Goal: Task Accomplishment & Management: Manage account settings

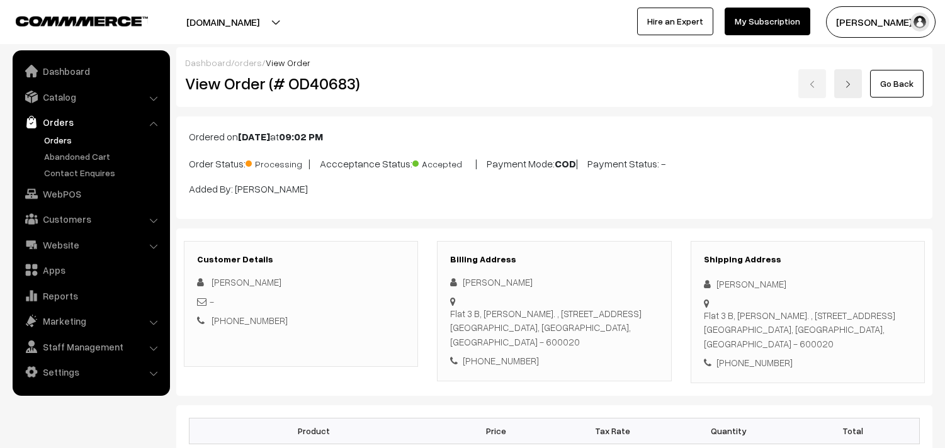
scroll to position [839, 0]
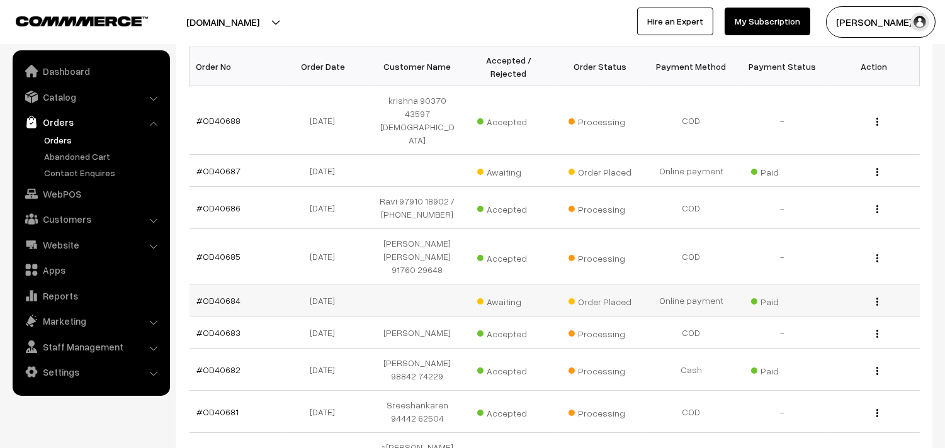
scroll to position [349, 0]
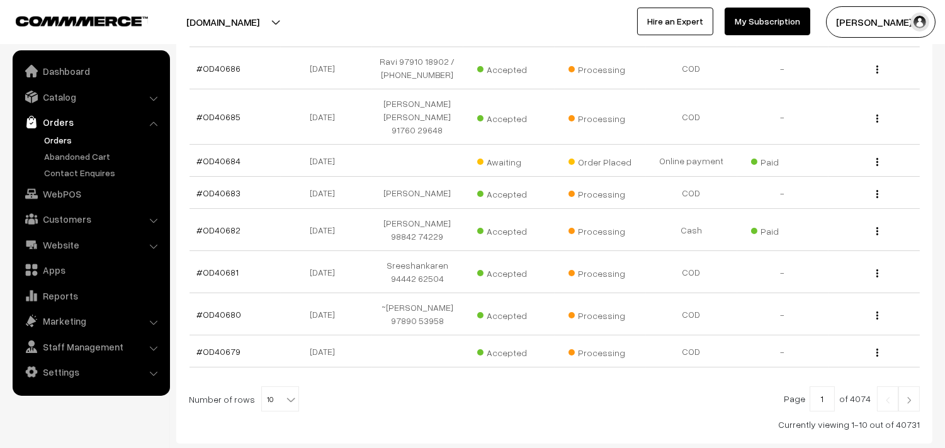
click at [271, 387] on span "10" at bounding box center [280, 399] width 37 height 25
select select "60"
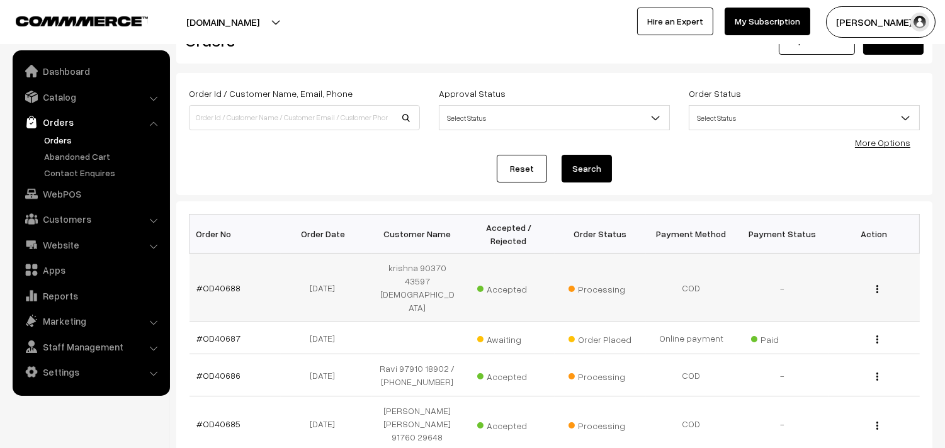
scroll to position [140, 0]
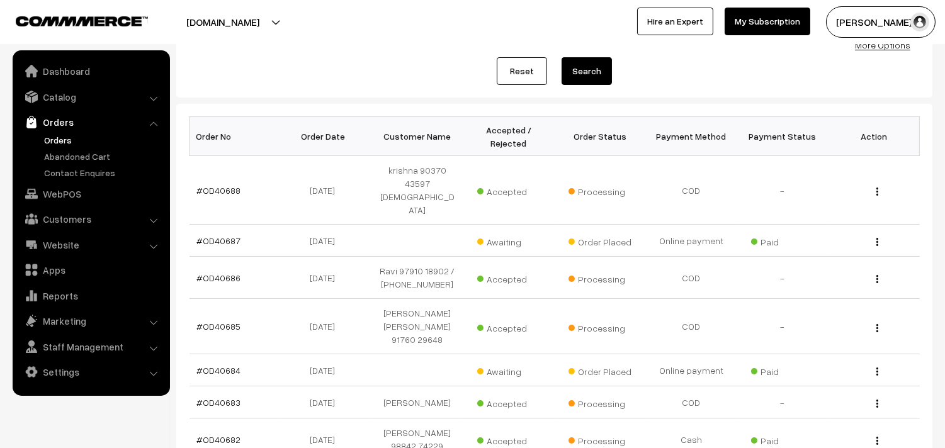
click at [69, 139] on link "Orders" at bounding box center [103, 139] width 125 height 13
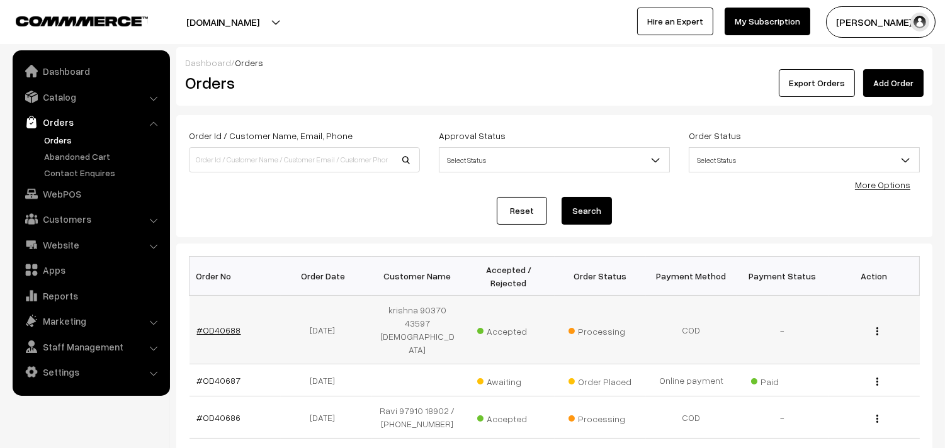
click at [219, 325] on link "#OD40688" at bounding box center [219, 330] width 44 height 11
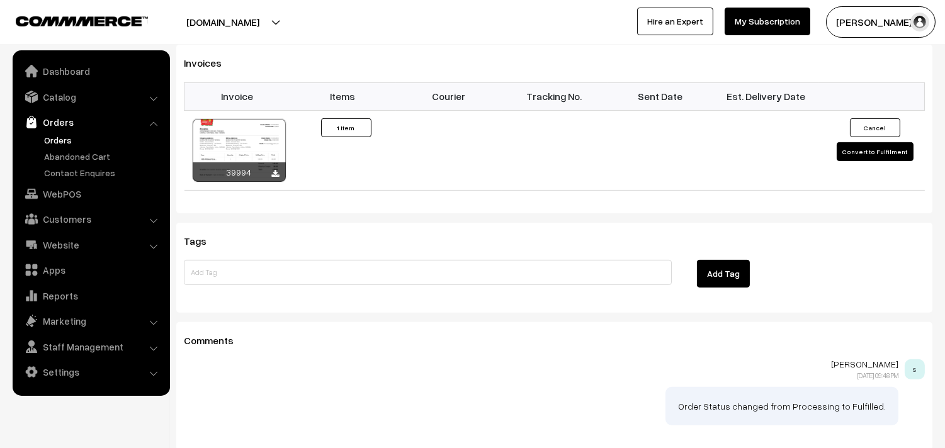
scroll to position [839, 0]
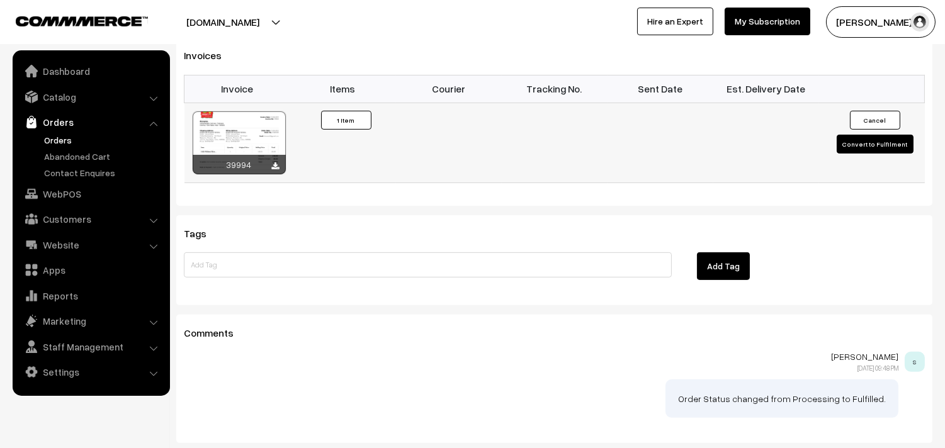
click at [247, 151] on div at bounding box center [239, 142] width 93 height 63
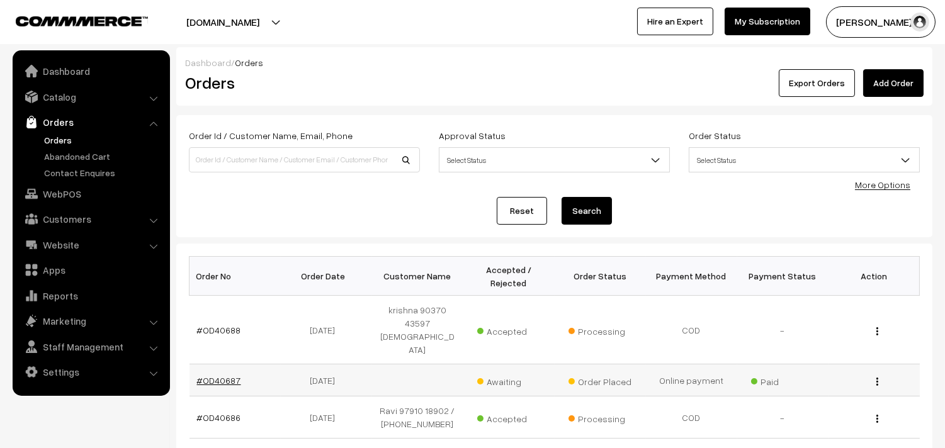
click at [224, 375] on link "#OD40687" at bounding box center [219, 380] width 44 height 11
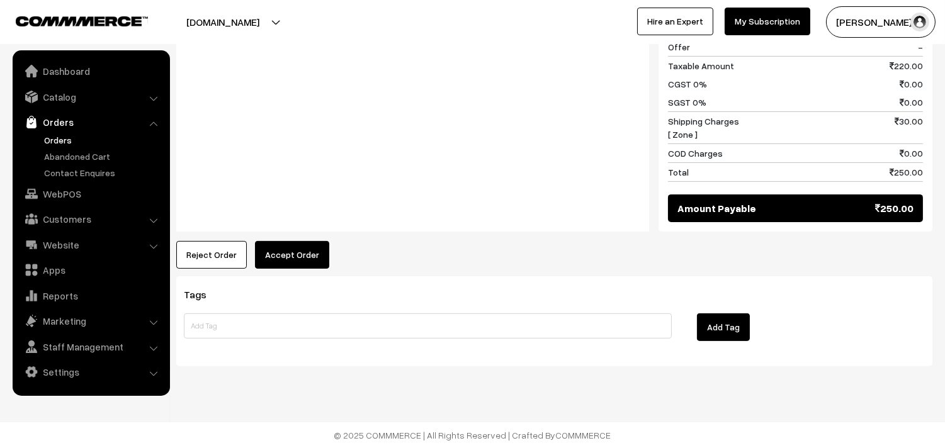
click at [300, 254] on button "Accept Order" at bounding box center [292, 255] width 74 height 28
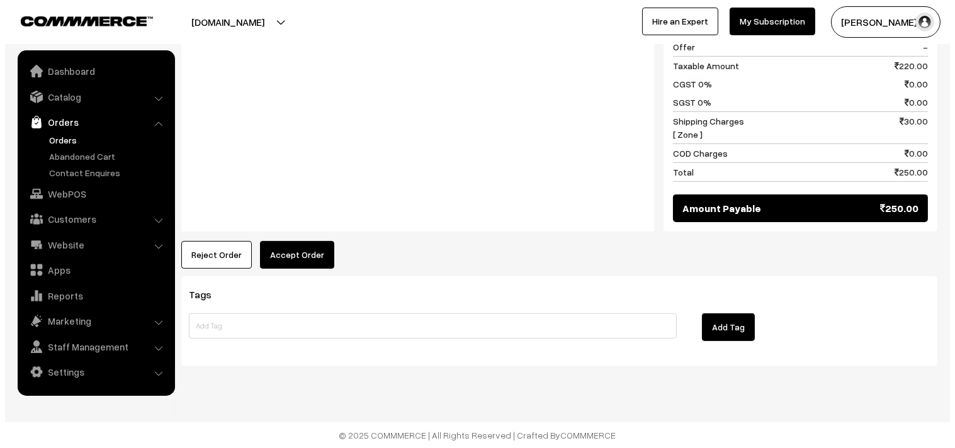
scroll to position [775, 0]
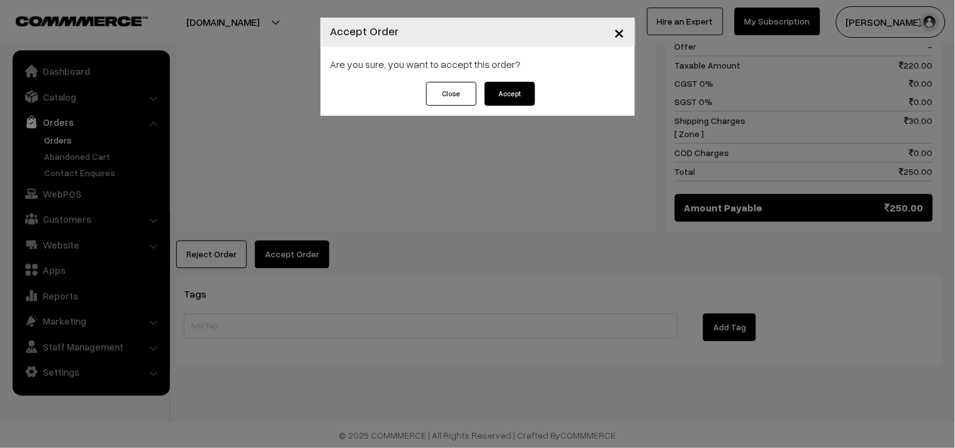
click at [540, 98] on div "Close Accept" at bounding box center [477, 99] width 315 height 34
click at [518, 98] on button "Accept" at bounding box center [510, 94] width 50 height 24
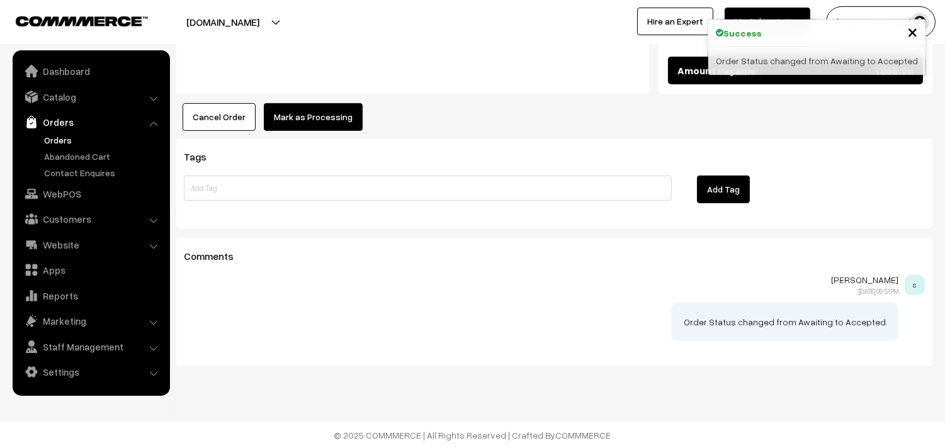
click at [326, 126] on button "Mark as Processing" at bounding box center [313, 117] width 99 height 28
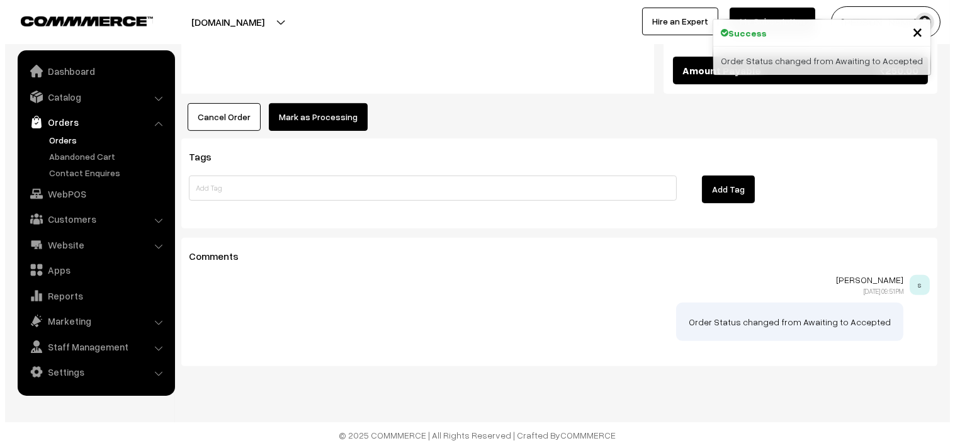
scroll to position [913, 0]
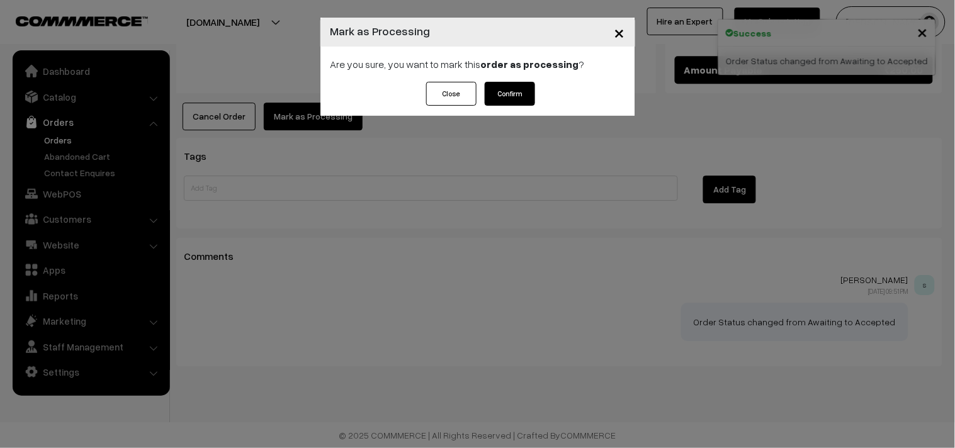
click at [514, 91] on button "Confirm" at bounding box center [510, 94] width 50 height 24
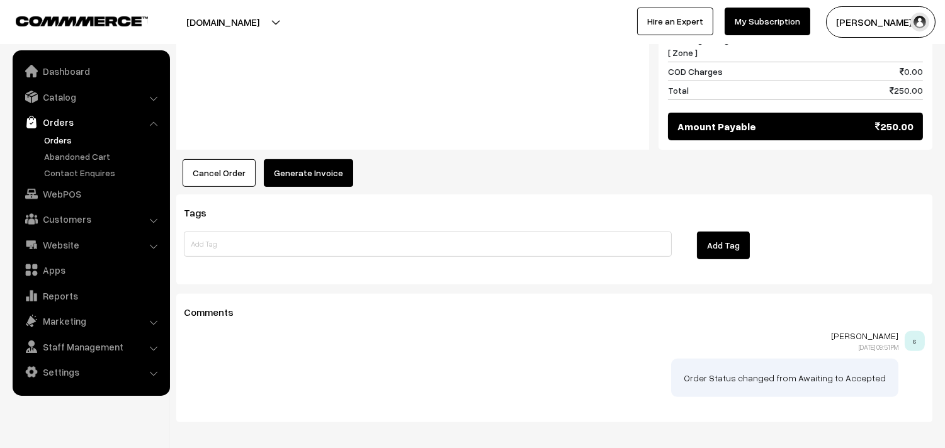
click at [335, 187] on button "Generate Invoice" at bounding box center [308, 173] width 89 height 28
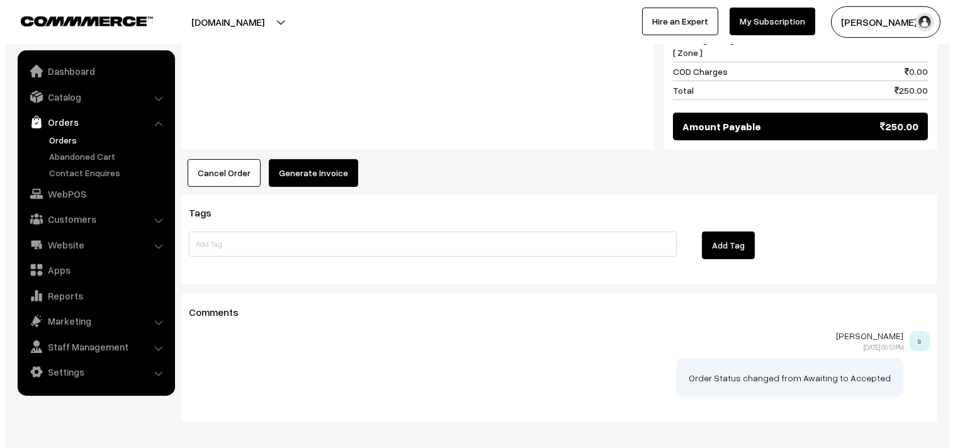
scroll to position [842, 0]
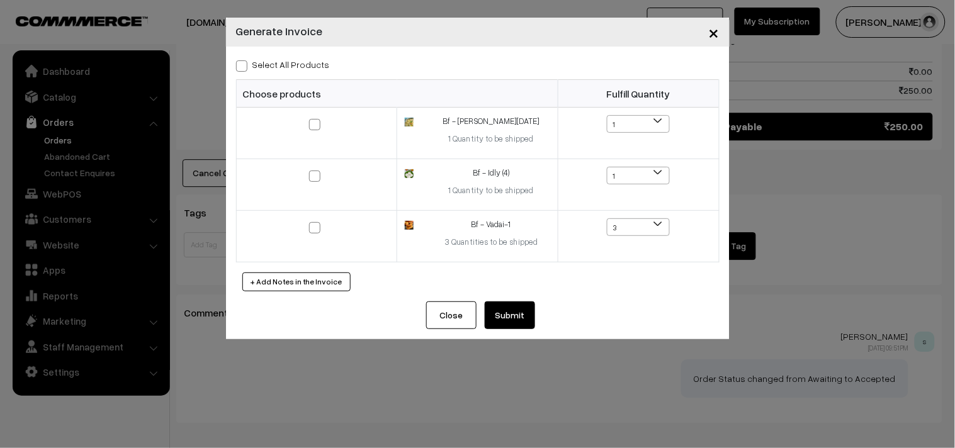
click at [315, 66] on label "Select All Products" at bounding box center [283, 64] width 94 height 13
click at [244, 66] on input "Select All Products" at bounding box center [240, 64] width 8 height 8
checkbox input "true"
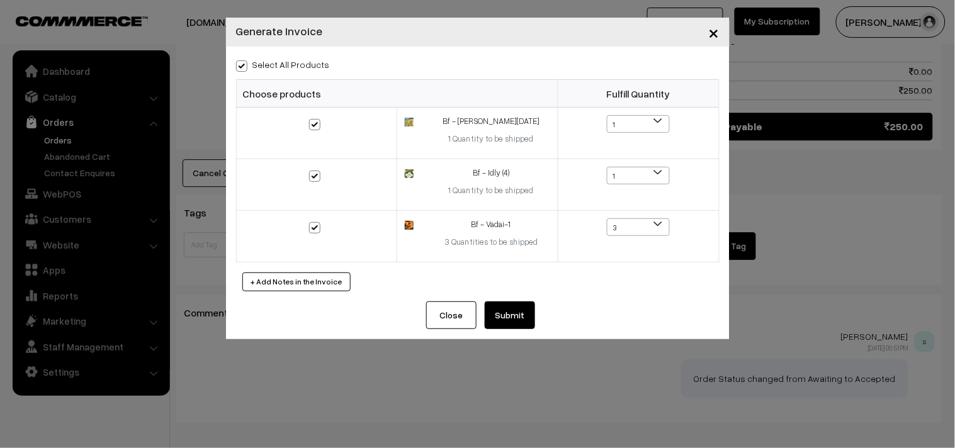
checkbox input "true"
click at [475, 305] on button "Close" at bounding box center [451, 315] width 50 height 28
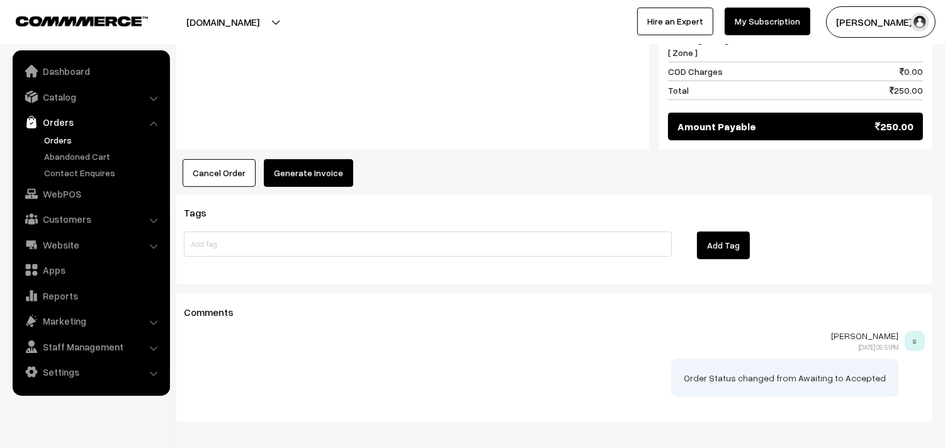
click at [480, 306] on div at bounding box center [472, 224] width 945 height 448
click at [323, 187] on button "Generate Invoice" at bounding box center [308, 173] width 89 height 28
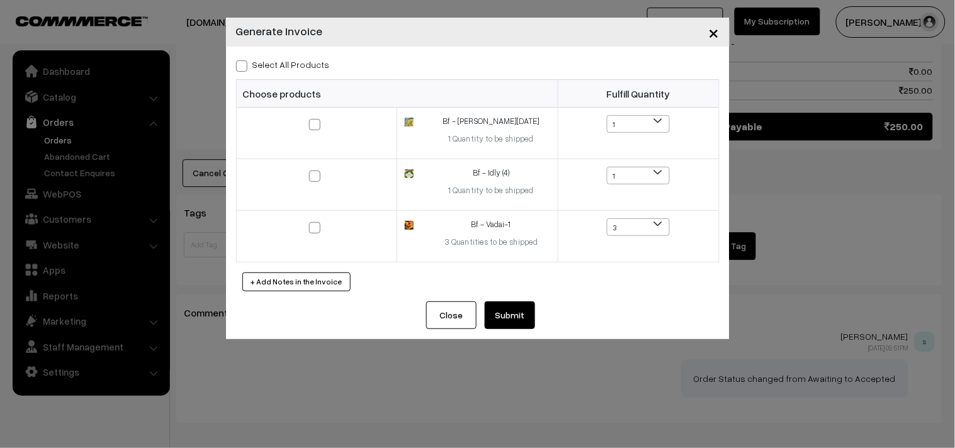
click at [291, 52] on div "Select All Products Choose products Fulfill Quantity 1 1 1 1 3" at bounding box center [477, 174] width 503 height 255
click at [286, 63] on label "Select All Products" at bounding box center [283, 64] width 94 height 13
click at [244, 63] on input "Select All Products" at bounding box center [240, 64] width 8 height 8
checkbox input "true"
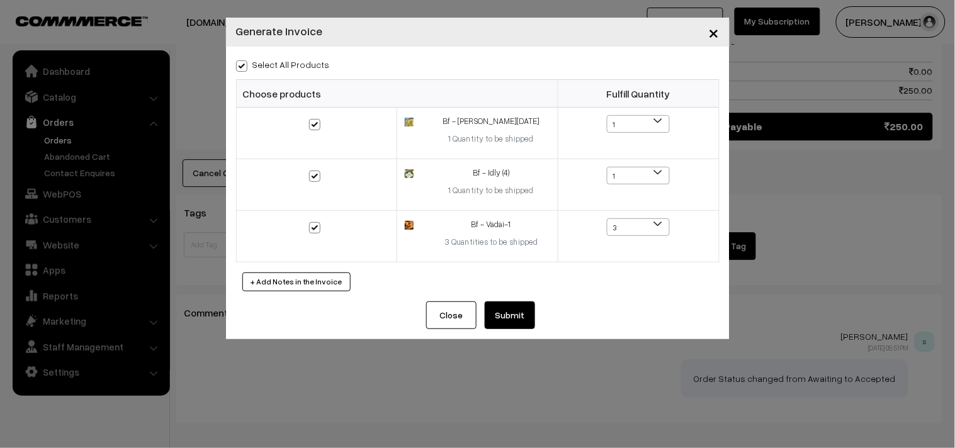
checkbox input "true"
click at [502, 310] on button "Submit" at bounding box center [510, 315] width 50 height 28
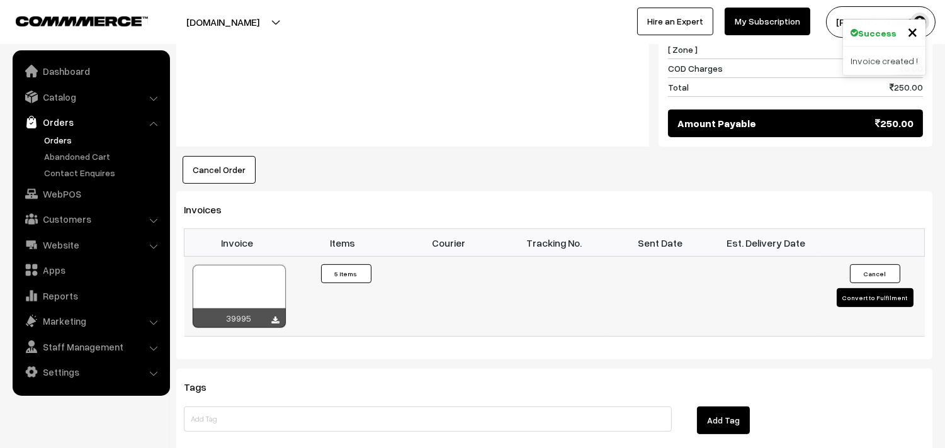
scroll to position [842, 0]
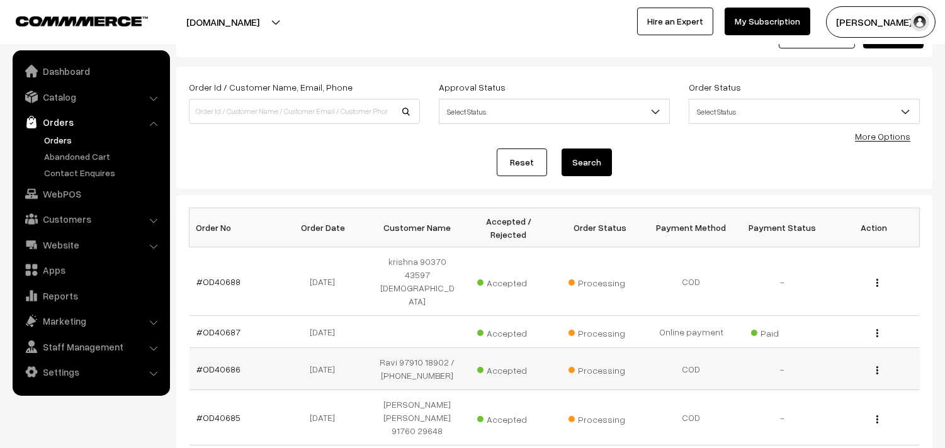
scroll to position [70, 0]
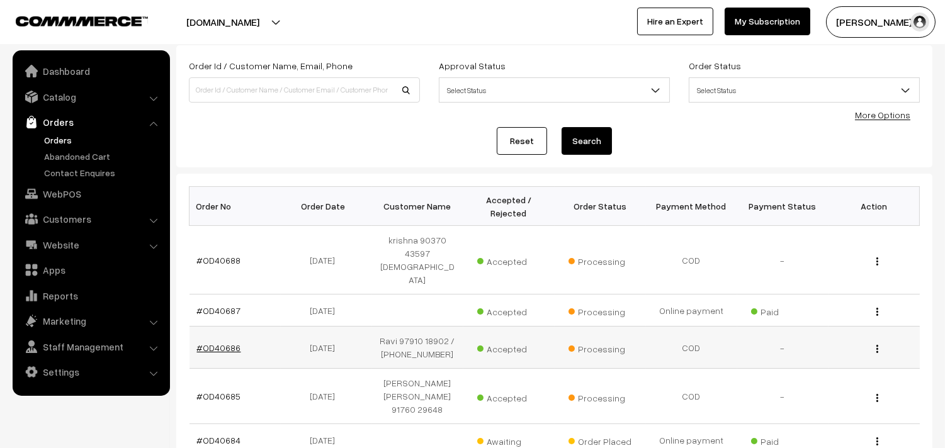
click at [235, 342] on link "#OD40686" at bounding box center [219, 347] width 44 height 11
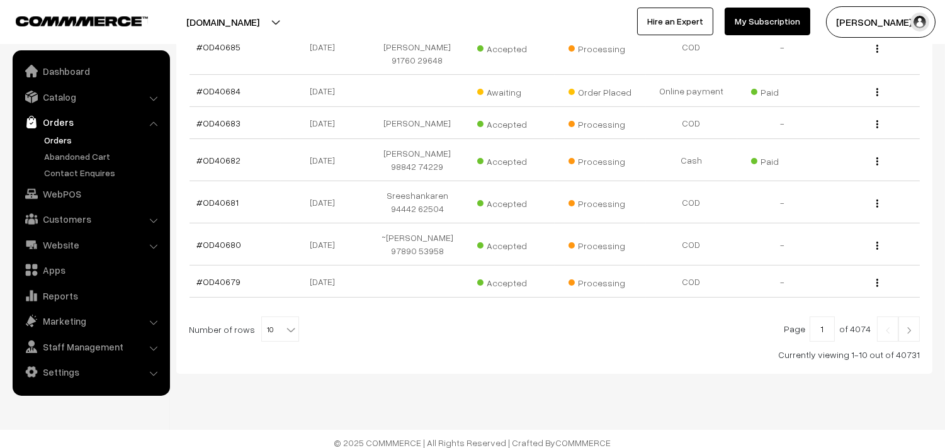
scroll to position [422, 0]
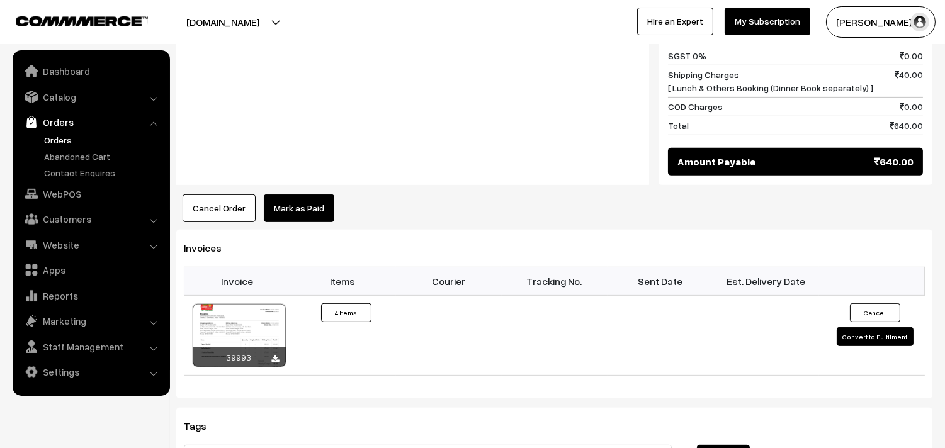
scroll to position [1048, 0]
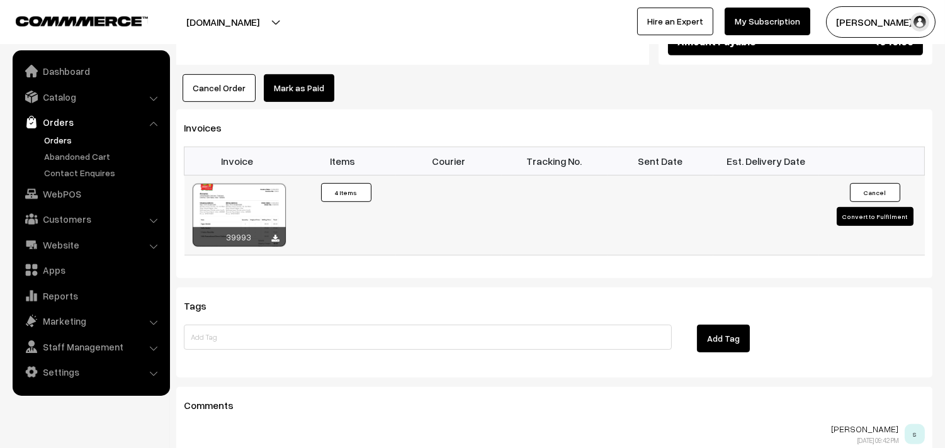
click at [246, 193] on div at bounding box center [239, 215] width 93 height 63
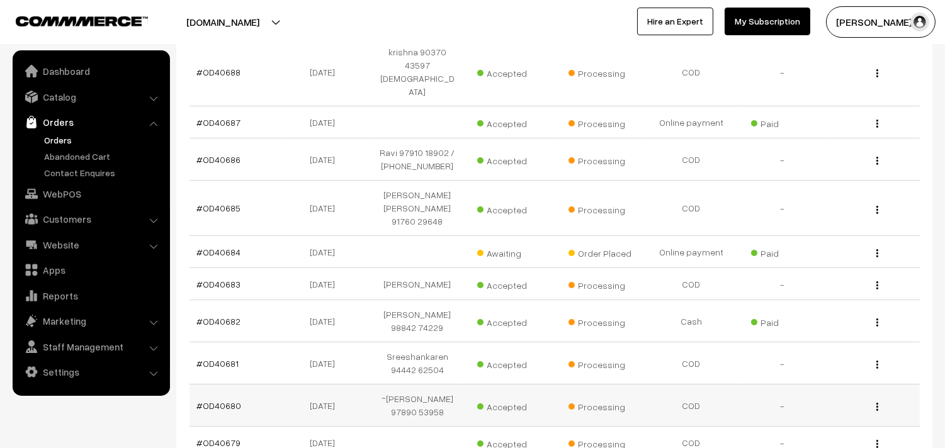
scroll to position [145, 0]
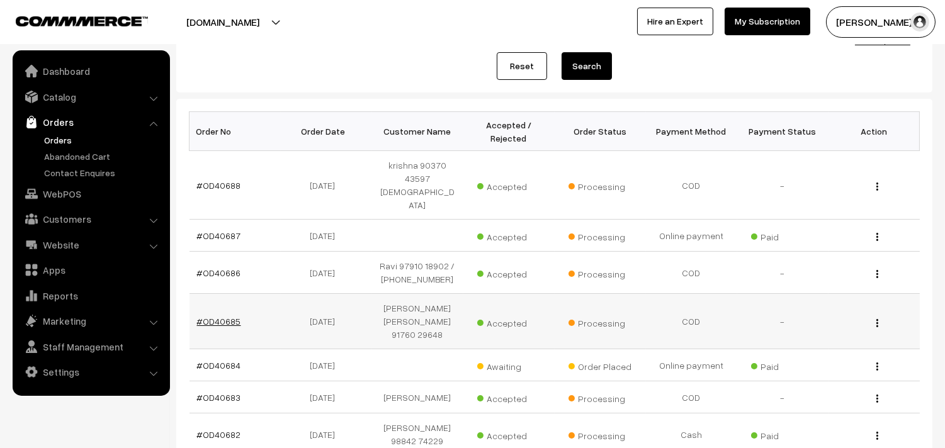
click at [223, 316] on link "#OD40685" at bounding box center [219, 321] width 44 height 11
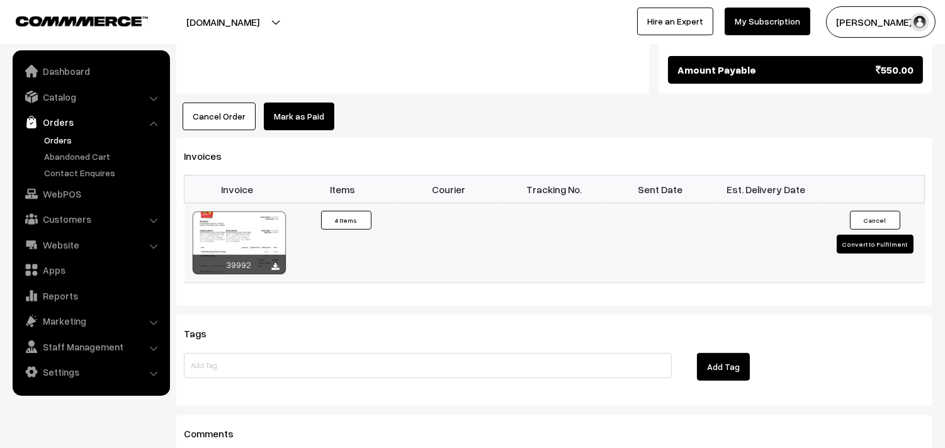
scroll to position [839, 0]
click at [245, 247] on div at bounding box center [239, 242] width 93 height 63
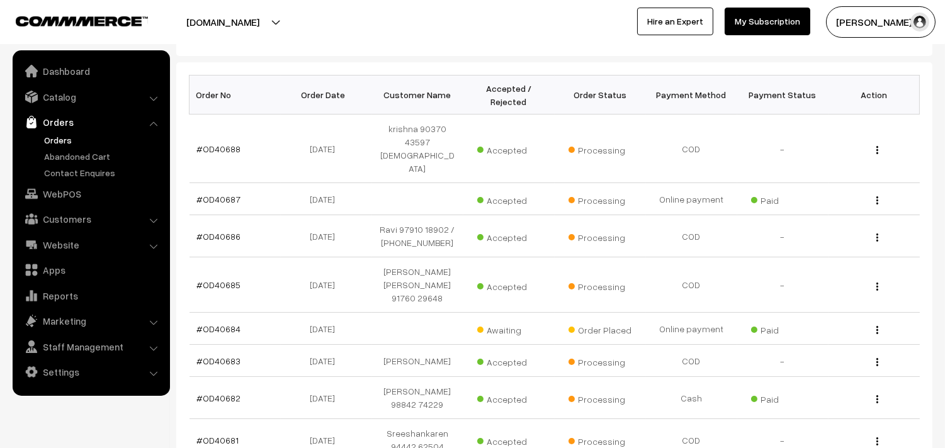
scroll to position [215, 0]
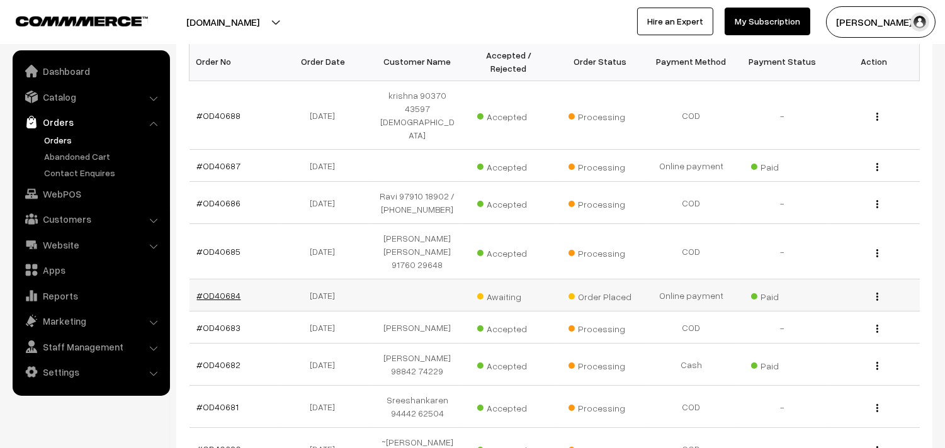
click at [235, 290] on link "#OD40684" at bounding box center [219, 295] width 44 height 11
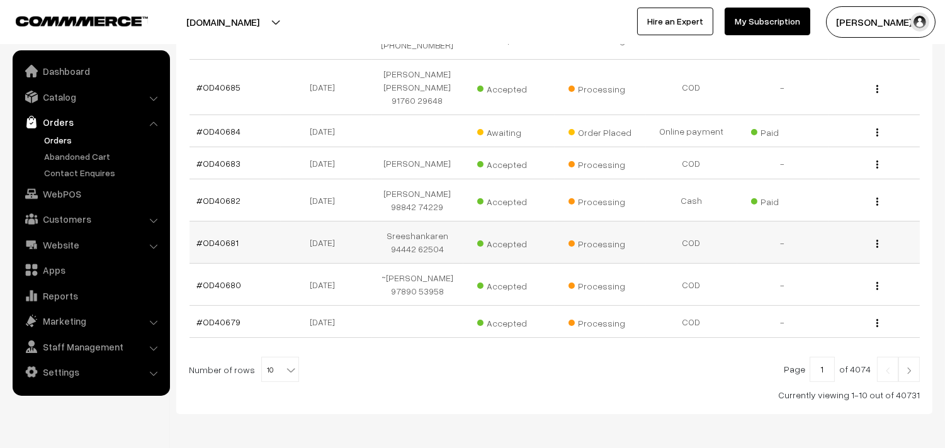
scroll to position [355, 0]
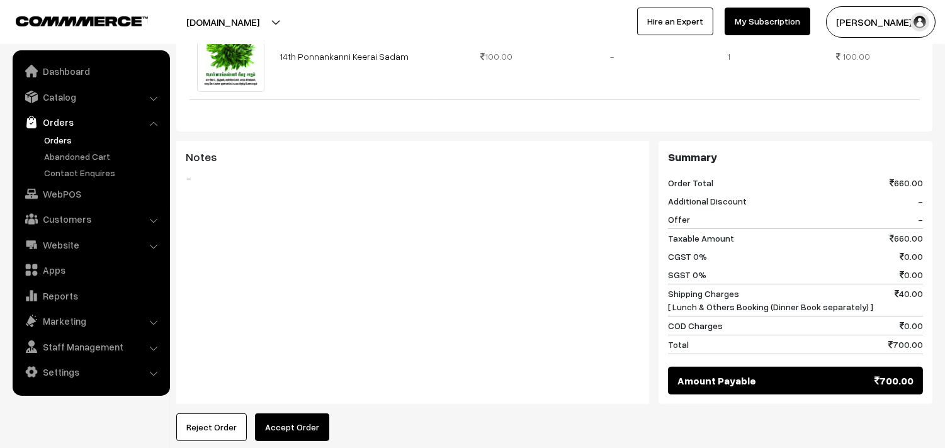
click at [303, 413] on button "Accept Order" at bounding box center [292, 427] width 74 height 28
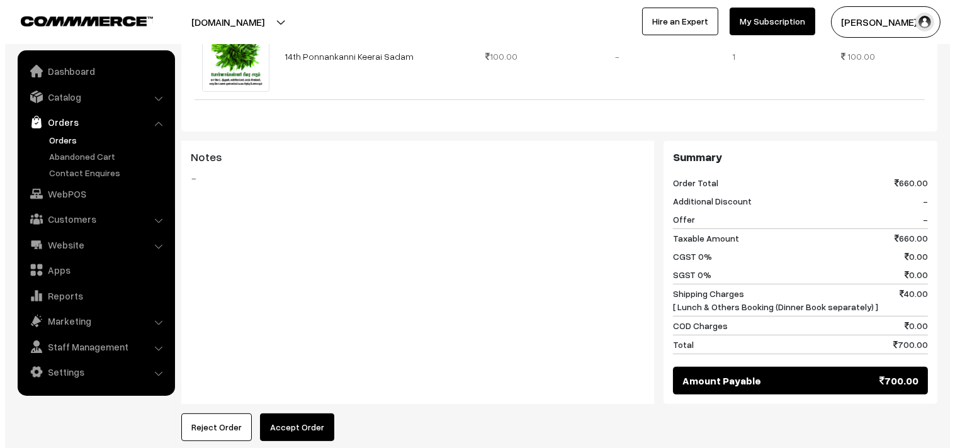
scroll to position [774, 0]
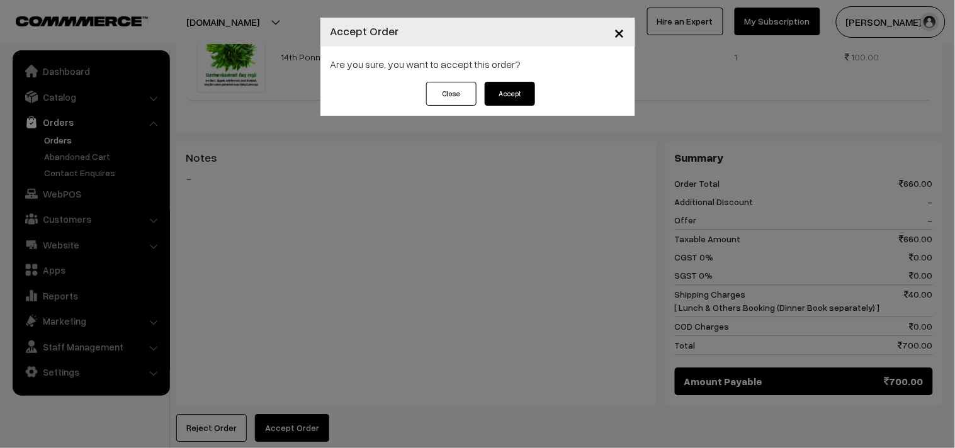
click at [502, 90] on button "Accept" at bounding box center [510, 94] width 50 height 24
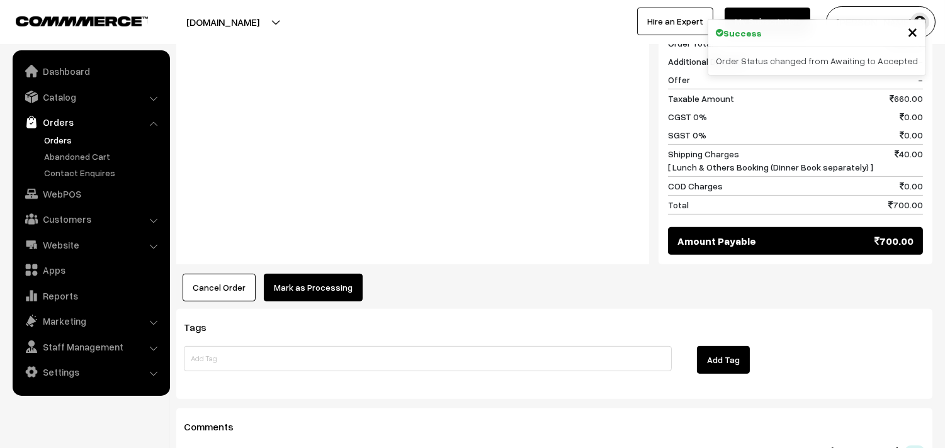
click at [318, 274] on button "Mark as Processing" at bounding box center [313, 288] width 99 height 28
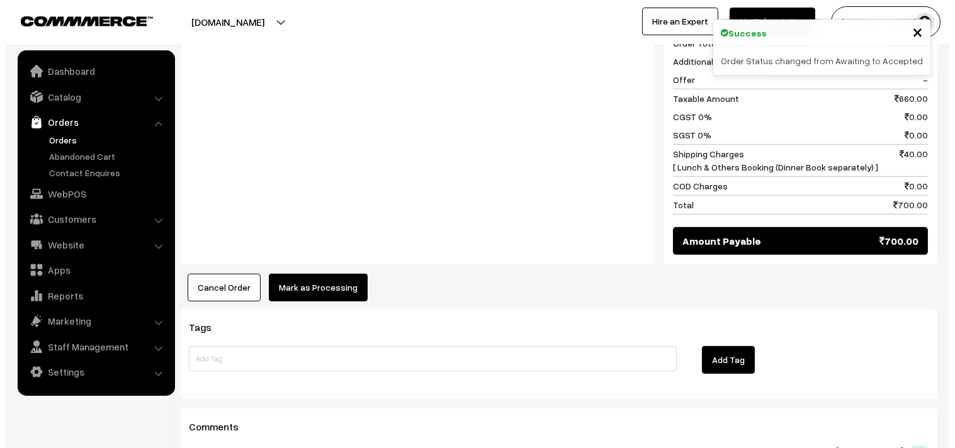
scroll to position [915, 0]
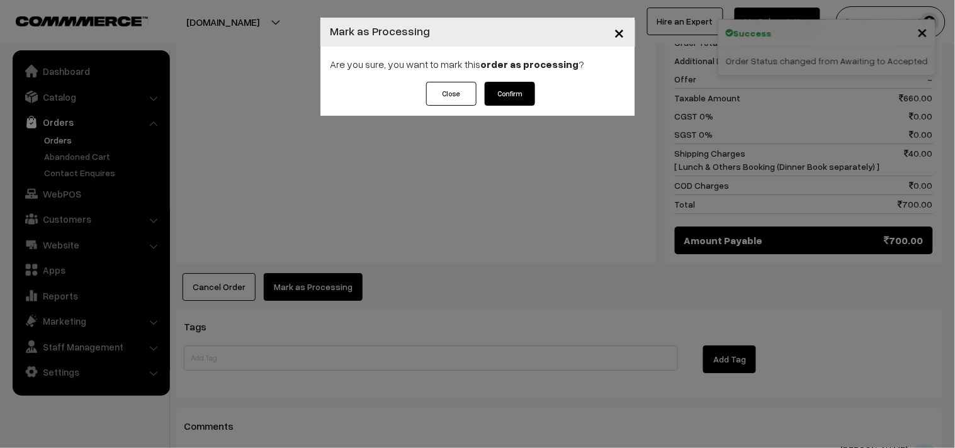
click at [495, 84] on button "Confirm" at bounding box center [510, 94] width 50 height 24
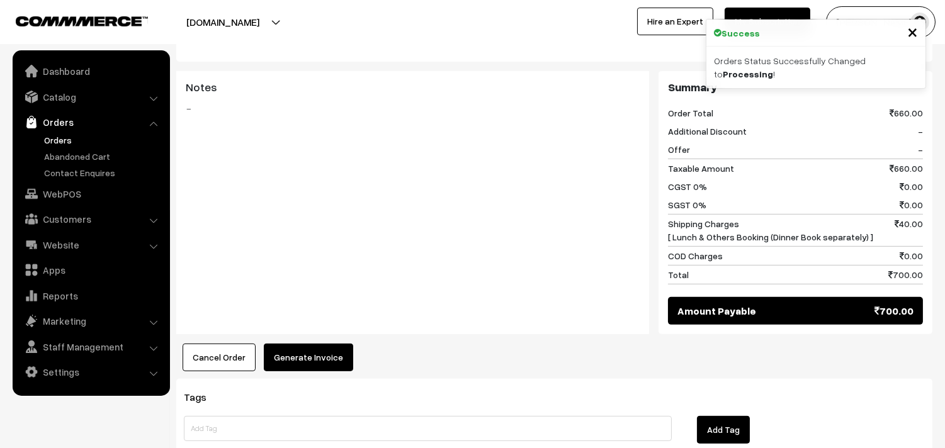
click at [313, 349] on button "Generate Invoice" at bounding box center [308, 358] width 89 height 28
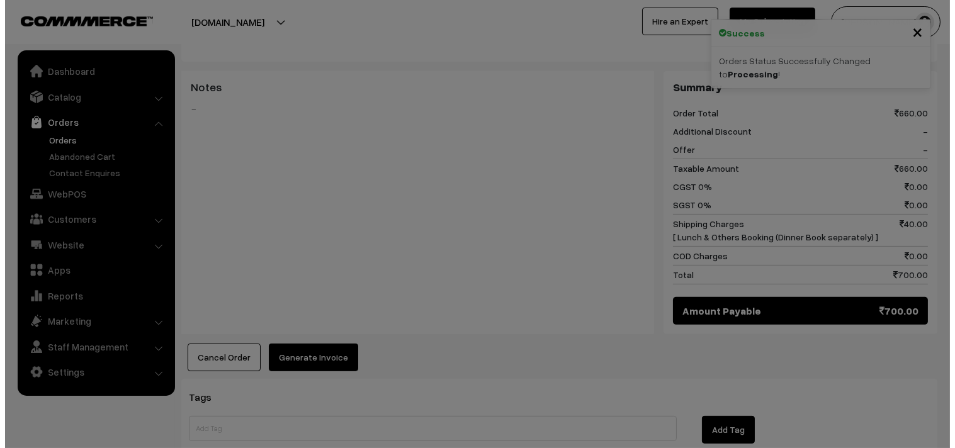
scroll to position [844, 0]
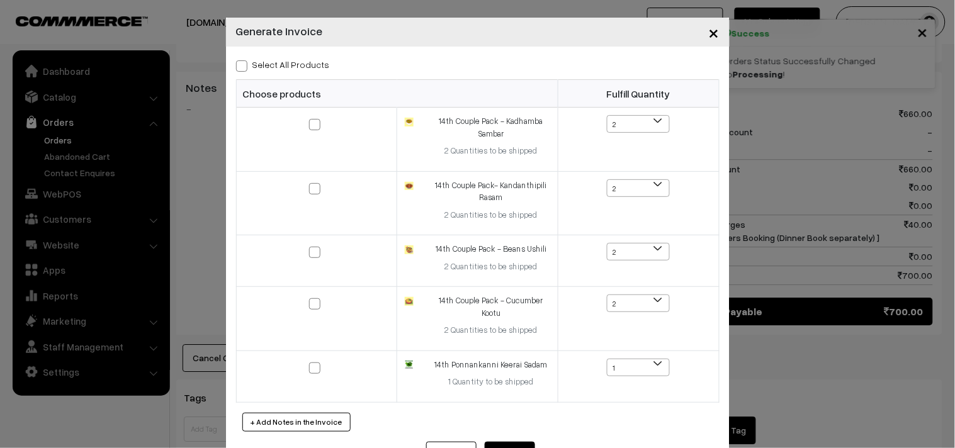
click at [297, 68] on label "Select All Products" at bounding box center [283, 64] width 94 height 13
click at [244, 68] on input "Select All Products" at bounding box center [240, 64] width 8 height 8
checkbox input "true"
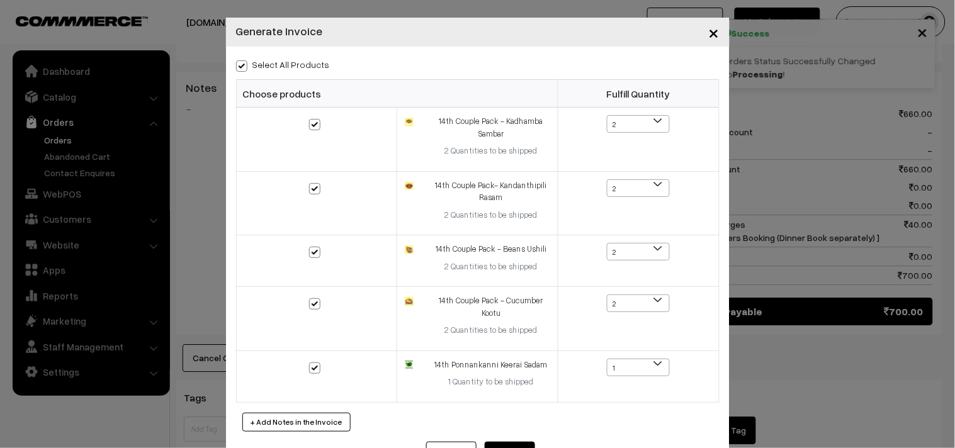
checkbox input "true"
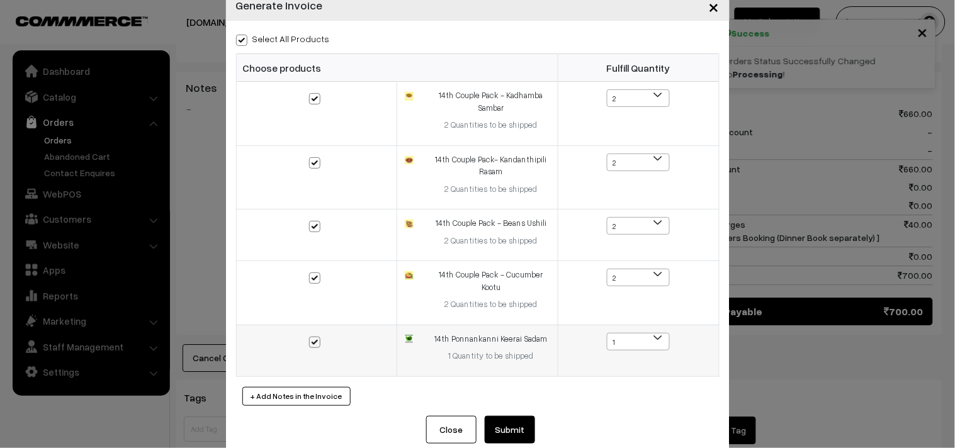
scroll to position [49, 0]
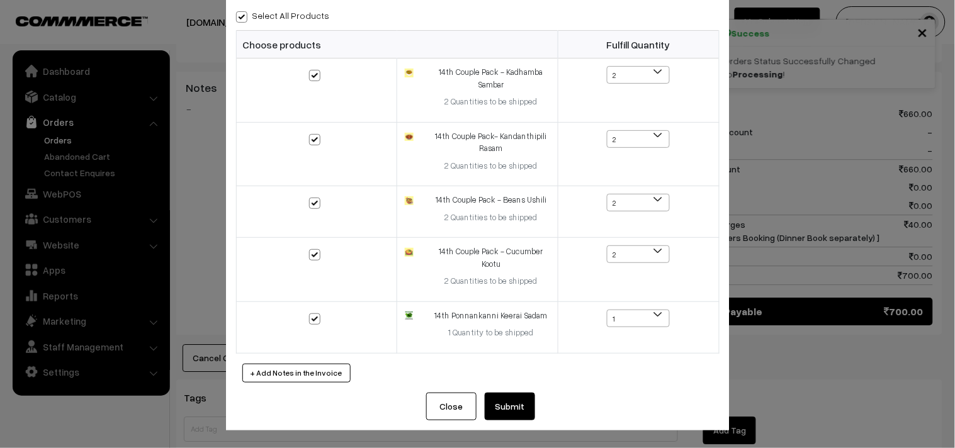
click at [520, 403] on button "Submit" at bounding box center [510, 407] width 50 height 28
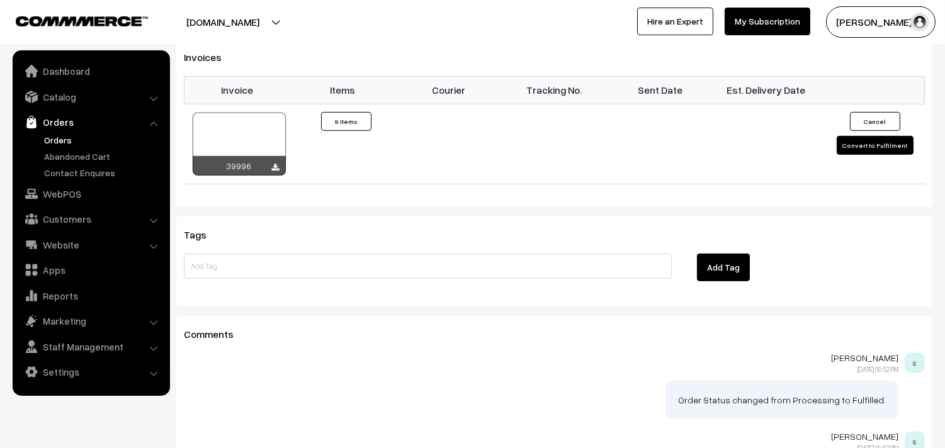
scroll to position [1188, 0]
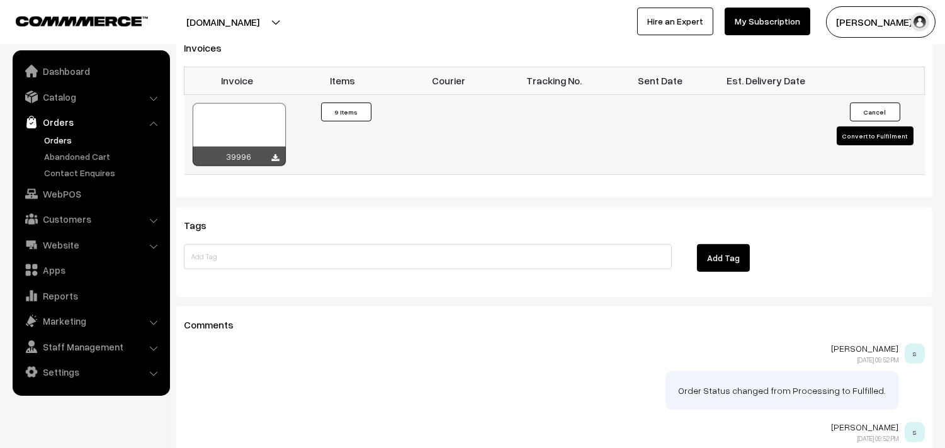
click at [250, 111] on div at bounding box center [239, 134] width 93 height 63
click at [46, 133] on link "Orders" at bounding box center [103, 139] width 125 height 13
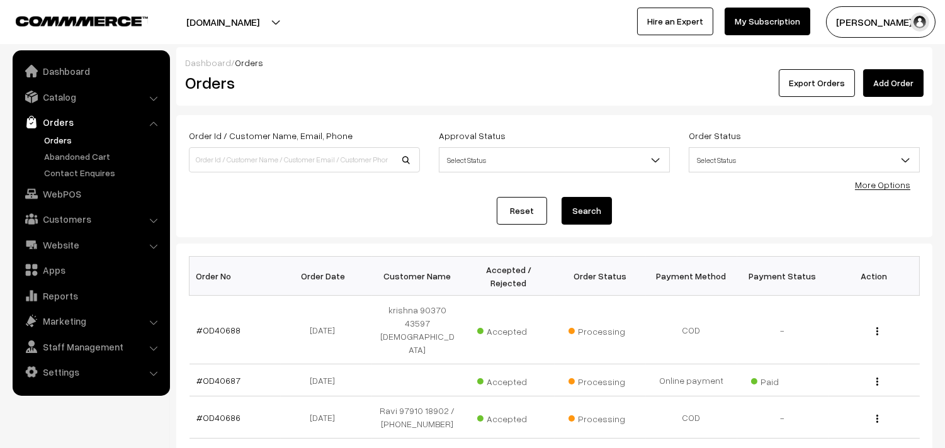
click at [59, 131] on link "Orders" at bounding box center [91, 122] width 150 height 23
click at [59, 137] on link "Orders" at bounding box center [103, 139] width 125 height 13
click at [65, 189] on link "WebPOS" at bounding box center [91, 194] width 150 height 23
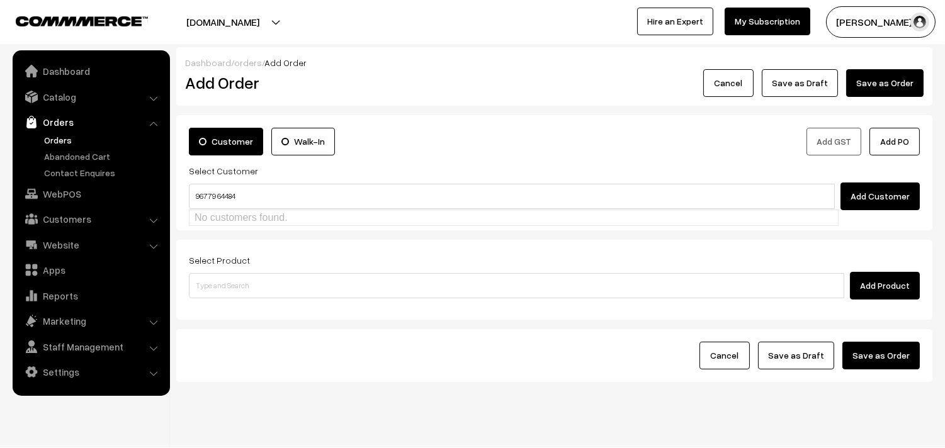
click at [215, 191] on input "96779 64484" at bounding box center [512, 196] width 646 height 25
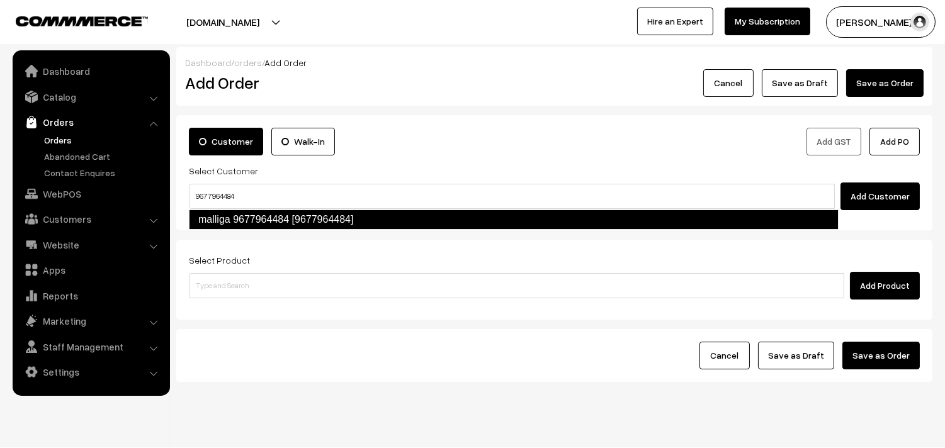
click at [291, 216] on link "malliga 9677964484 [9677964484]" at bounding box center [513, 220] width 649 height 20
type input "9677964484"
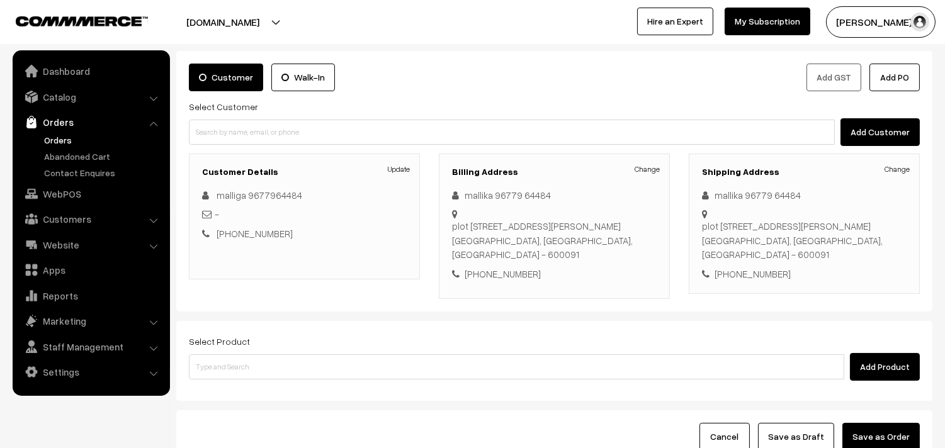
scroll to position [171, 0]
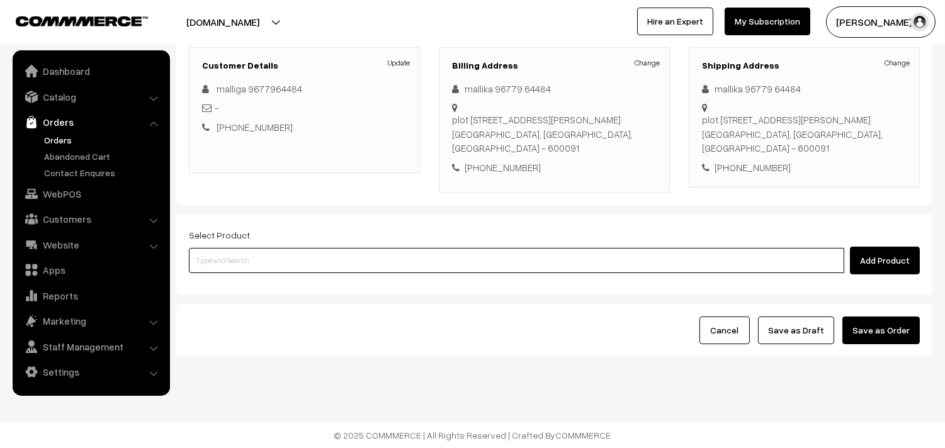
click at [273, 255] on input at bounding box center [516, 260] width 655 height 25
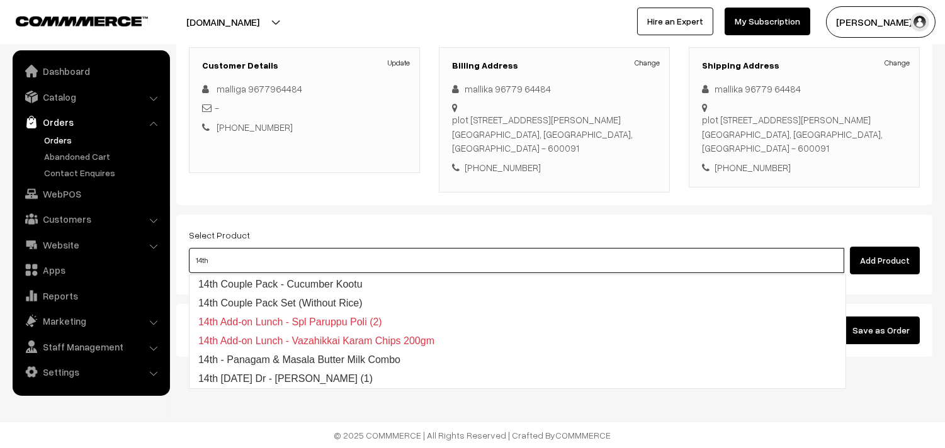
type input "14th w"
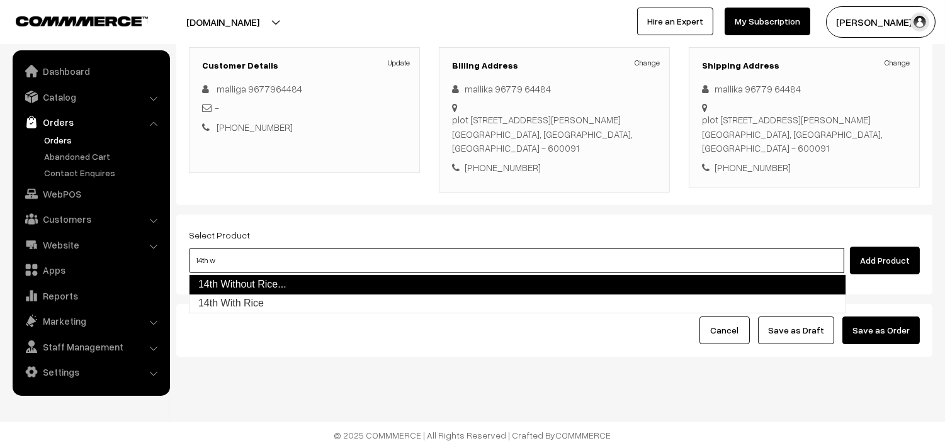
click at [297, 286] on link "14th Without Rice..." at bounding box center [517, 284] width 657 height 20
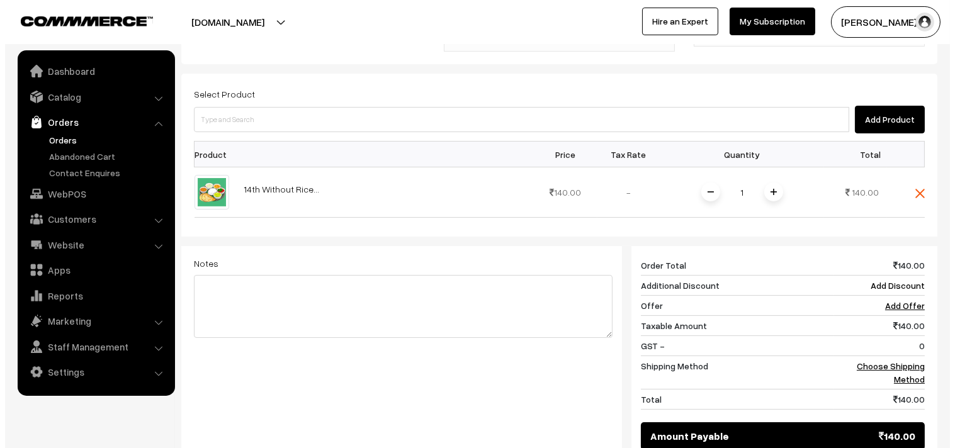
scroll to position [451, 0]
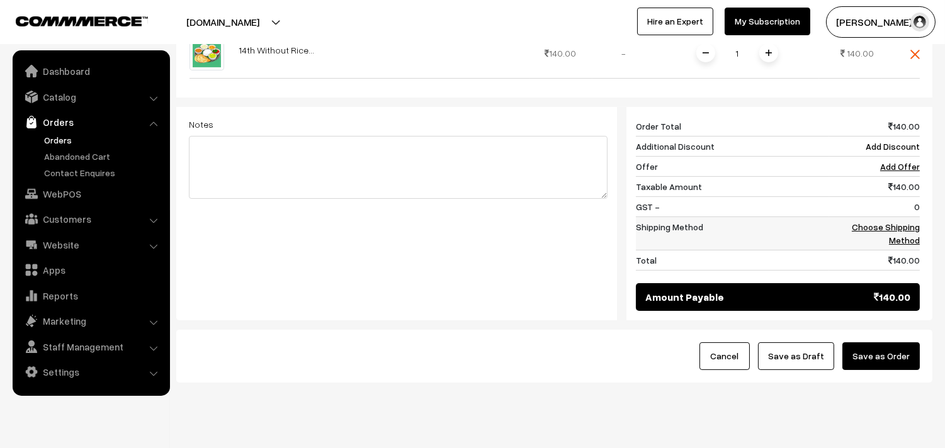
click at [863, 230] on link "Choose Shipping Method" at bounding box center [886, 234] width 68 height 24
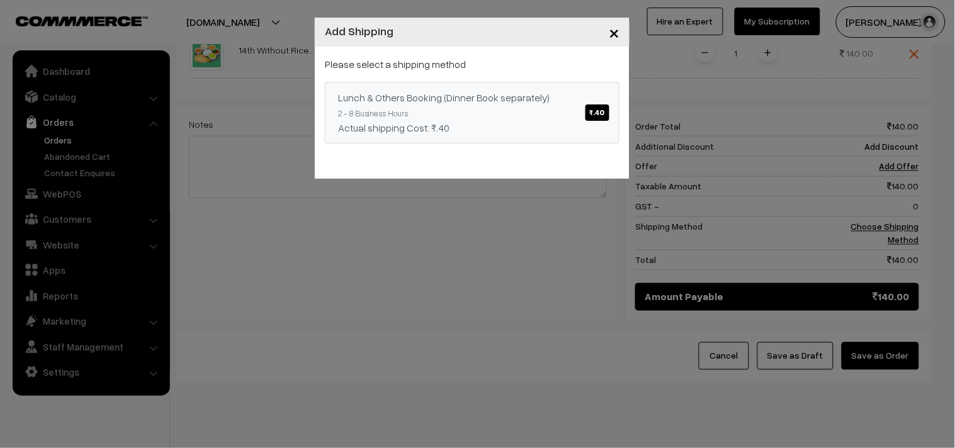
click at [548, 107] on link "Lunch & Others Booking (Dinner Book separately) ₹.40 2 - 8 Business Hours Actua…" at bounding box center [472, 113] width 295 height 62
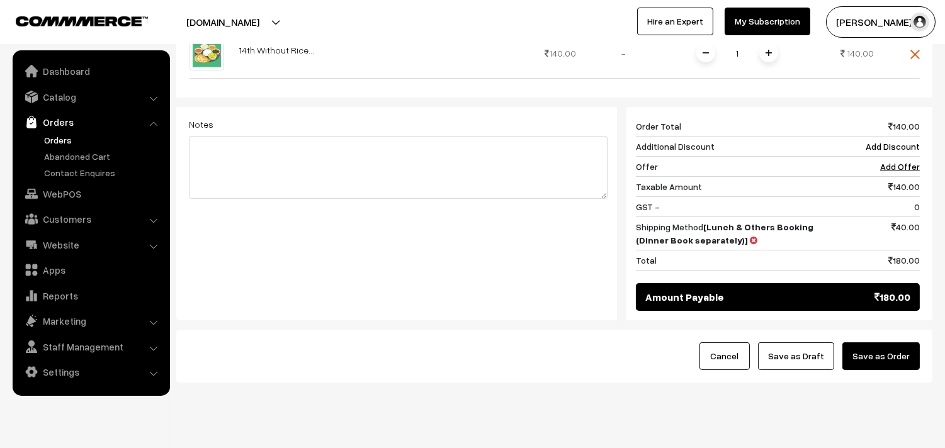
click at [869, 351] on button "Save as Order" at bounding box center [880, 356] width 77 height 28
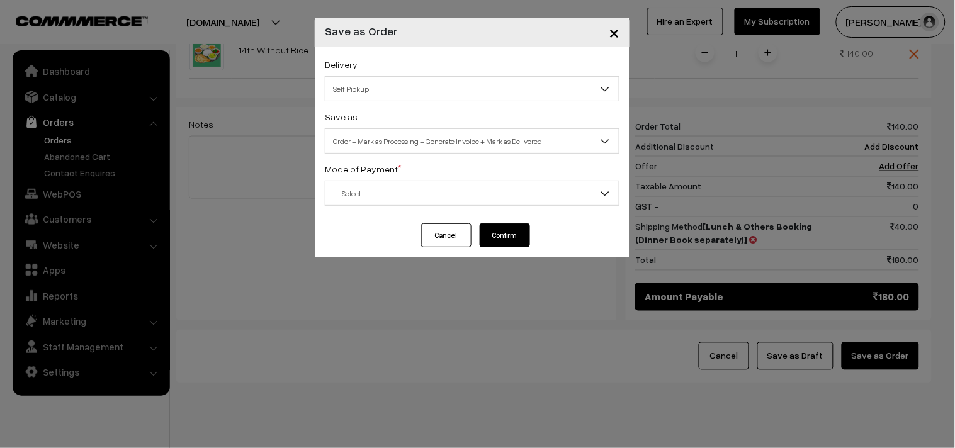
click at [413, 96] on span "Self Pickup" at bounding box center [471, 89] width 293 height 22
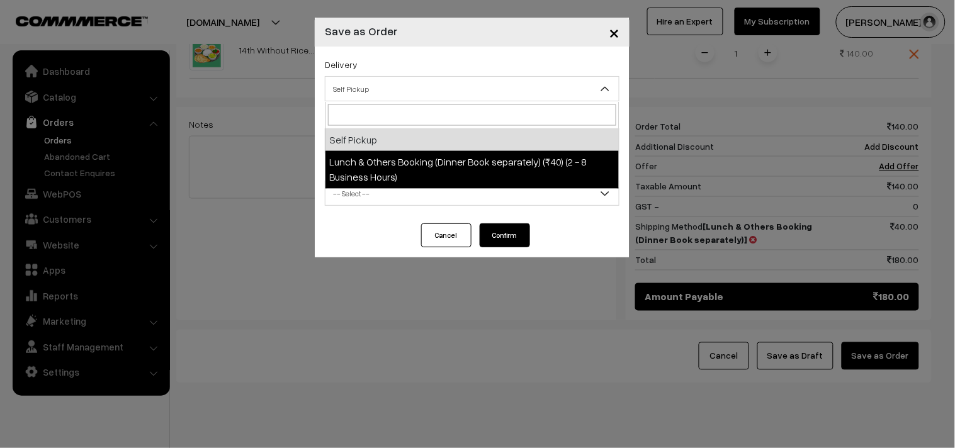
select select "LOB1"
select select "3"
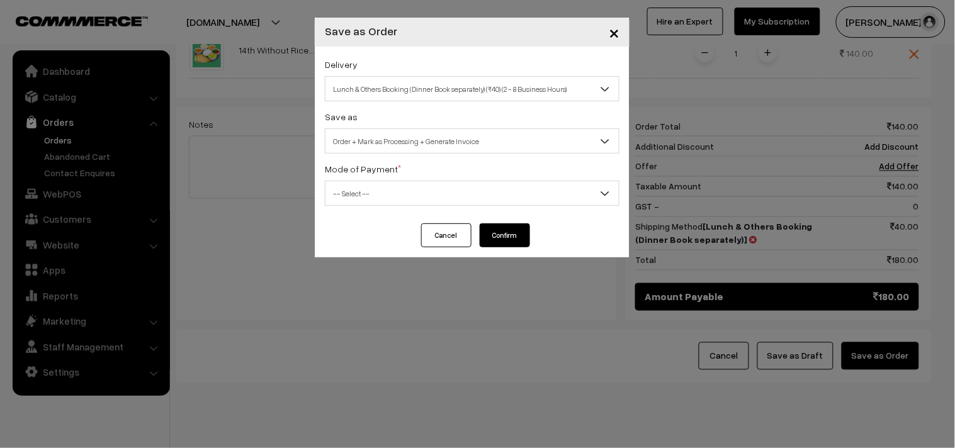
click at [424, 137] on span "Order + Mark as Processing + Generate Invoice" at bounding box center [471, 141] width 293 height 22
click at [356, 184] on span "-- Select --" at bounding box center [471, 194] width 293 height 22
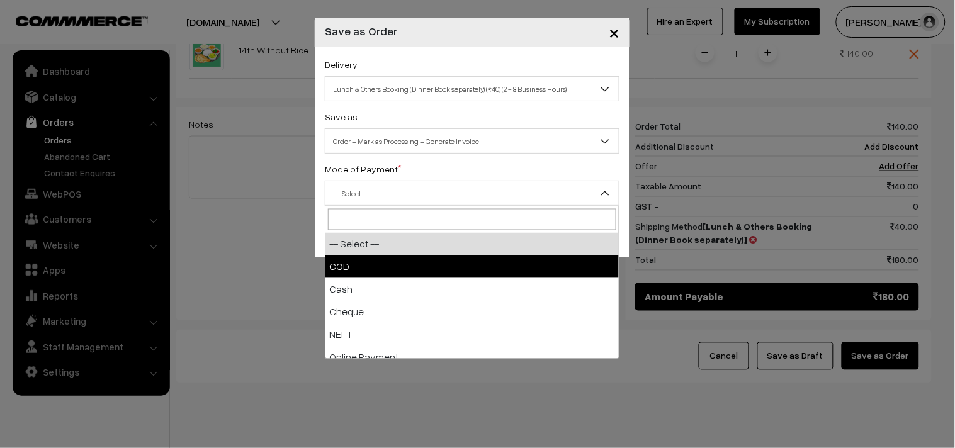
select select "1"
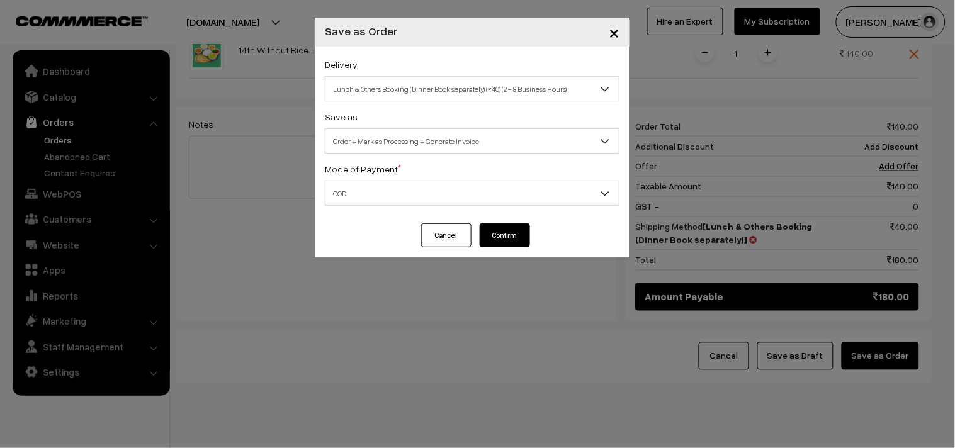
click at [507, 230] on button "Confirm" at bounding box center [505, 235] width 50 height 24
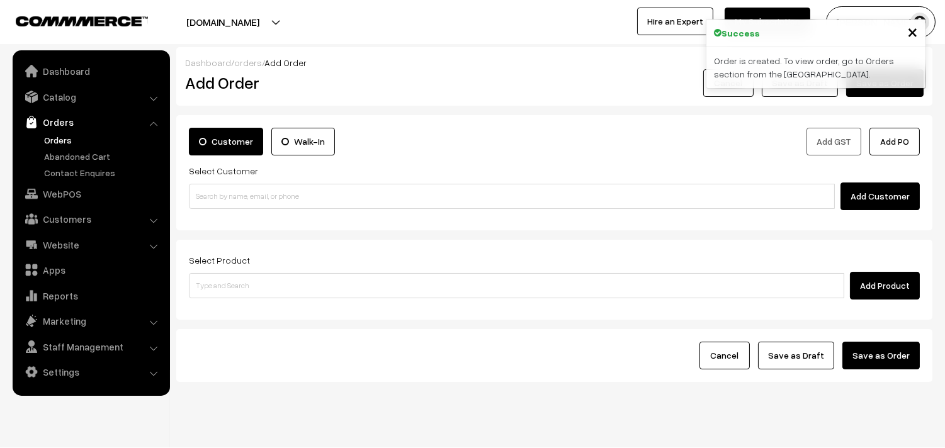
click at [70, 142] on link "Orders" at bounding box center [103, 139] width 125 height 13
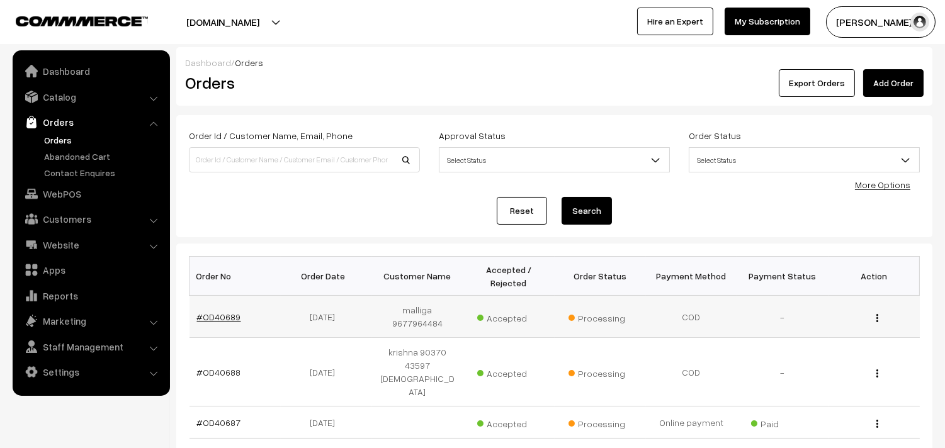
click at [224, 316] on link "#OD40689" at bounding box center [219, 317] width 44 height 11
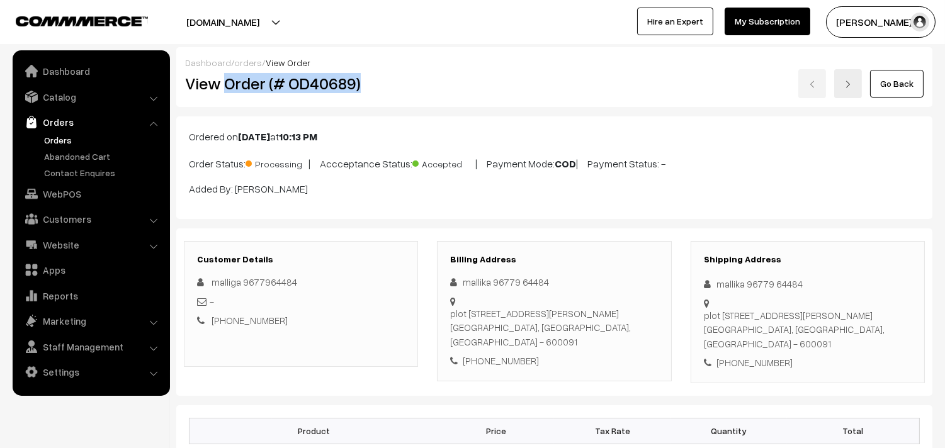
drag, startPoint x: 227, startPoint y: 84, endPoint x: 361, endPoint y: 70, distance: 134.8
click at [361, 70] on div "View Order (# OD40689)" at bounding box center [302, 83] width 252 height 29
copy h2 "Order (# OD40689)"
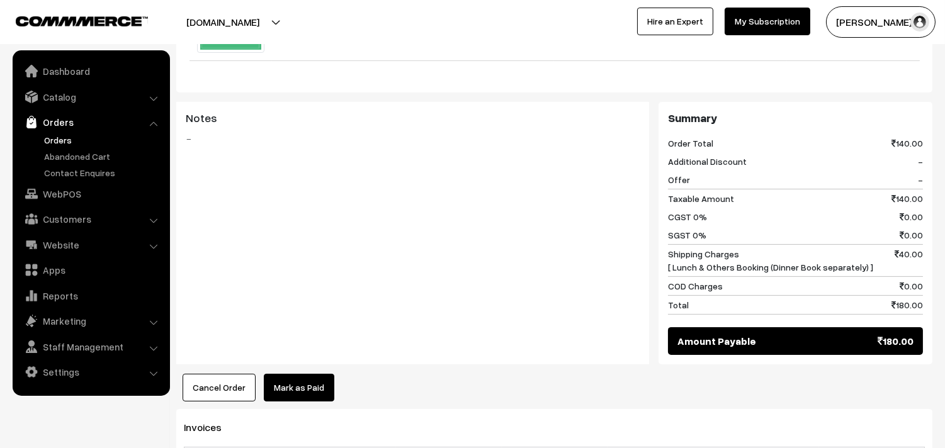
scroll to position [559, 0]
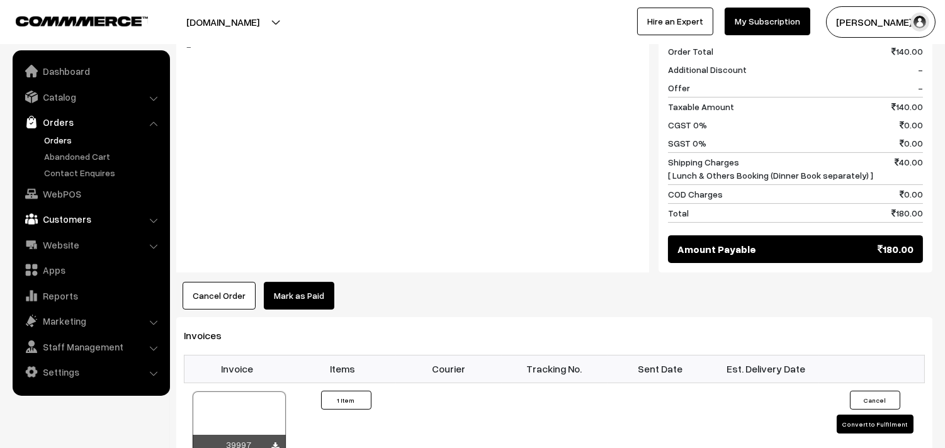
click at [70, 216] on link "Customers" at bounding box center [91, 219] width 150 height 23
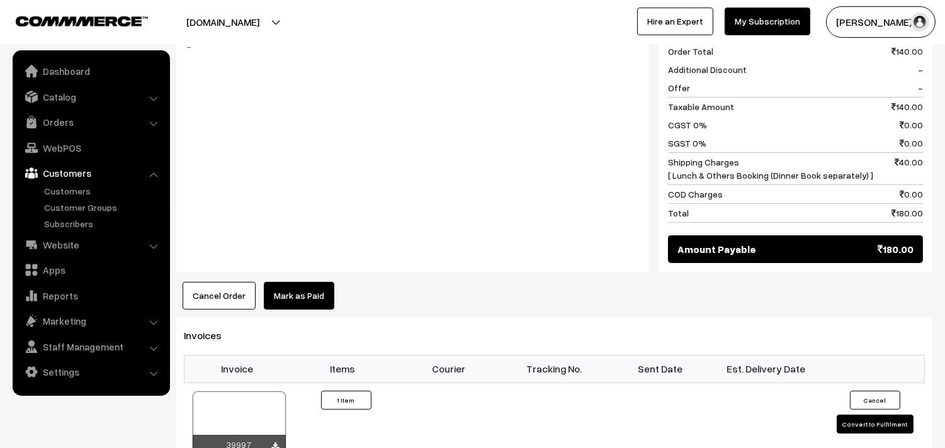
click at [71, 180] on link "Customers" at bounding box center [91, 173] width 150 height 23
click at [71, 188] on link "Customers" at bounding box center [103, 190] width 125 height 13
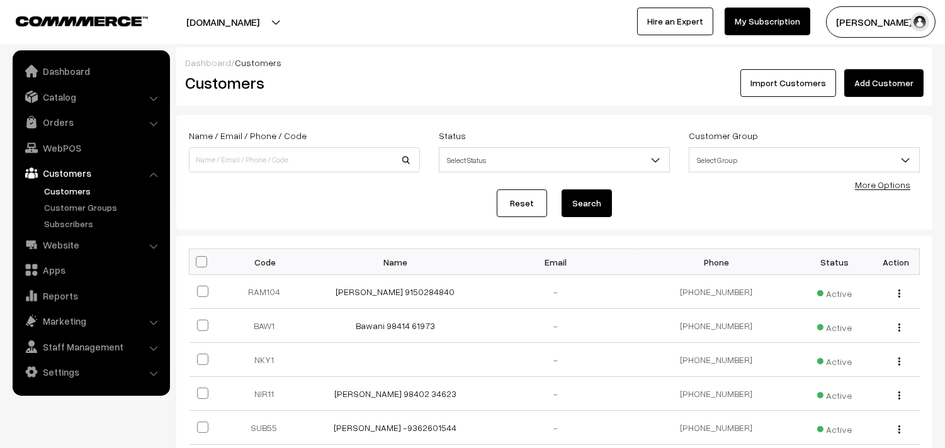
click at [875, 81] on link "Add Customer" at bounding box center [883, 83] width 79 height 28
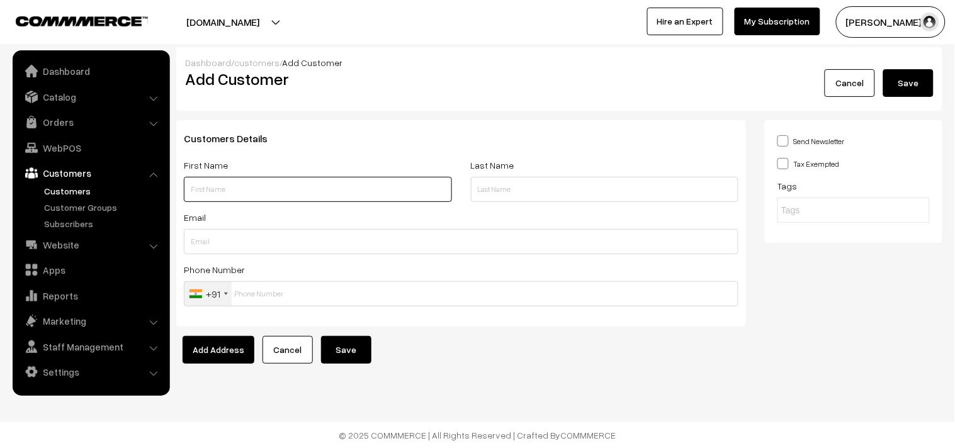
click at [240, 195] on input "text" at bounding box center [318, 189] width 268 height 25
paste input "99872 77615"
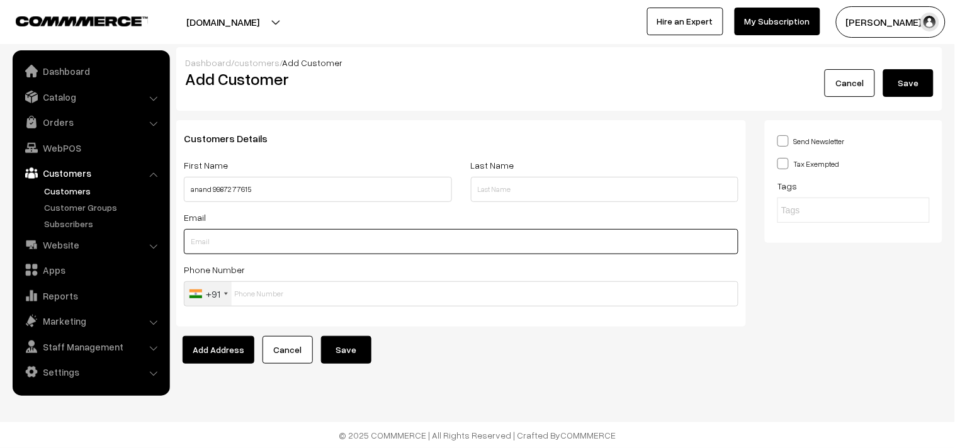
click at [246, 238] on input "text" at bounding box center [461, 241] width 554 height 25
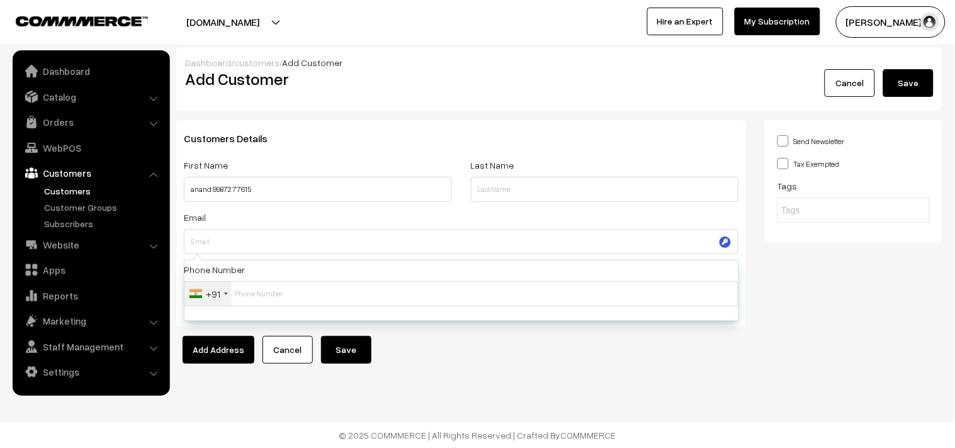
click at [363, 162] on div "First Name anand 99872 77615" at bounding box center [318, 179] width 268 height 45
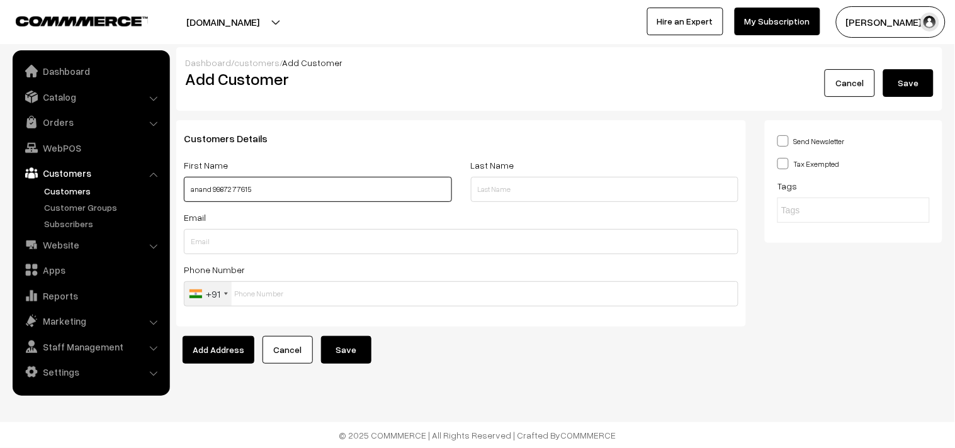
drag, startPoint x: 209, startPoint y: 186, endPoint x: 99, endPoint y: 173, distance: 110.2
click at [99, 173] on body "Thank you for showing interest. Our team will call you shortly. Close annamfood…" at bounding box center [477, 224] width 955 height 448
type input "Anand 99872 77615"
click at [283, 303] on input "text" at bounding box center [461, 293] width 554 height 25
paste input "99872 7761"
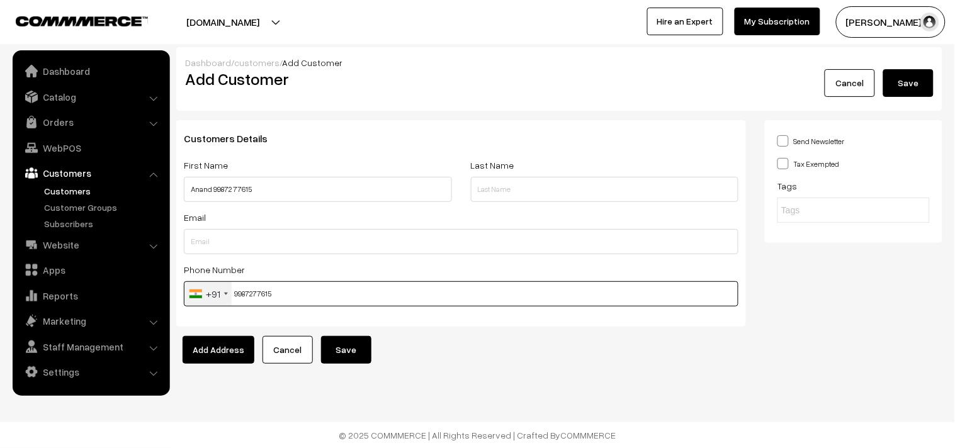
type input "9987277615"
click at [366, 370] on div "Dashboard / customers / Add Customer Add Customer Cancel Save Customers Details…" at bounding box center [477, 218] width 955 height 436
click at [366, 367] on div "Dashboard / customers / Add Customer Add Customer Cancel Save Customers Details…" at bounding box center [477, 218] width 955 height 436
click at [361, 348] on button "Save" at bounding box center [346, 350] width 50 height 28
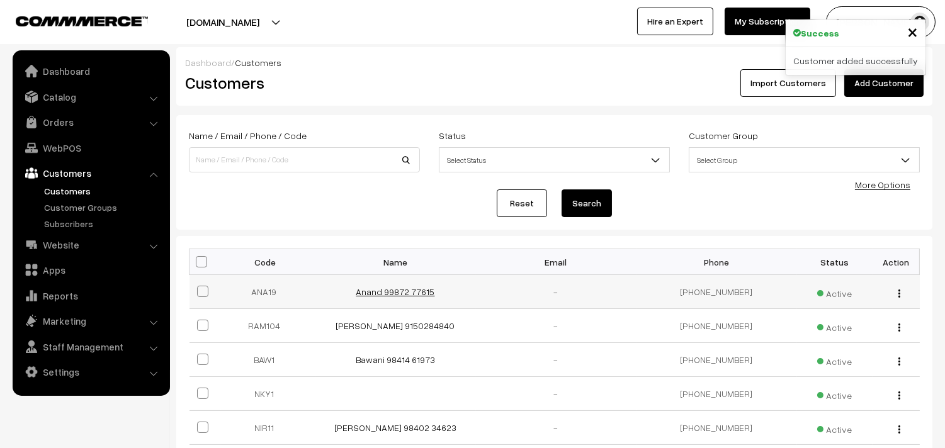
click at [371, 288] on link "Anand 99872 77615" at bounding box center [395, 291] width 79 height 11
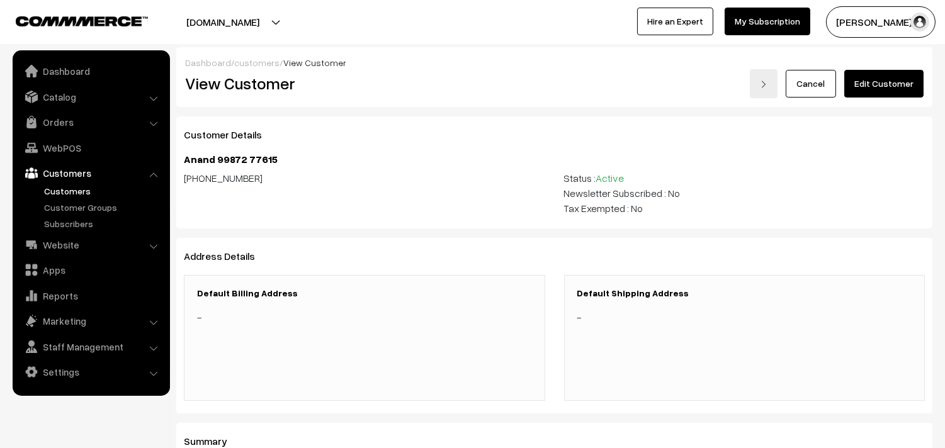
click at [870, 82] on link "Edit Customer" at bounding box center [883, 84] width 79 height 28
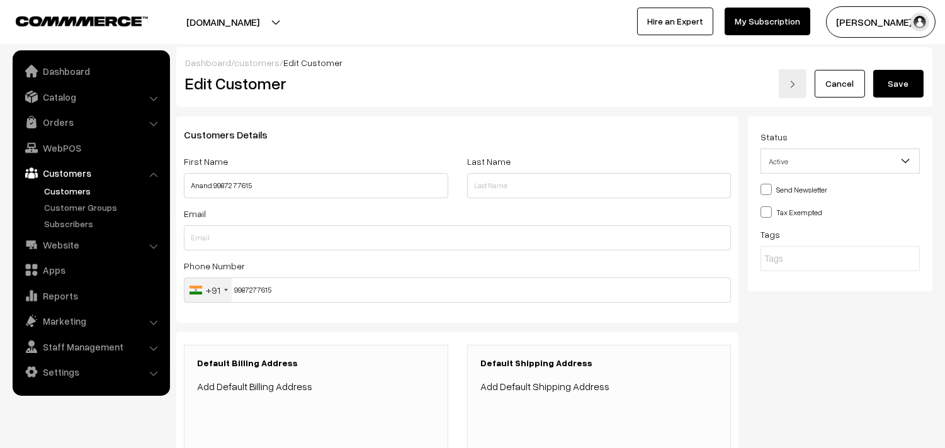
click at [278, 389] on link "Add Default Billing Address" at bounding box center [254, 386] width 115 height 13
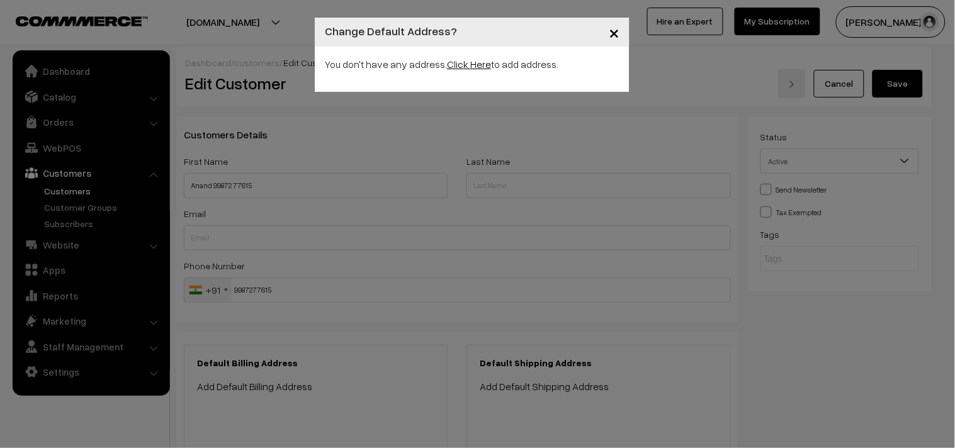
click at [466, 66] on link "Click Here" at bounding box center [469, 64] width 44 height 13
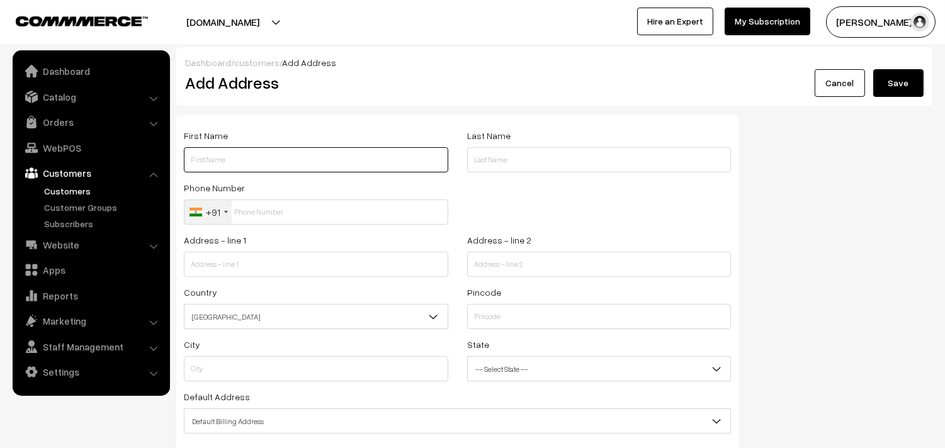
click at [233, 155] on input "text" at bounding box center [316, 159] width 264 height 25
paste input "99872 77615"
type input "Anand 99872 77615"
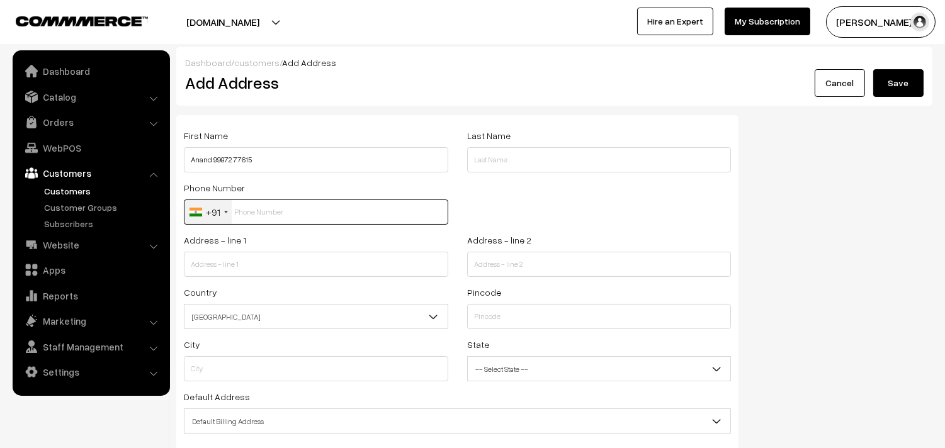
click at [275, 215] on input "text" at bounding box center [316, 212] width 264 height 25
paste input "99872 7761"
type input "9987277615"
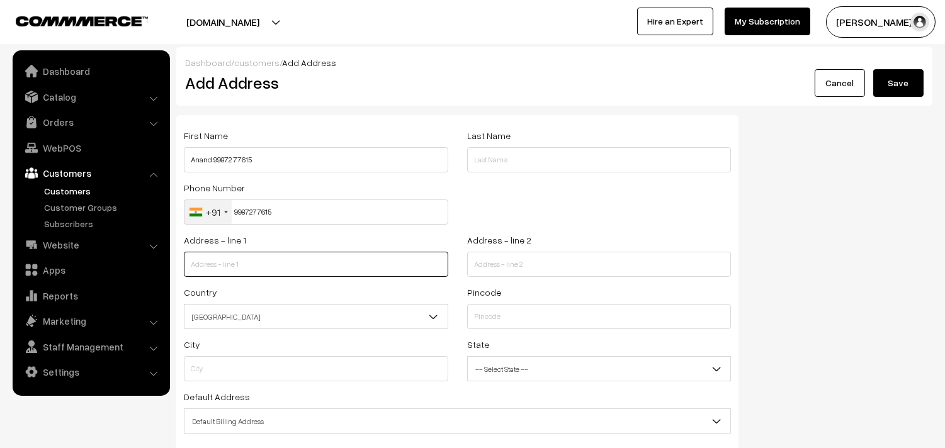
click at [242, 273] on input "text" at bounding box center [316, 264] width 264 height 25
paste input "Chippy Apartments(sugan apartment),"
click at [357, 263] on input "Chippy Apartments(sugan apartment)," at bounding box center [316, 264] width 264 height 25
paste input "[STREET_ADDRESS]"
type input "Chippy Apartments(sugan apartment), [STREET_ADDRESS],"
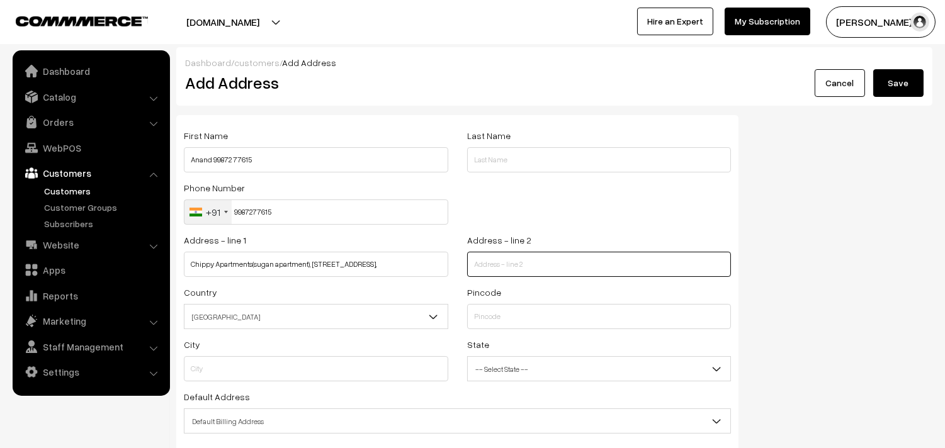
click at [526, 274] on input "text" at bounding box center [599, 264] width 264 height 25
paste input "[PERSON_NAME], [PERSON_NAME], [PERSON_NAME], C"
type input "[PERSON_NAME], [PERSON_NAME], [PERSON_NAME], C"
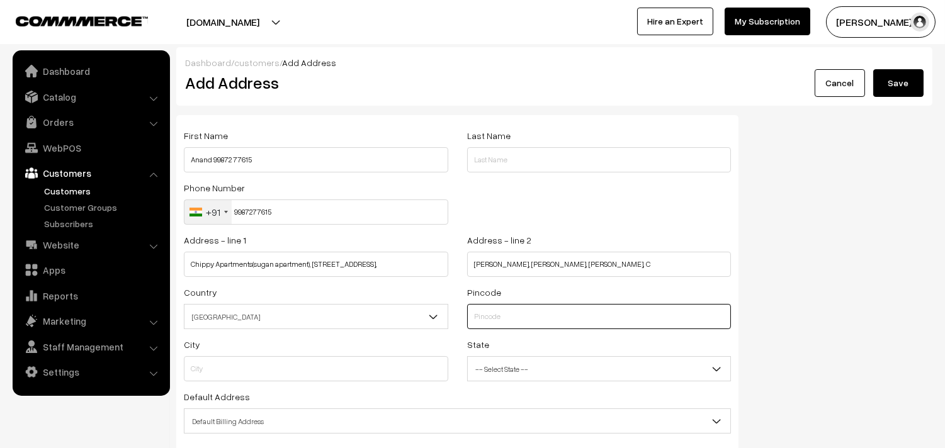
click at [505, 325] on input "text" at bounding box center [599, 316] width 264 height 25
type input "600042"
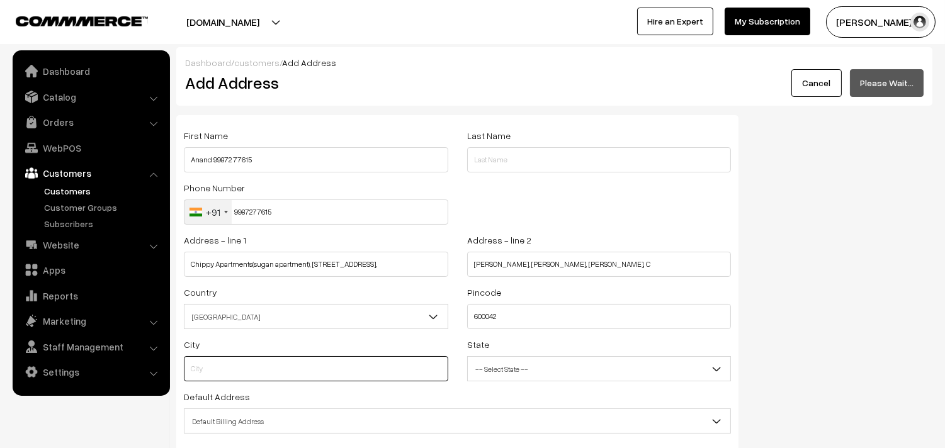
type input "Chennai"
select select "Tamil Nadu"
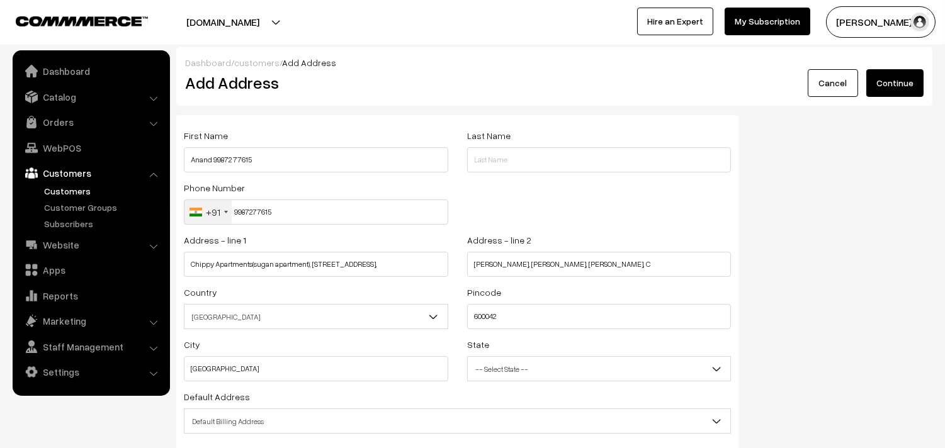
click at [223, 422] on span "Default Billing Address" at bounding box center [457, 421] width 546 height 22
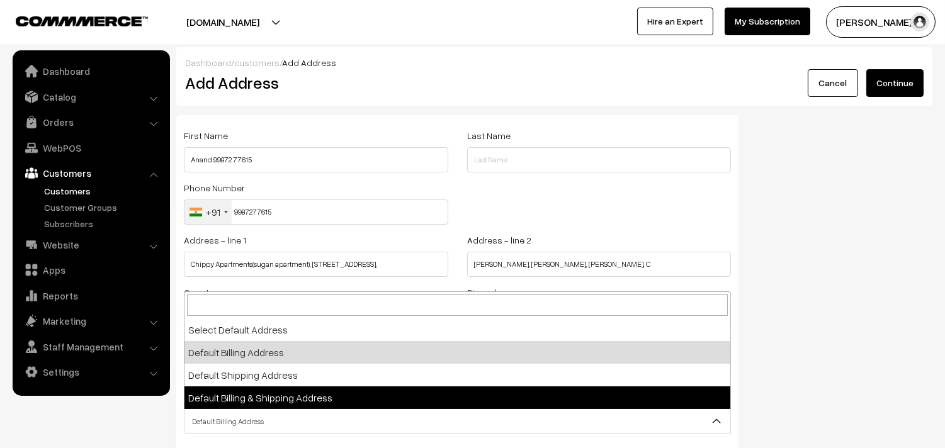
select select "3"
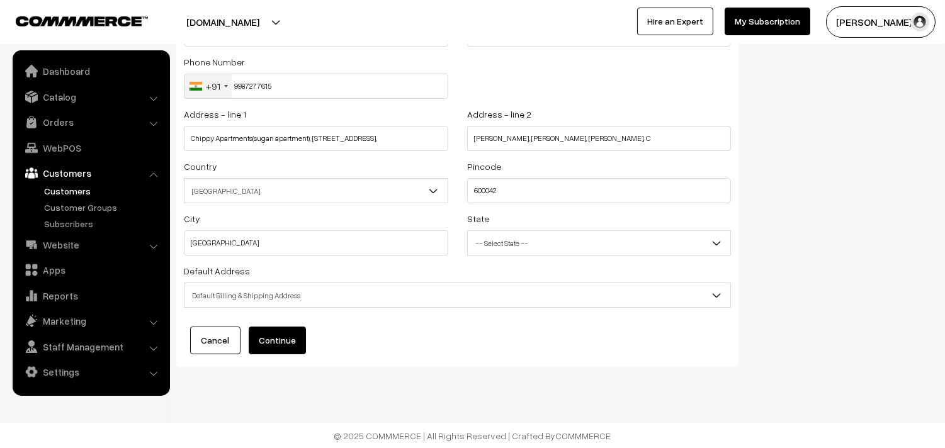
scroll to position [127, 0]
click at [301, 340] on button "Continue" at bounding box center [277, 340] width 57 height 28
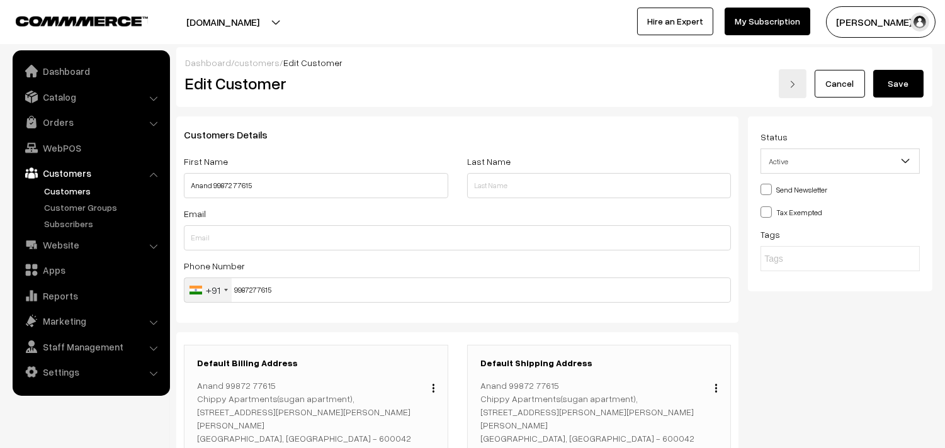
click at [901, 86] on button "Save" at bounding box center [898, 84] width 50 height 28
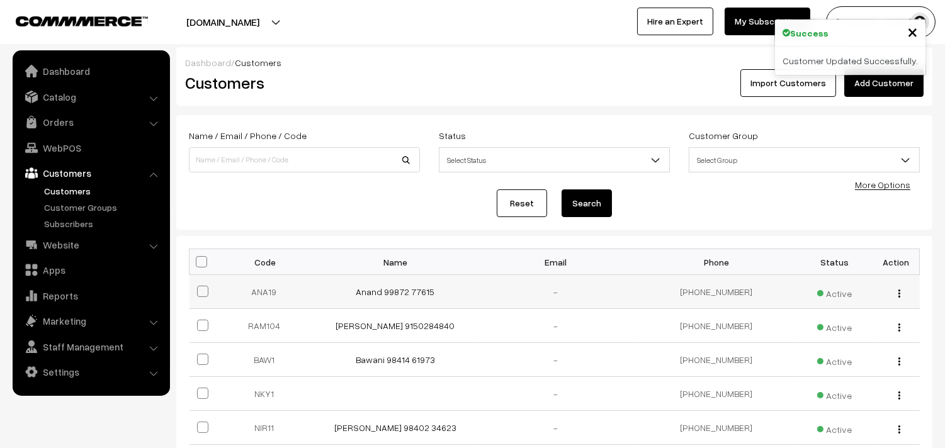
click at [419, 284] on td "Anand 99872 77615" at bounding box center [395, 292] width 160 height 34
click at [417, 294] on link "Anand 99872 77615" at bounding box center [395, 291] width 79 height 11
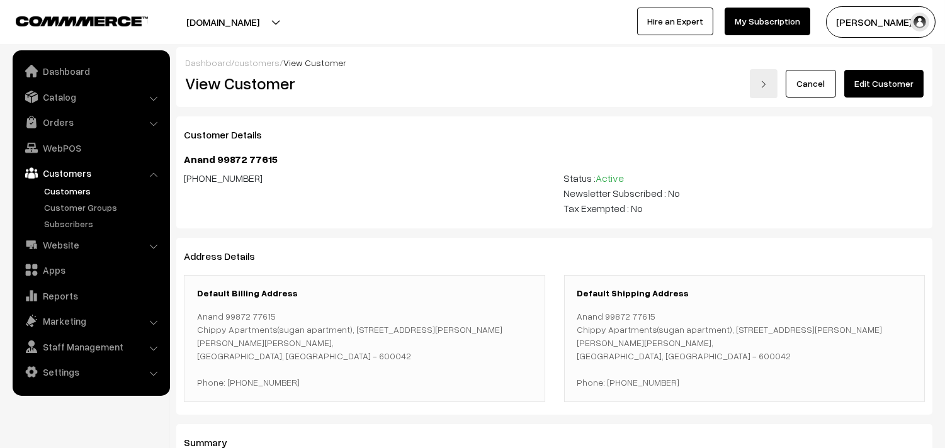
click at [887, 85] on link "Edit Customer" at bounding box center [883, 84] width 79 height 28
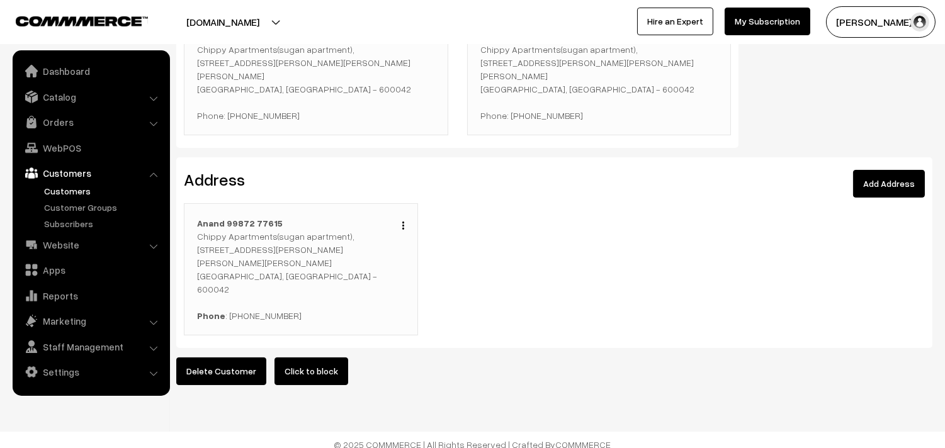
scroll to position [350, 0]
click at [405, 210] on div "Edit Duplicate Delete [PERSON_NAME] 99872 77615 Chippy Apartments(sugan apartme…" at bounding box center [301, 269] width 234 height 132
click at [404, 220] on button "button" at bounding box center [403, 225] width 3 height 10
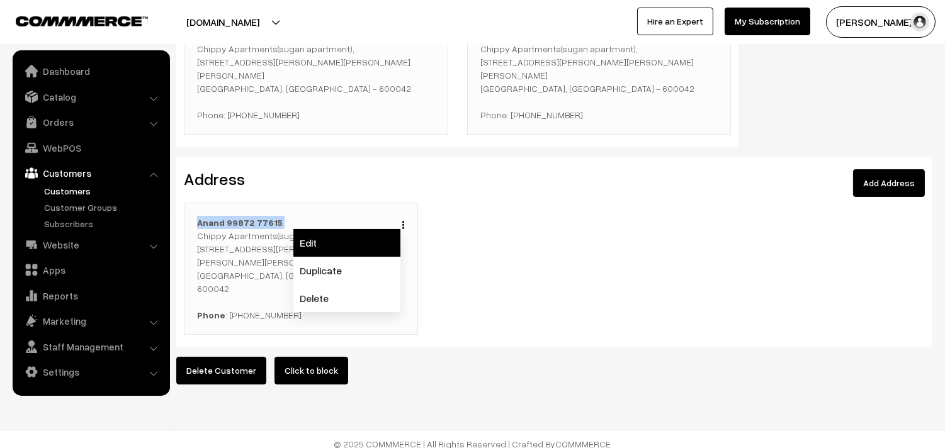
click at [347, 235] on link "Edit" at bounding box center [346, 243] width 107 height 28
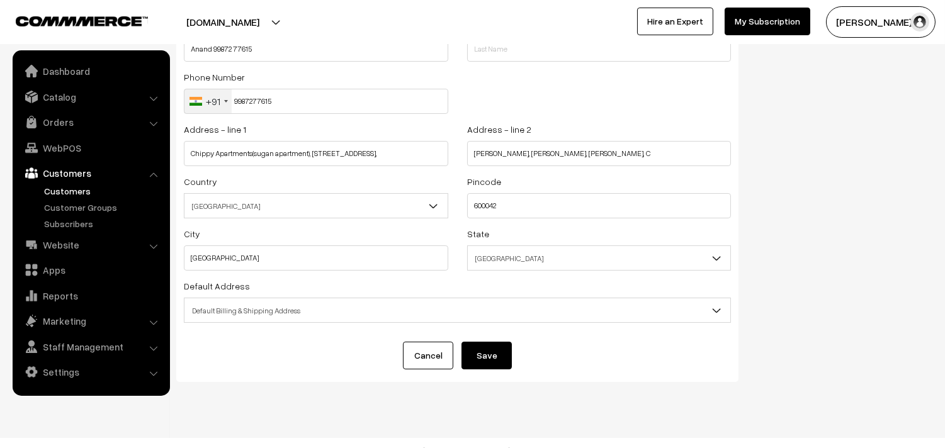
scroll to position [127, 0]
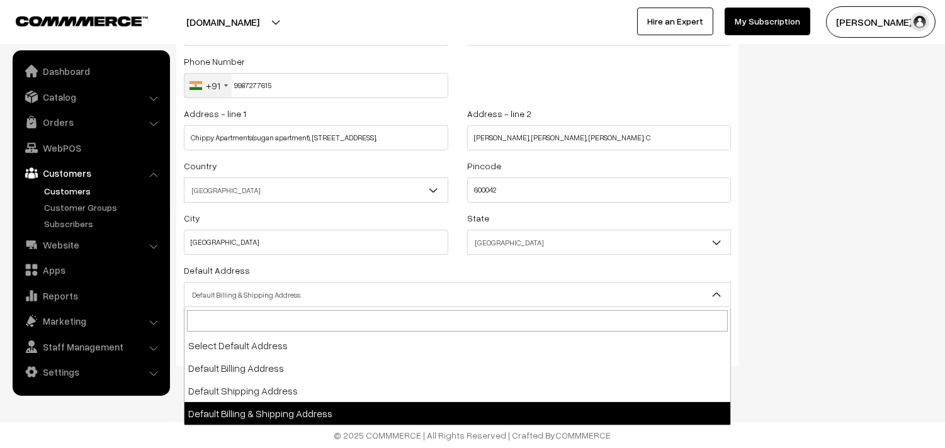
click at [318, 297] on span "Default Billing & Shipping Address" at bounding box center [457, 295] width 546 height 22
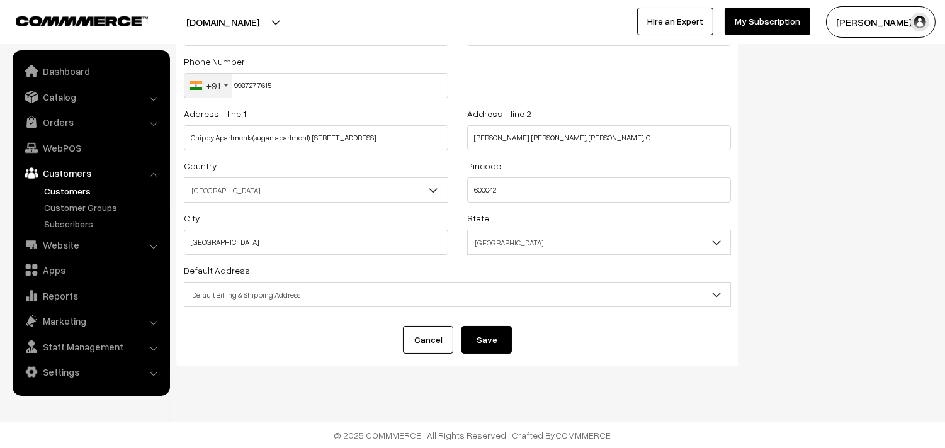
click at [468, 341] on button "Save" at bounding box center [486, 340] width 50 height 28
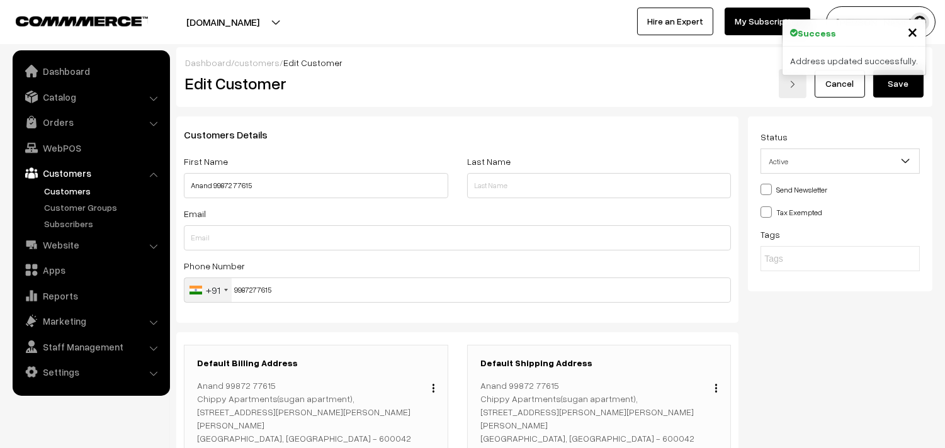
click at [889, 82] on button "Save" at bounding box center [898, 84] width 50 height 28
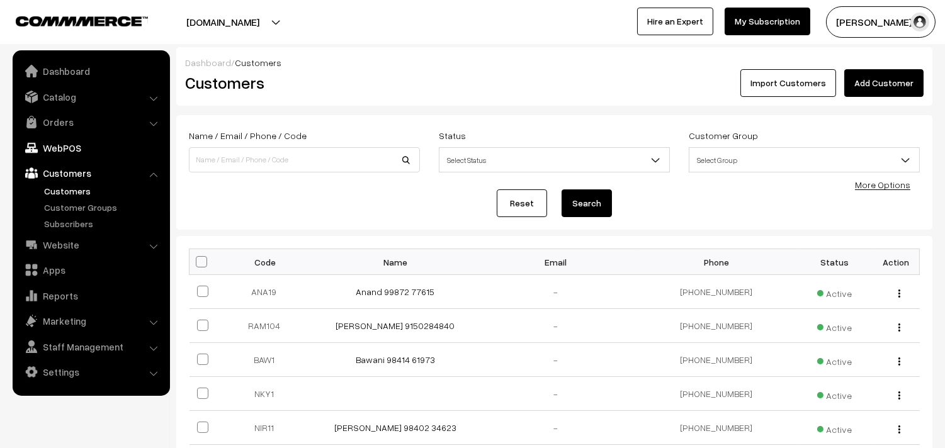
click at [72, 145] on link "WebPOS" at bounding box center [91, 148] width 150 height 23
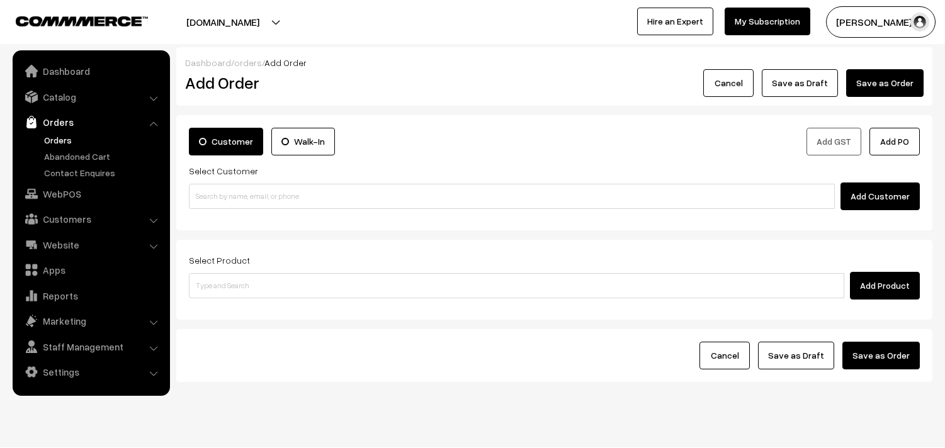
click at [291, 189] on input at bounding box center [512, 196] width 646 height 25
click at [214, 206] on input "99872 77615" at bounding box center [512, 196] width 646 height 25
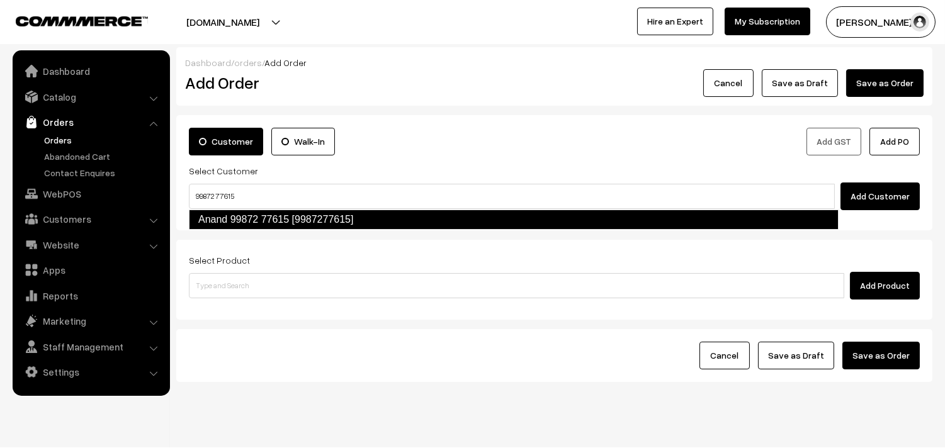
click at [216, 215] on link "Anand 99872 77615 [9987277615]" at bounding box center [513, 220] width 649 height 20
type input "99872 77615"
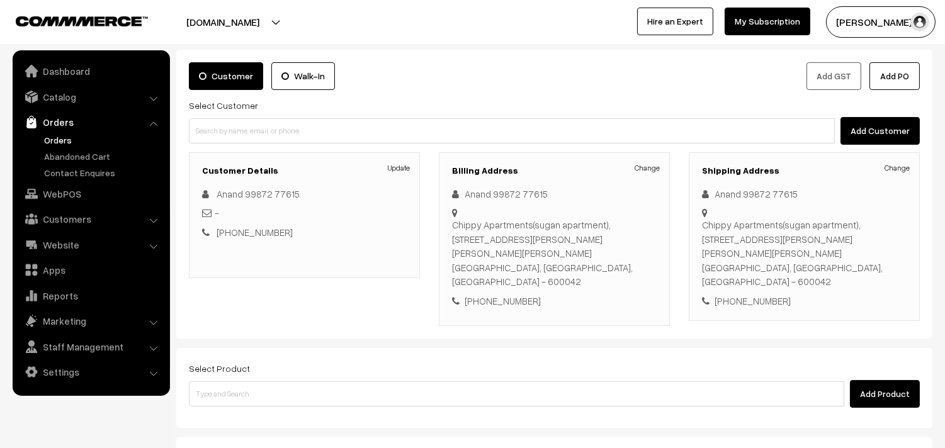
scroll to position [171, 0]
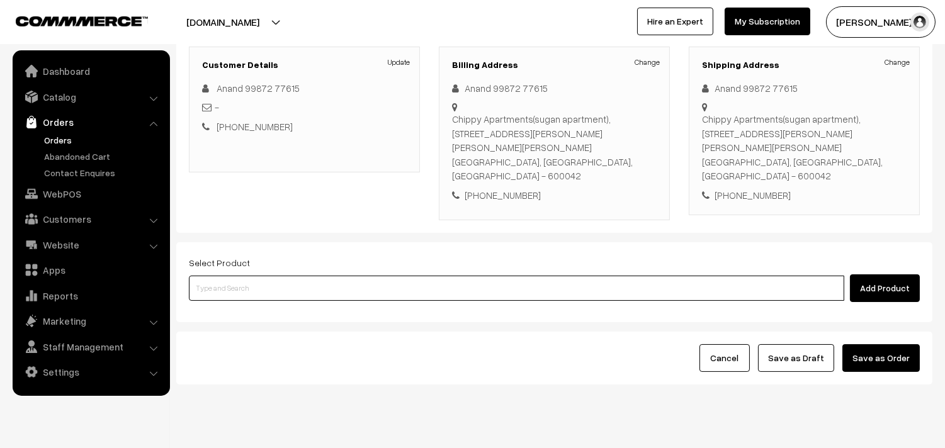
click at [261, 276] on input at bounding box center [516, 288] width 655 height 25
type input "sambar"
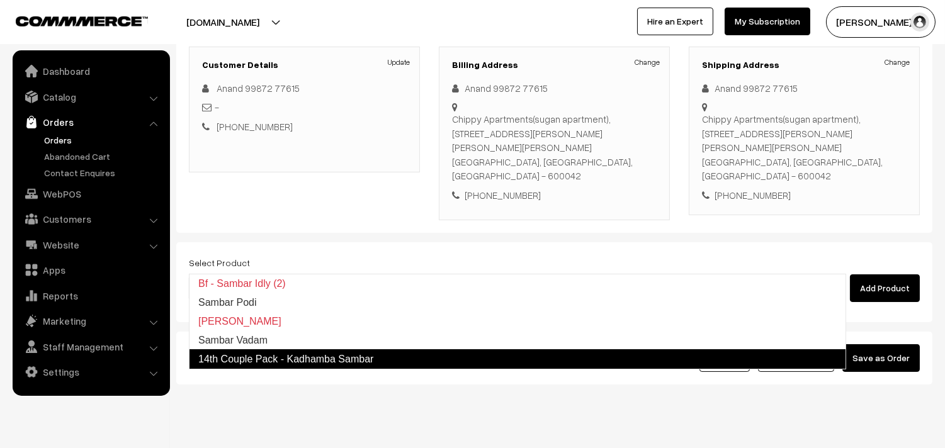
click at [276, 355] on link "14th Couple Pack - Kadhamba Sambar" at bounding box center [517, 359] width 657 height 20
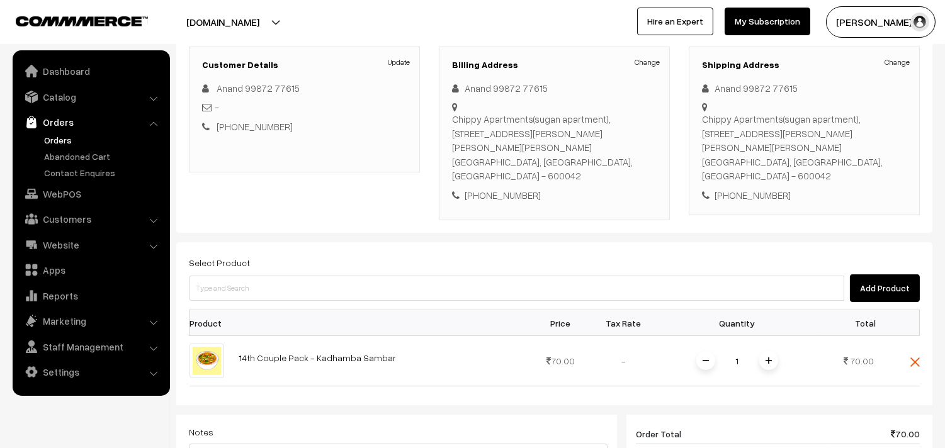
click at [772, 351] on span at bounding box center [768, 360] width 19 height 19
click at [771, 335] on div "Dashboard / orders / Add Order Add Order Cancel Save as Draft Save as Order Sav…" at bounding box center [554, 283] width 756 height 814
click at [770, 351] on span at bounding box center [768, 360] width 19 height 19
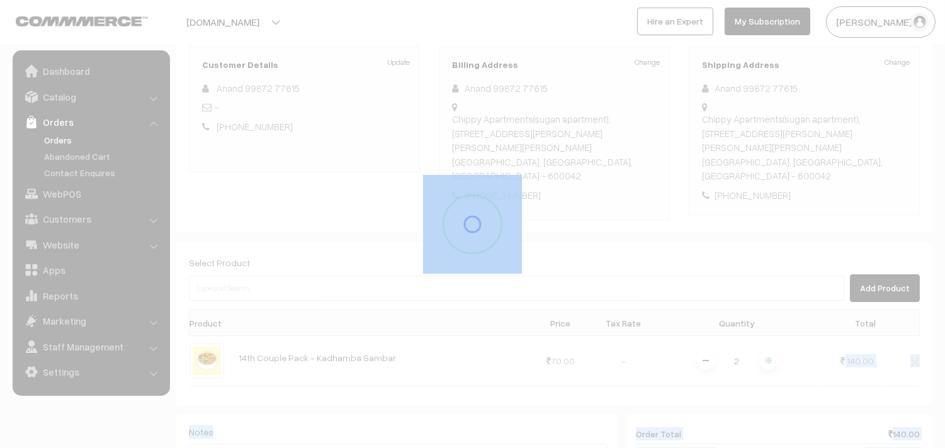
click at [770, 335] on div "Dashboard / orders / Add Order Add Order Cancel Save as Draft Save as Order Sav…" at bounding box center [554, 283] width 756 height 814
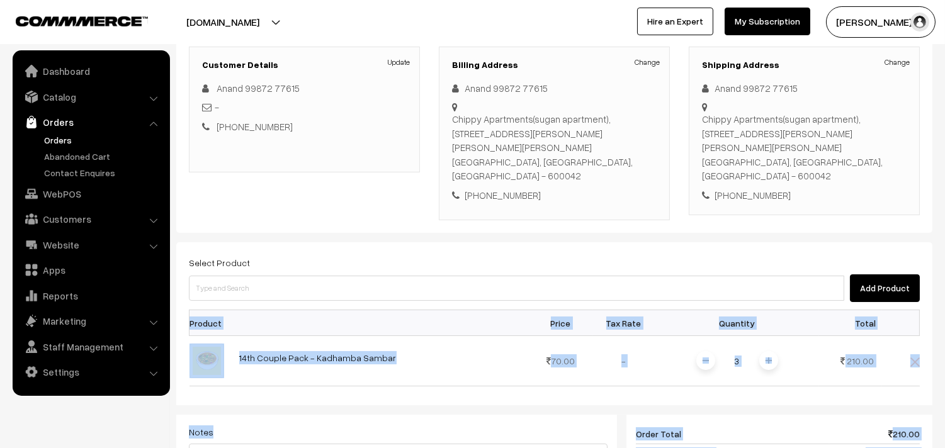
click at [770, 357] on img at bounding box center [768, 360] width 6 height 6
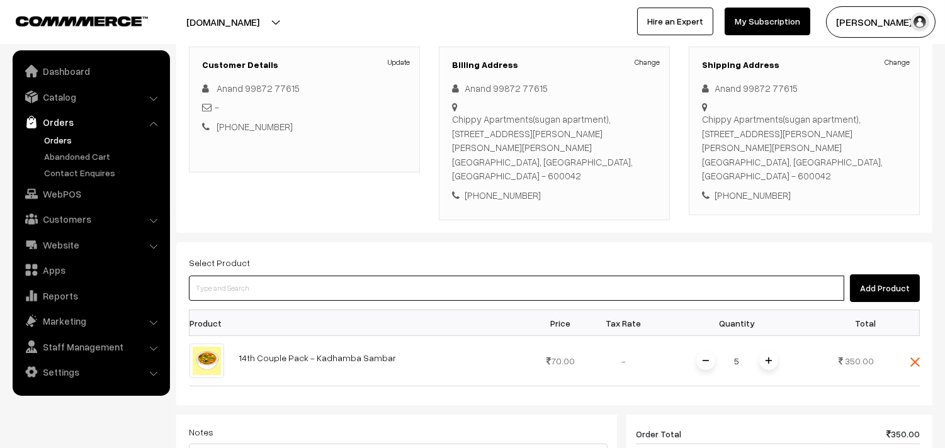
click at [322, 276] on input at bounding box center [516, 288] width 655 height 25
type input "beans"
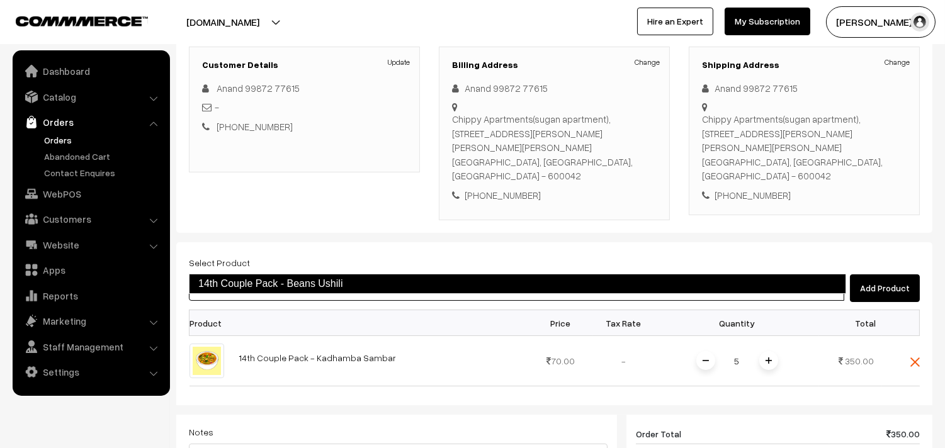
click at [322, 289] on link "14th Couple Pack - Beans Ushili" at bounding box center [517, 284] width 657 height 20
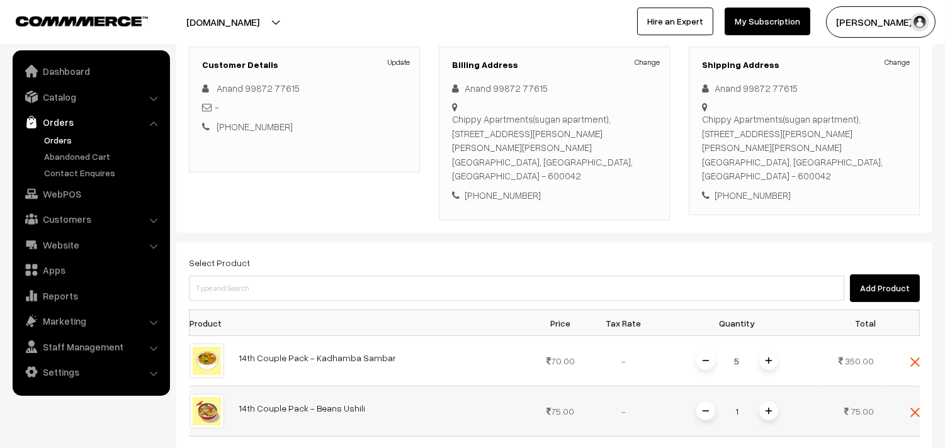
click at [764, 402] on span at bounding box center [768, 411] width 19 height 19
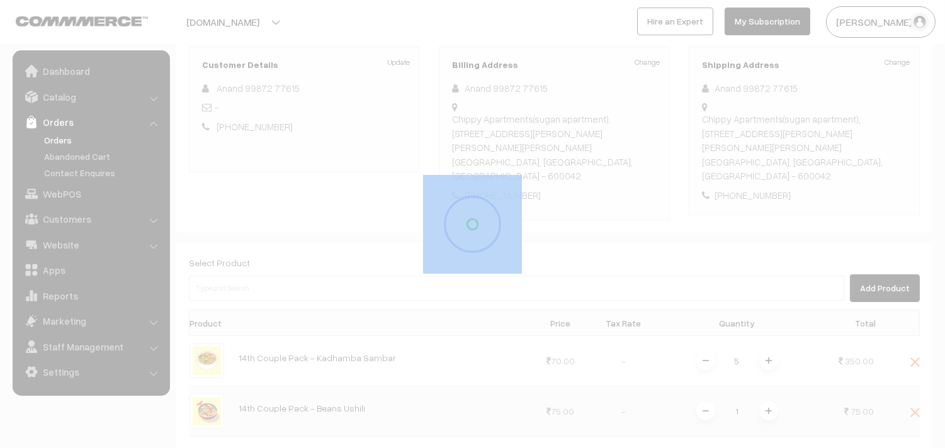
click at [764, 375] on div "Dashboard / orders / Add Order Add Order Cancel Save as Draft Save as Order Sav…" at bounding box center [554, 308] width 756 height 865
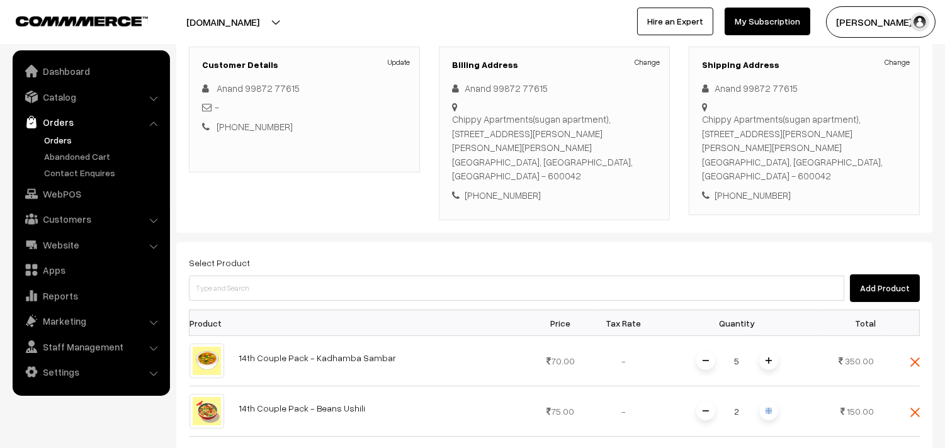
click at [764, 402] on span at bounding box center [768, 411] width 19 height 19
click at [768, 402] on span at bounding box center [768, 411] width 19 height 19
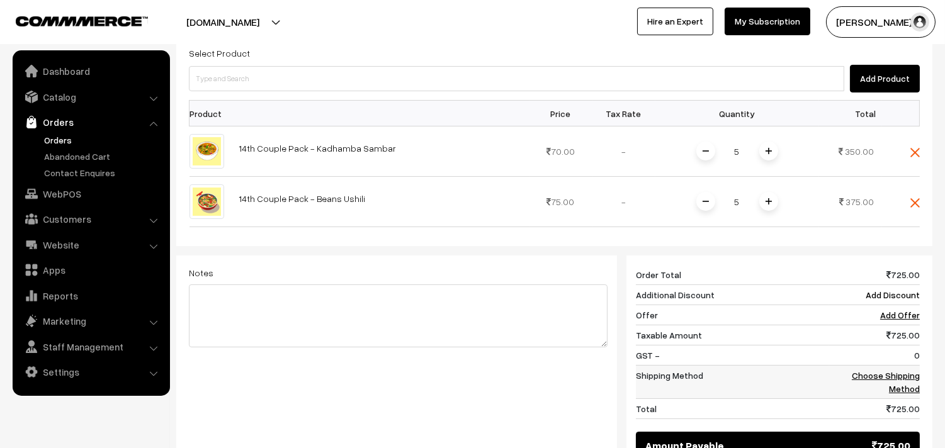
click at [904, 370] on link "Choose Shipping Method" at bounding box center [886, 382] width 68 height 24
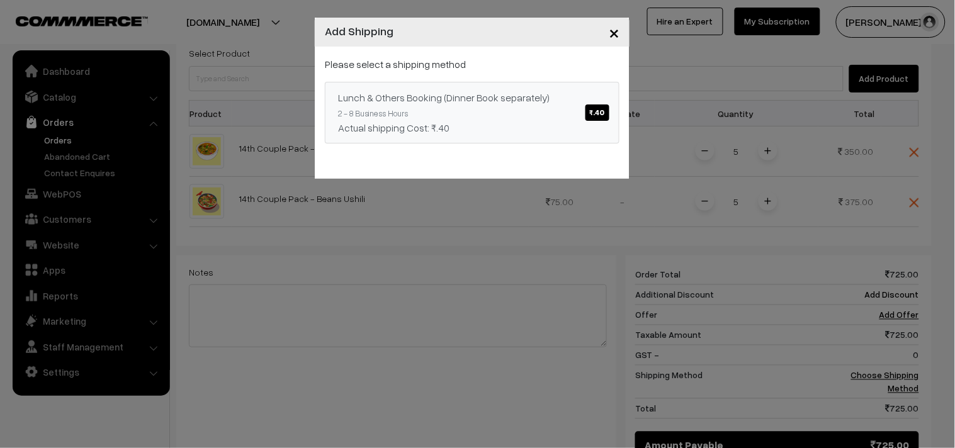
click at [588, 126] on div "Actual shipping Cost: ₹.40" at bounding box center [472, 127] width 268 height 15
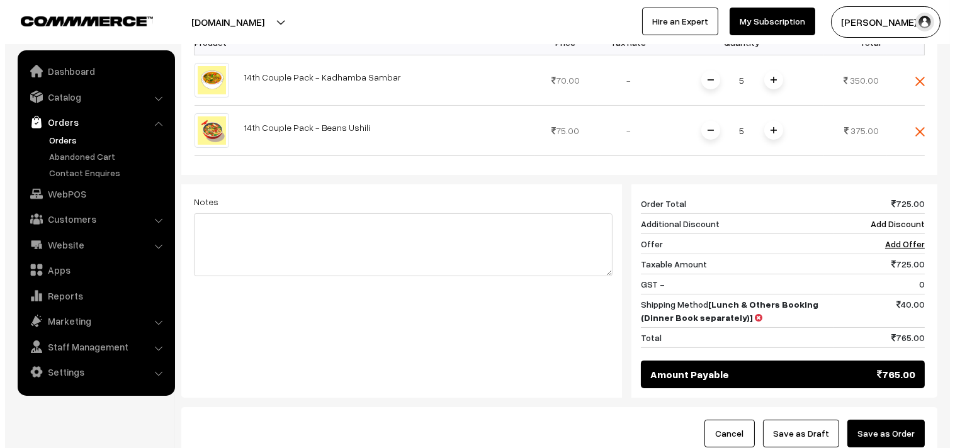
scroll to position [529, 0]
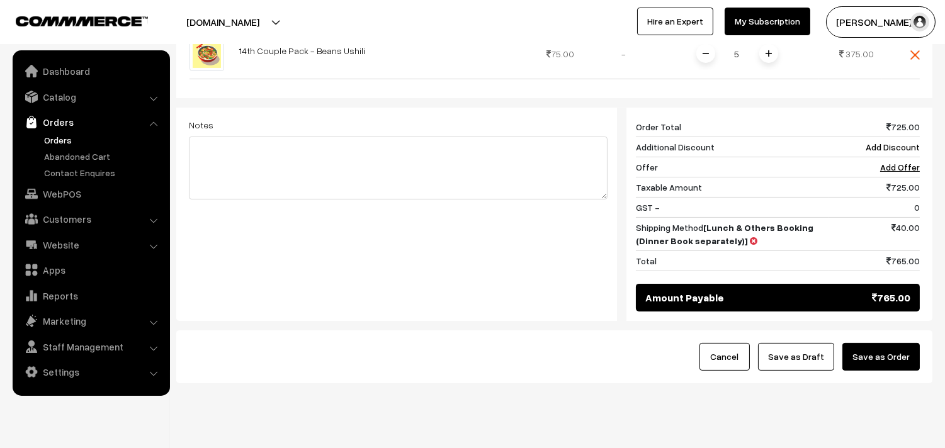
click at [862, 343] on button "Save as Order" at bounding box center [880, 357] width 77 height 28
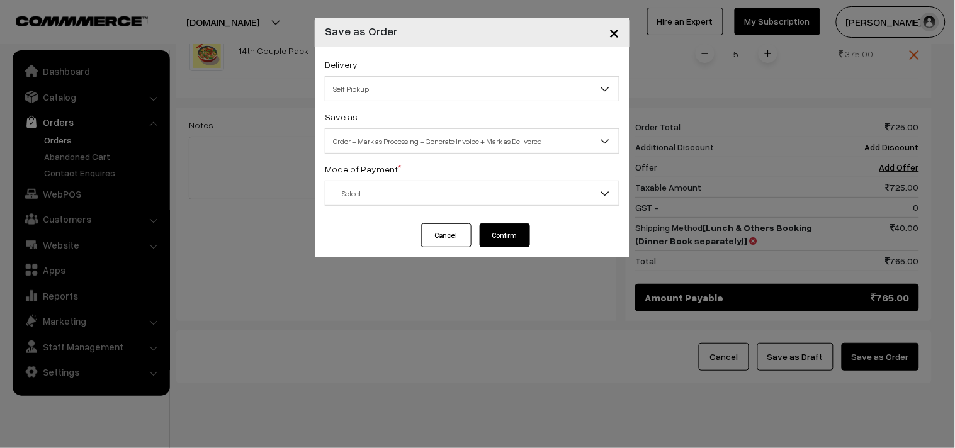
click at [395, 88] on span "Self Pickup" at bounding box center [471, 89] width 293 height 22
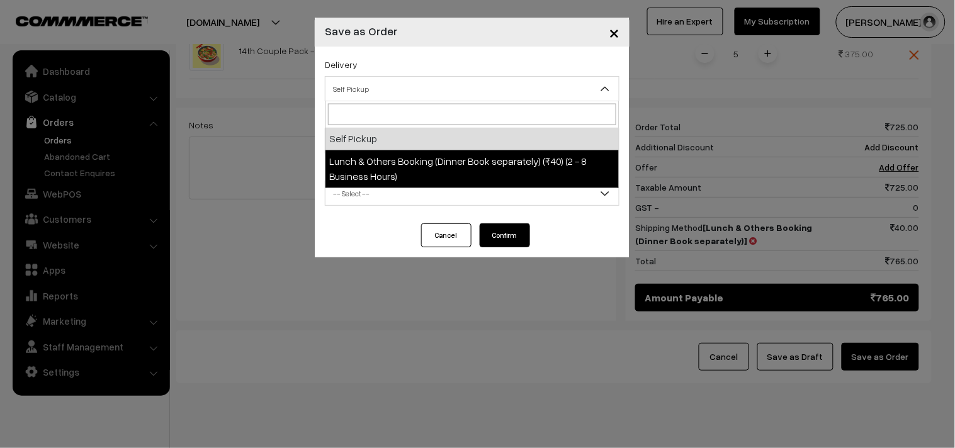
select select "LOB1"
select select "3"
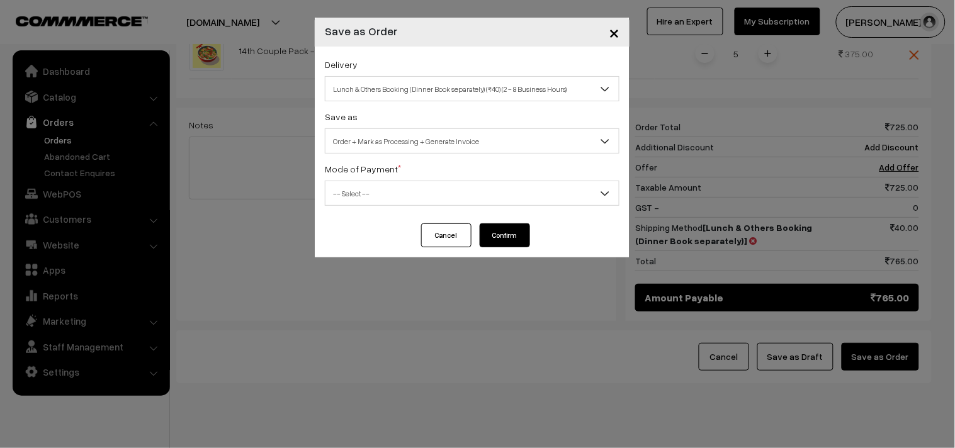
click at [447, 147] on span "Order + Mark as Processing + Generate Invoice" at bounding box center [471, 141] width 293 height 22
click at [395, 200] on span "-- Select --" at bounding box center [471, 194] width 293 height 22
click at [368, 256] on div "Cancel Confirm" at bounding box center [472, 240] width 315 height 34
click at [374, 193] on span "-- Select --" at bounding box center [471, 194] width 293 height 22
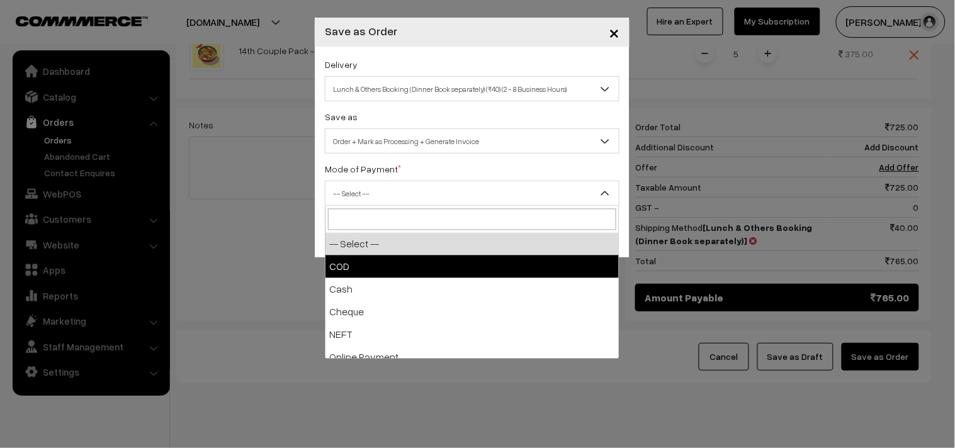
select select "1"
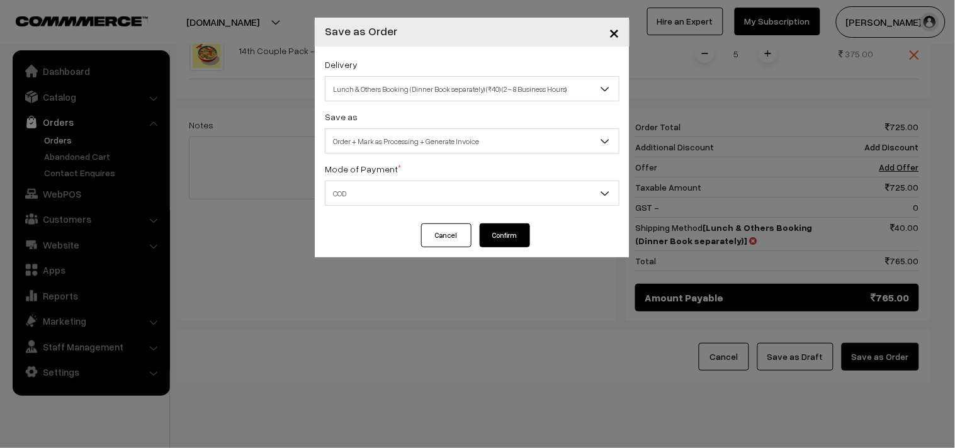
click at [515, 233] on button "Confirm" at bounding box center [505, 235] width 50 height 24
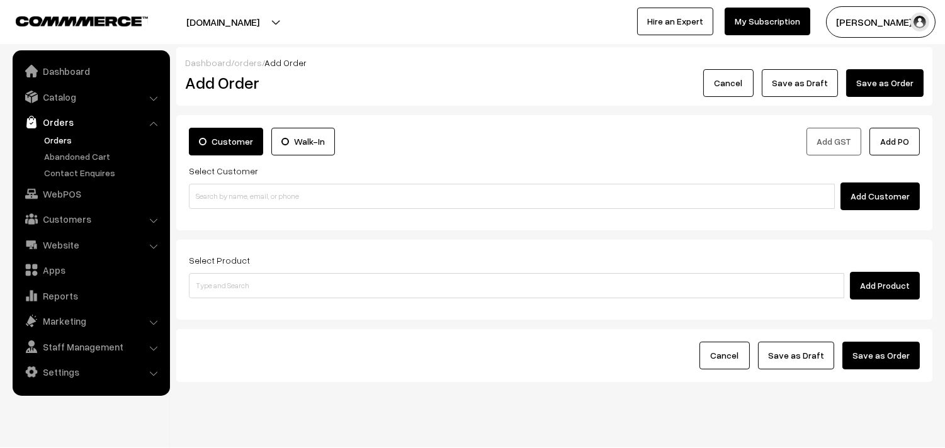
click at [65, 145] on link "Orders" at bounding box center [103, 139] width 125 height 13
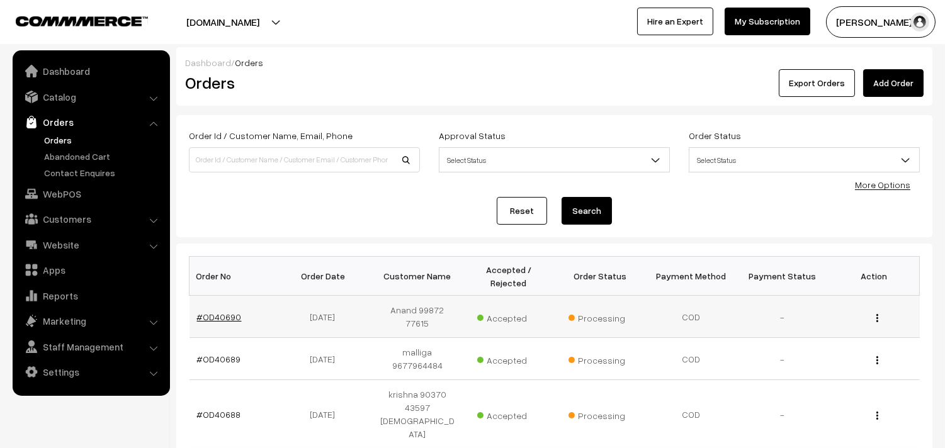
click at [223, 317] on link "#OD40690" at bounding box center [219, 317] width 45 height 11
click at [223, 316] on link "#OD40690" at bounding box center [219, 317] width 45 height 11
click at [67, 141] on link "Orders" at bounding box center [103, 139] width 125 height 13
click at [67, 137] on link "Orders" at bounding box center [103, 139] width 125 height 13
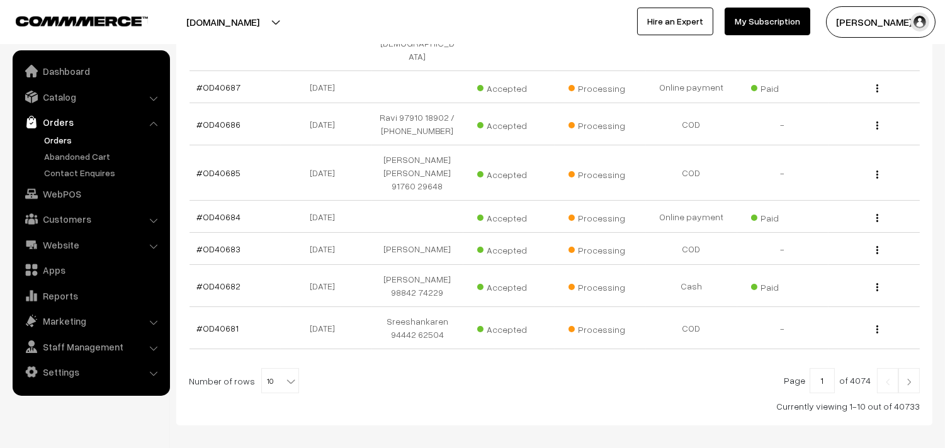
scroll to position [401, 0]
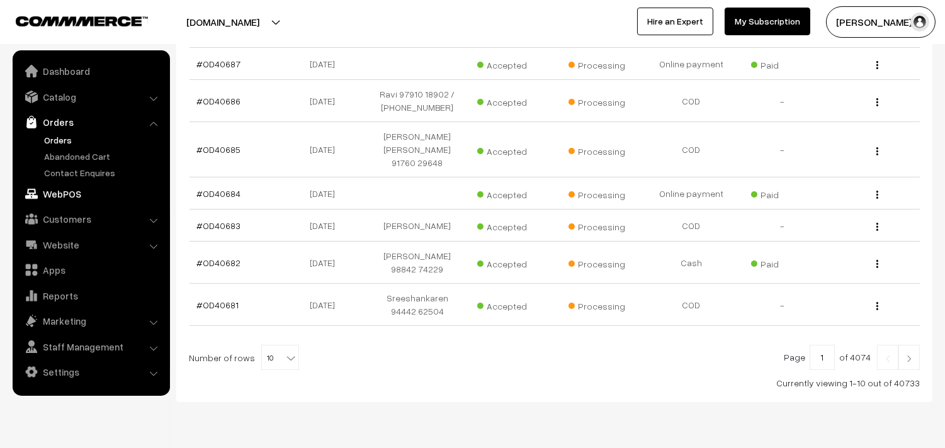
click at [81, 190] on link "WebPOS" at bounding box center [91, 194] width 150 height 23
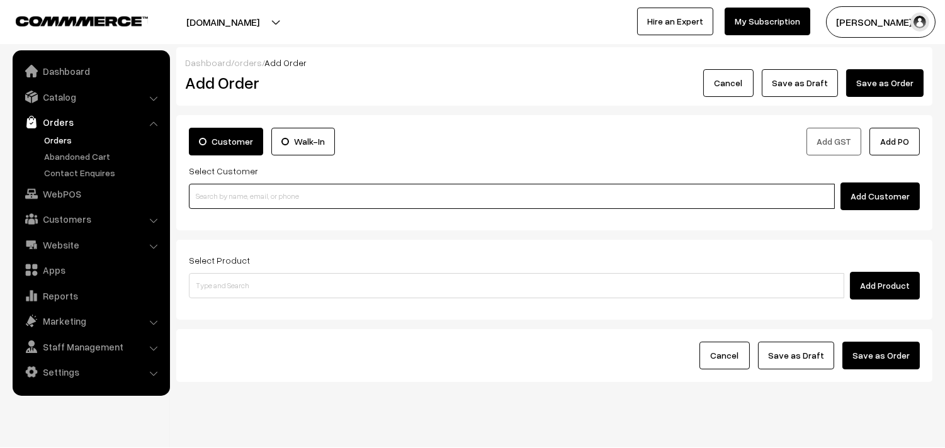
click at [235, 189] on input at bounding box center [512, 196] width 646 height 25
click at [220, 200] on input at bounding box center [512, 196] width 646 height 25
paste input "99406 52732"
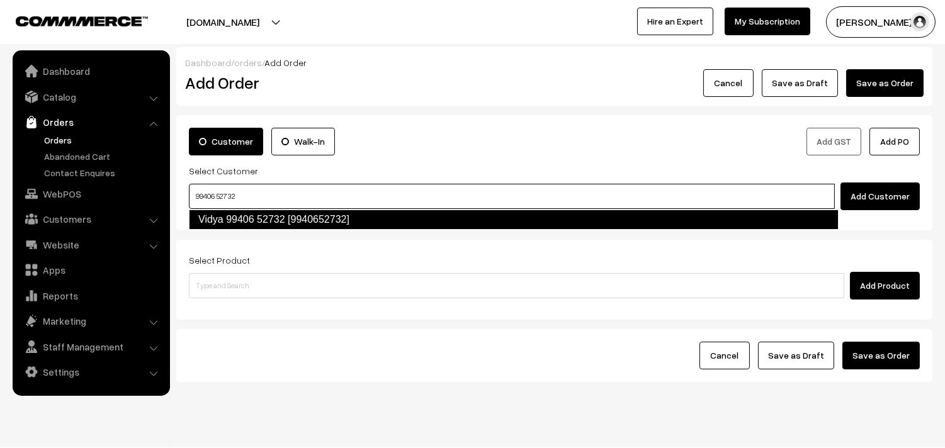
click at [223, 216] on link "Vidya 99406 52732 [9940652732]" at bounding box center [513, 220] width 649 height 20
type input "99406 52732"
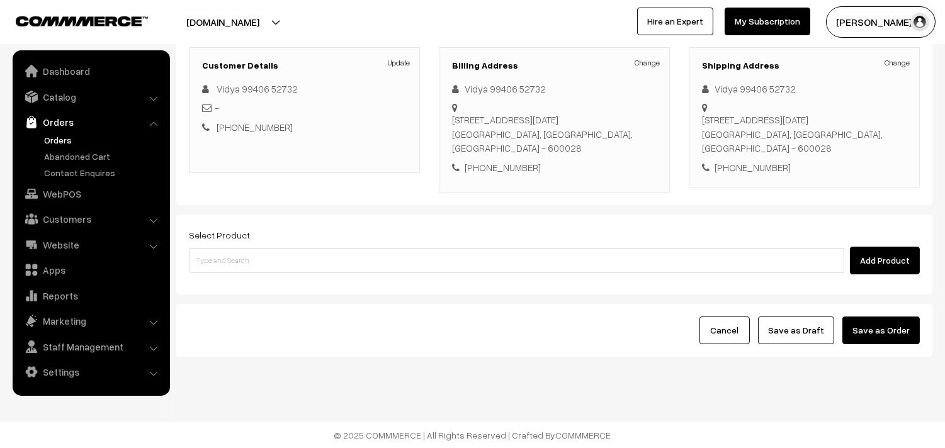
scroll to position [171, 0]
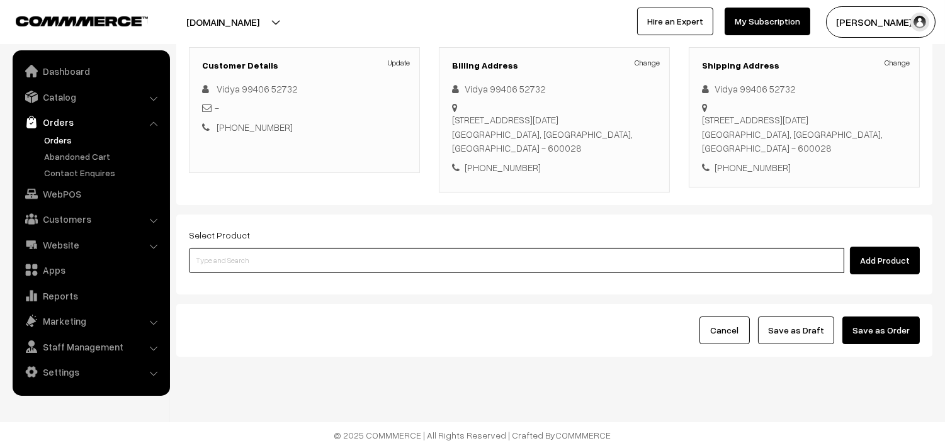
click at [284, 262] on input at bounding box center [516, 260] width 655 height 25
type input "idly"
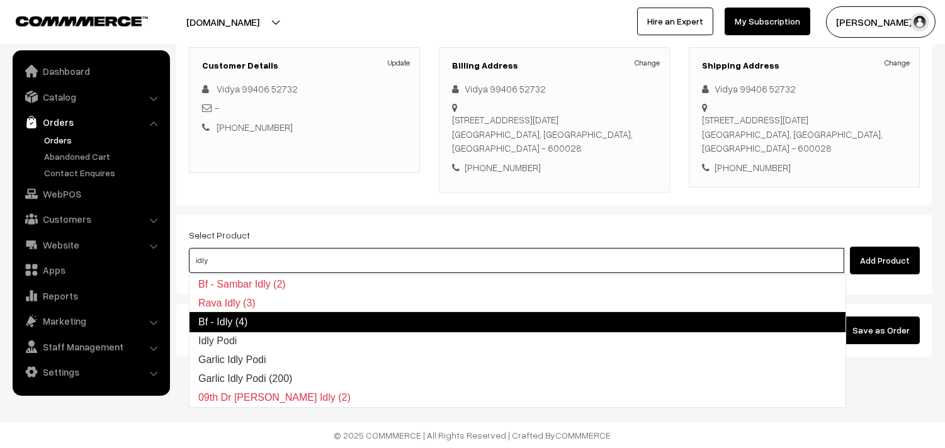
click at [249, 318] on link "Bf - Idly (4)" at bounding box center [517, 322] width 657 height 20
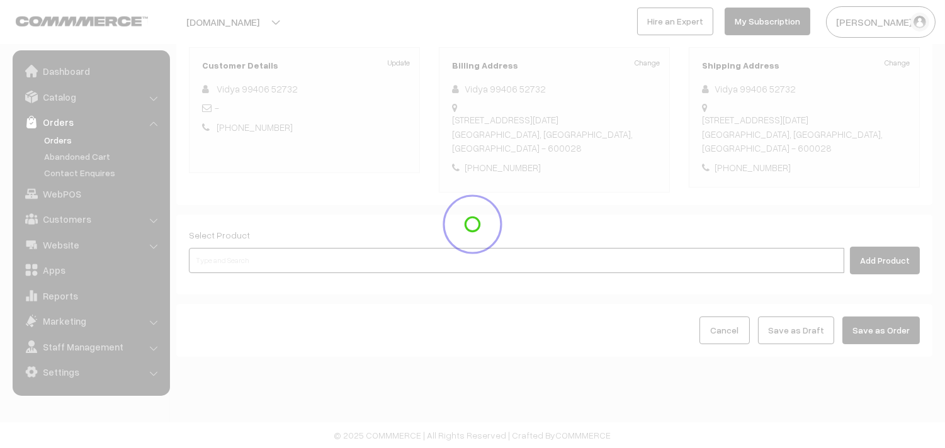
click at [249, 260] on input at bounding box center [516, 260] width 655 height 25
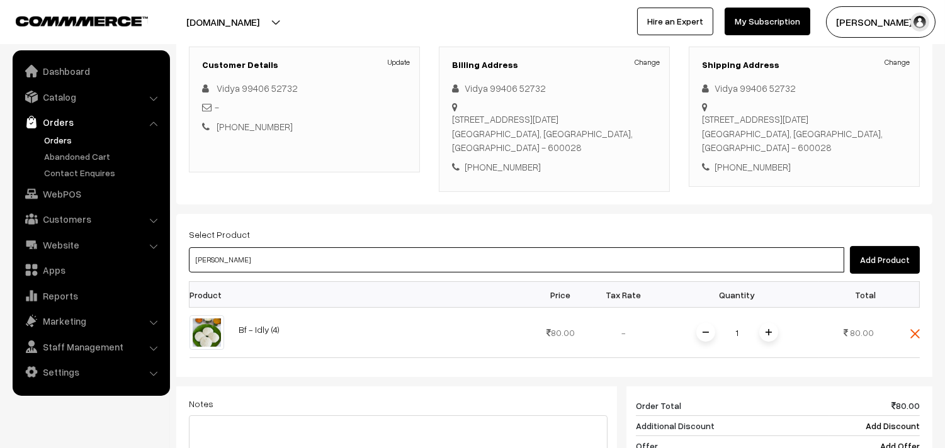
type input "vadai"
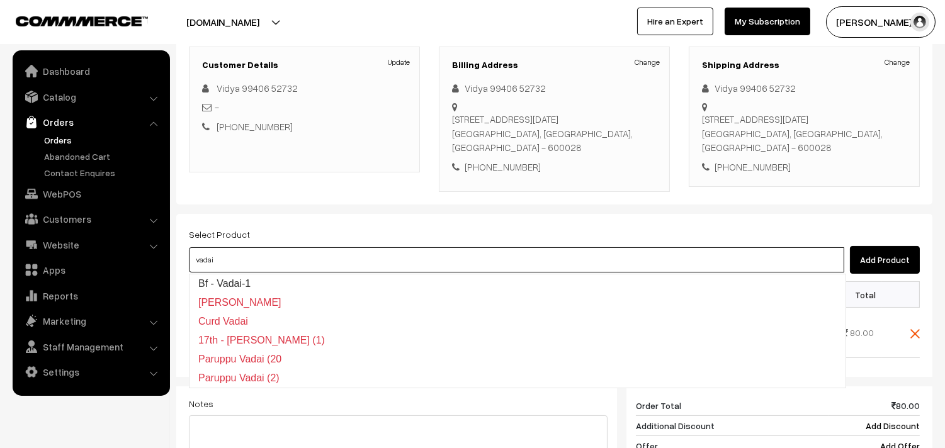
click at [250, 277] on link "Bf - Vadai-1" at bounding box center [517, 283] width 656 height 19
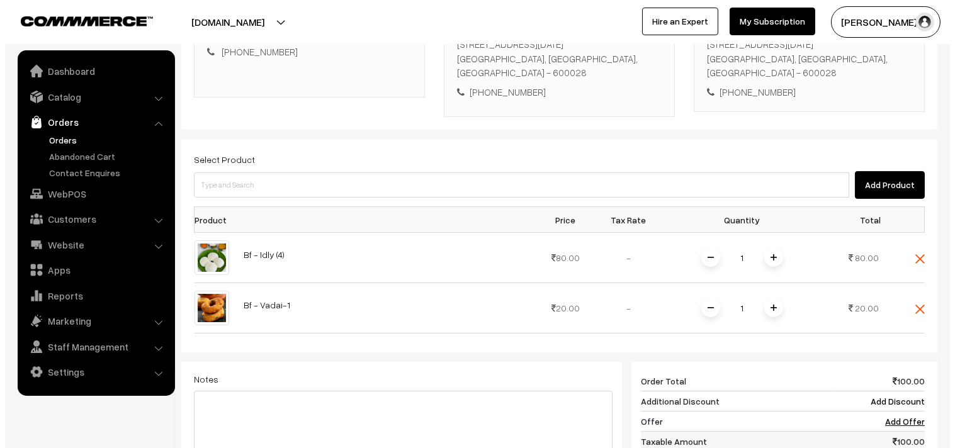
scroll to position [381, 0]
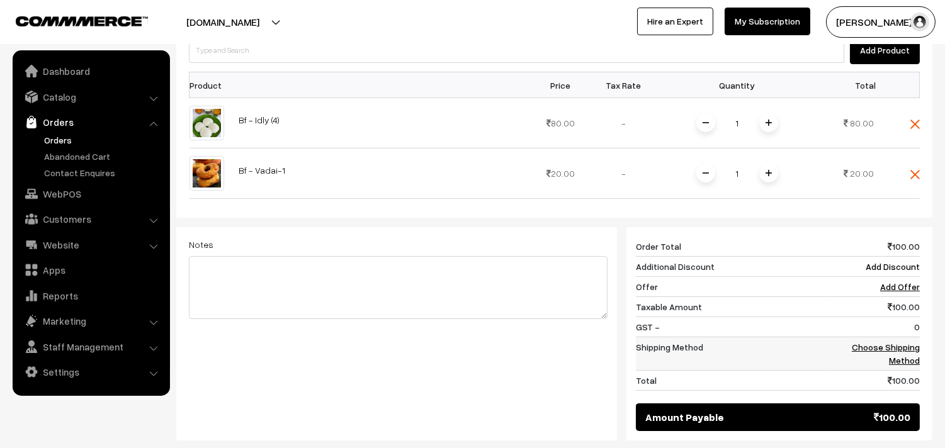
click at [884, 348] on link "Choose Shipping Method" at bounding box center [886, 354] width 68 height 24
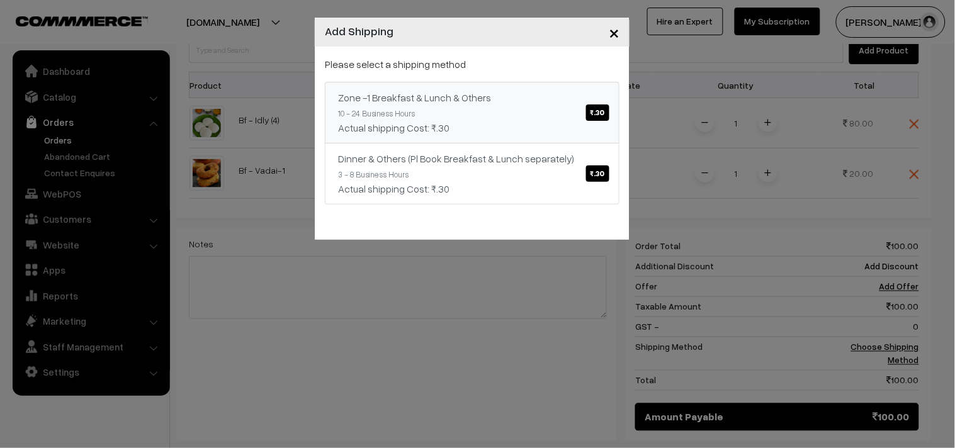
click at [583, 123] on div "Actual shipping Cost: ₹.30" at bounding box center [472, 127] width 268 height 15
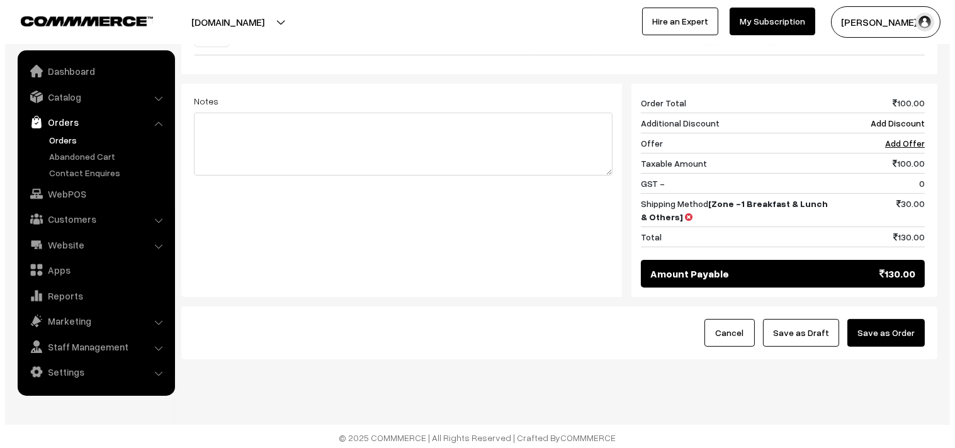
scroll to position [529, 0]
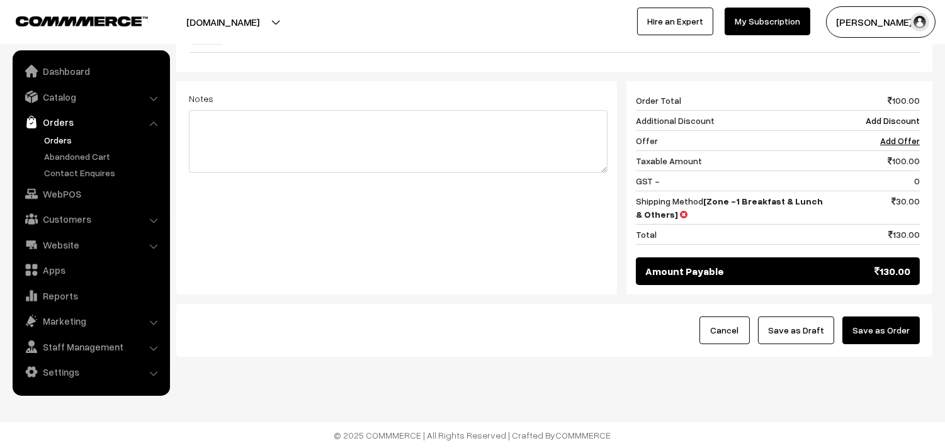
click at [875, 331] on button "Save as Order" at bounding box center [880, 331] width 77 height 28
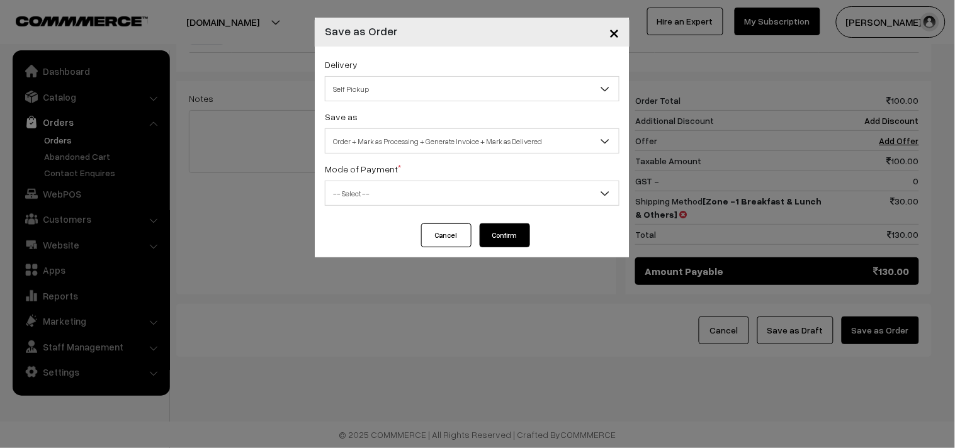
click at [360, 86] on span "Self Pickup" at bounding box center [471, 89] width 293 height 22
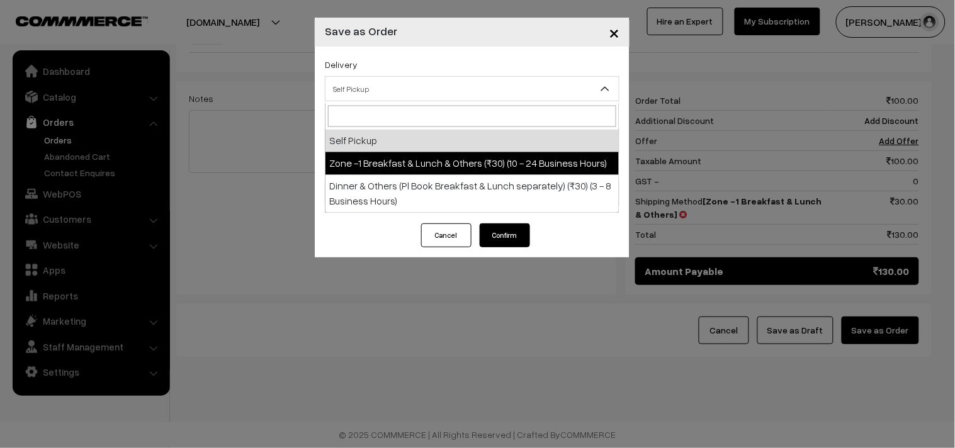
select select "ZON1"
select select "3"
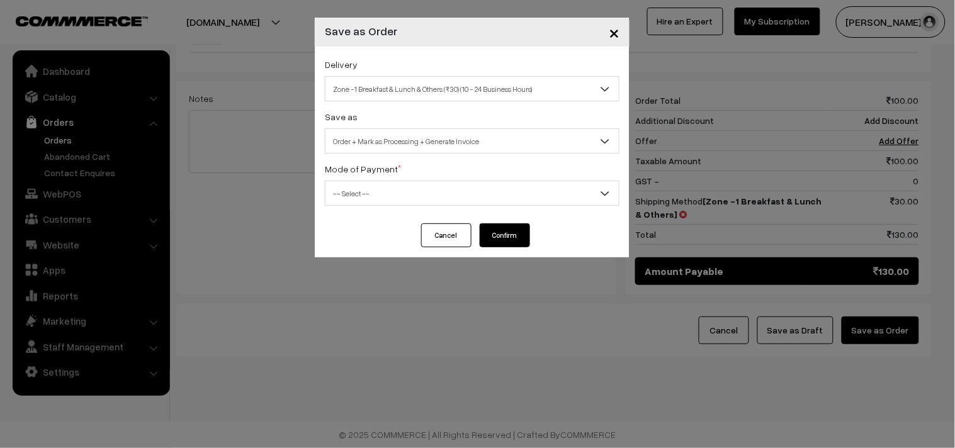
click at [435, 142] on span "Order + Mark as Processing + Generate Invoice" at bounding box center [471, 141] width 293 height 22
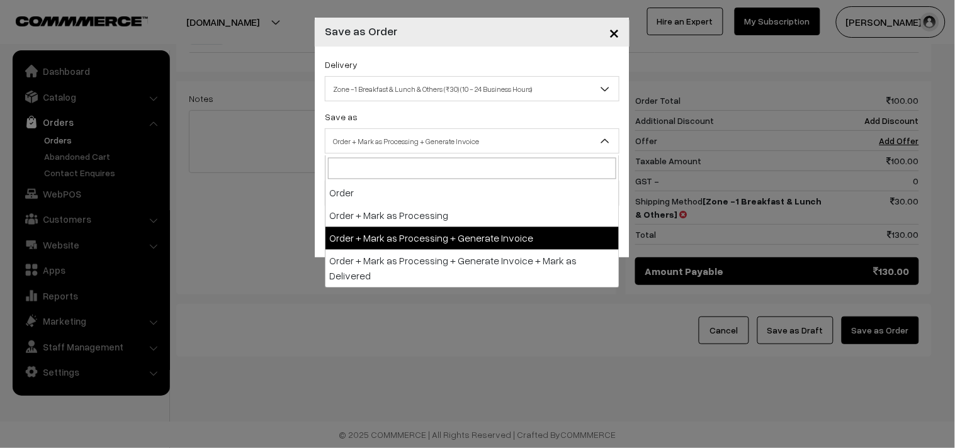
drag, startPoint x: 438, startPoint y: 223, endPoint x: 437, endPoint y: 229, distance: 6.3
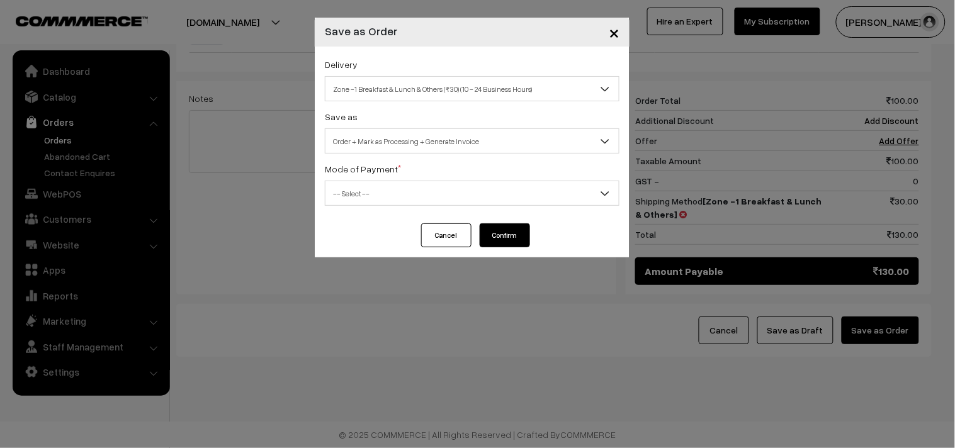
click at [405, 196] on span "-- Select --" at bounding box center [471, 194] width 293 height 22
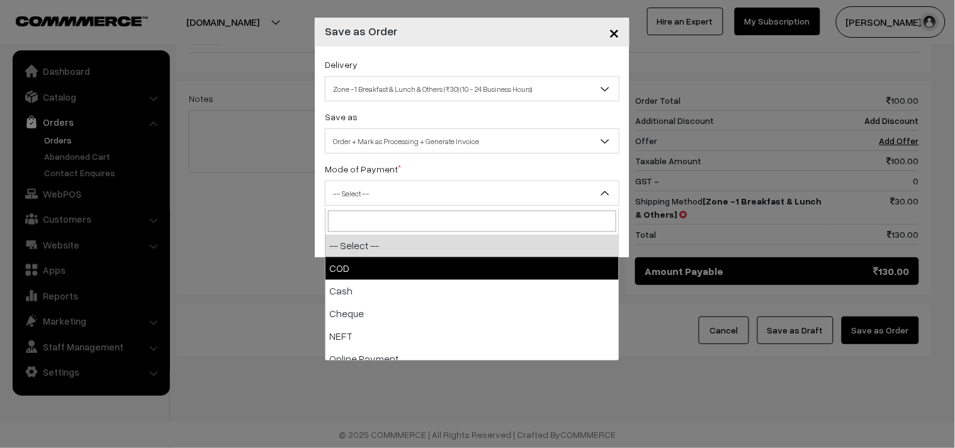
drag, startPoint x: 374, startPoint y: 265, endPoint x: 381, endPoint y: 265, distance: 7.6
select select "1"
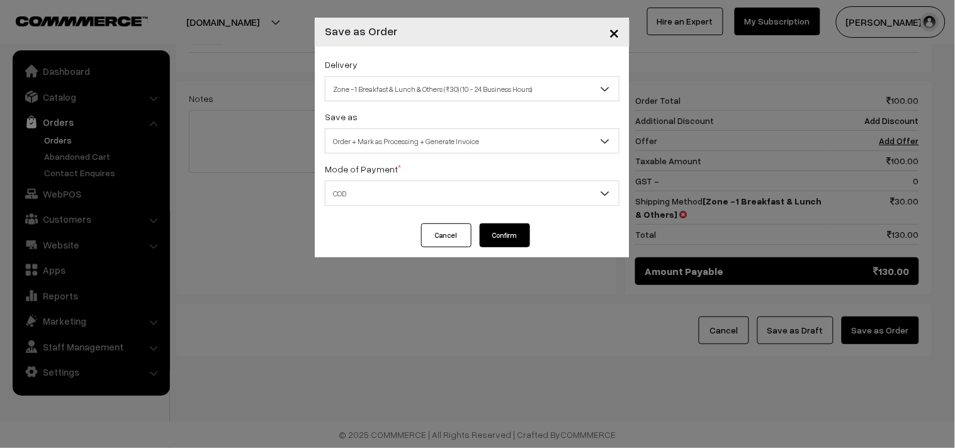
click at [508, 228] on button "Confirm" at bounding box center [505, 235] width 50 height 24
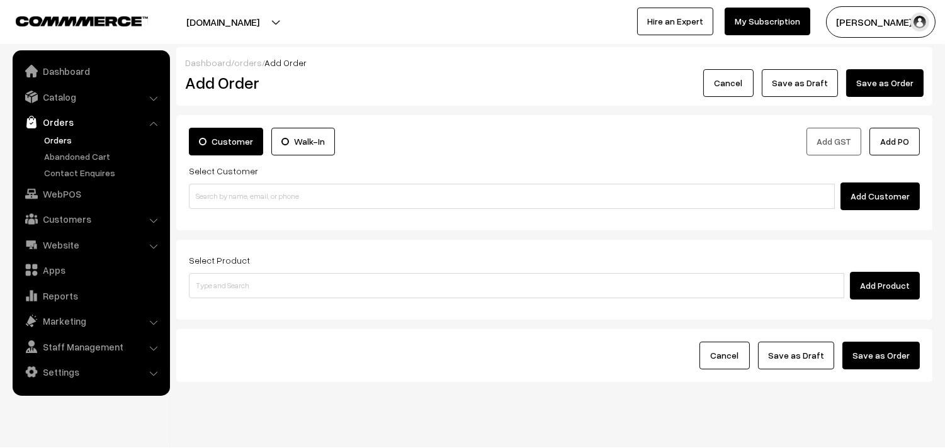
click at [61, 142] on link "Orders" at bounding box center [103, 139] width 125 height 13
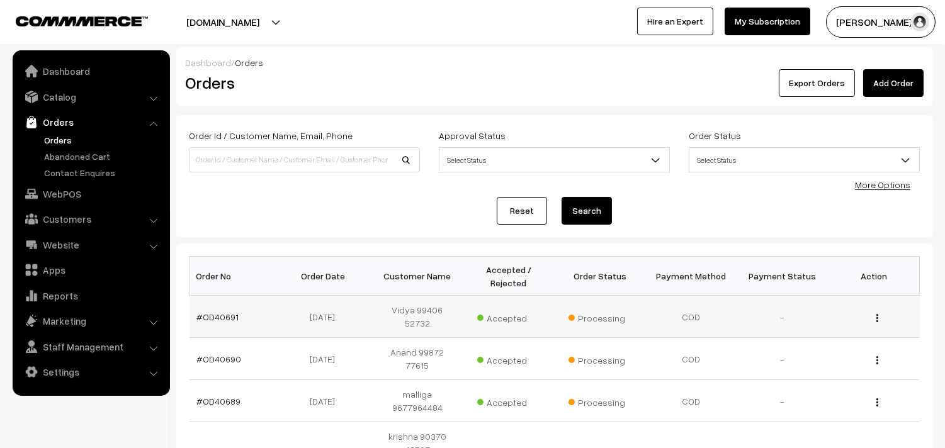
click at [224, 319] on td "#OD40691" at bounding box center [234, 317] width 91 height 42
click at [225, 315] on link "#OD40691" at bounding box center [218, 317] width 42 height 11
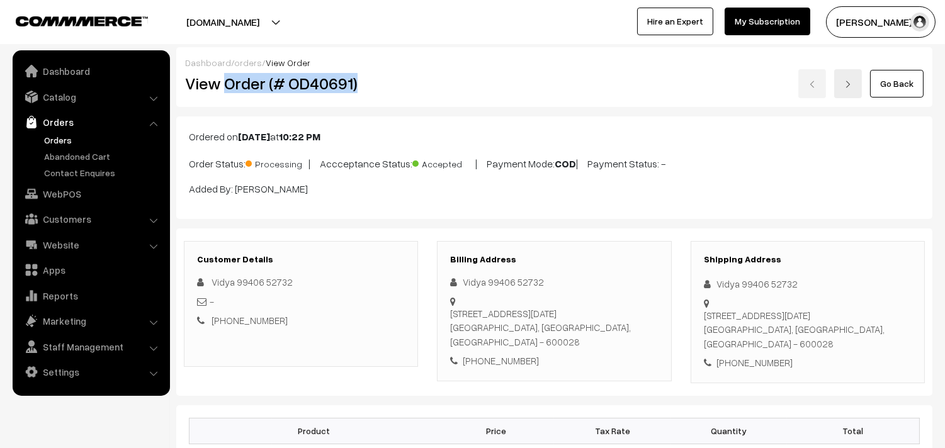
click at [385, 81] on h2 "View Order (# OD40691)" at bounding box center [301, 84] width 233 height 20
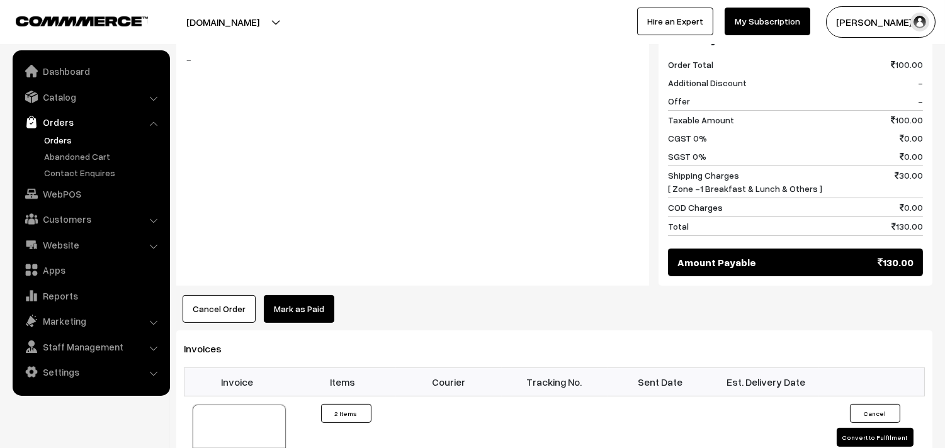
scroll to position [909, 0]
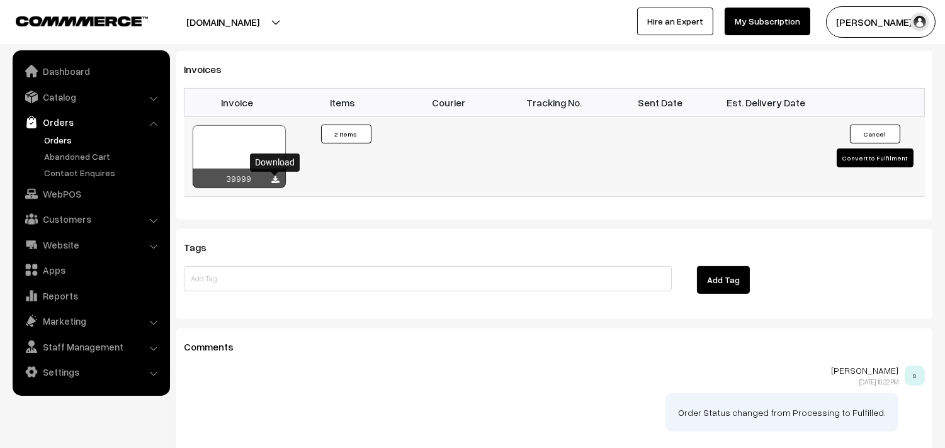
click at [278, 183] on icon at bounding box center [276, 180] width 8 height 8
click at [76, 137] on link "Orders" at bounding box center [103, 139] width 125 height 13
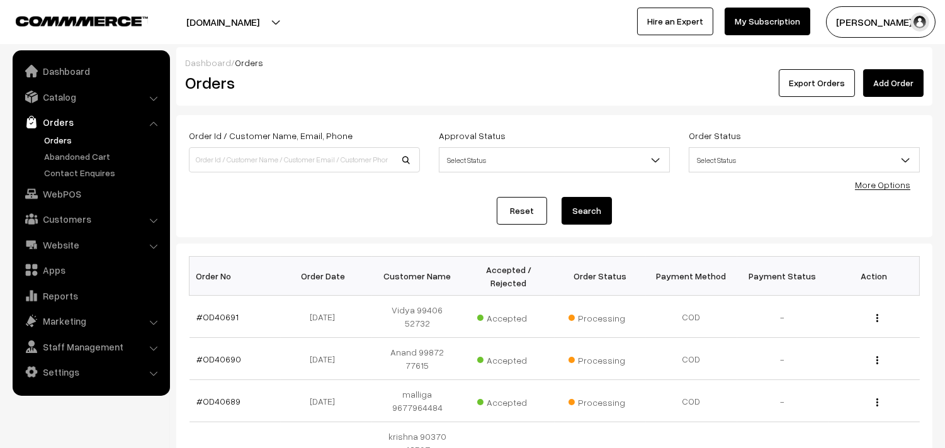
click at [60, 142] on link "Orders" at bounding box center [103, 139] width 125 height 13
click at [65, 191] on link "WebPOS" at bounding box center [91, 194] width 150 height 23
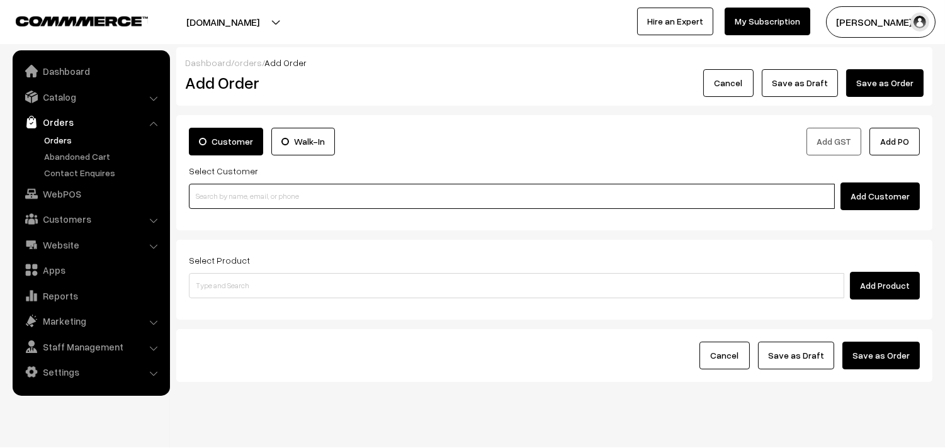
click at [249, 194] on input at bounding box center [512, 196] width 646 height 25
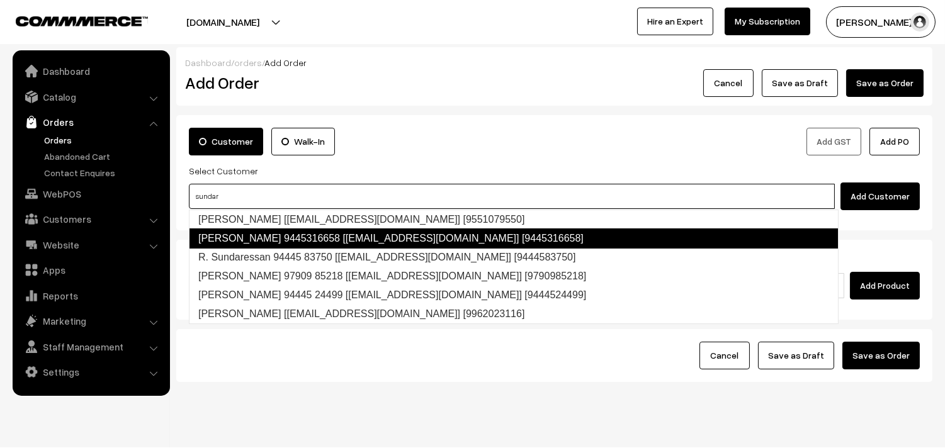
click at [240, 236] on link "sundararajan 9445316658 [test6@gmail.com] [9445316658]" at bounding box center [513, 238] width 649 height 20
type input "sundar"
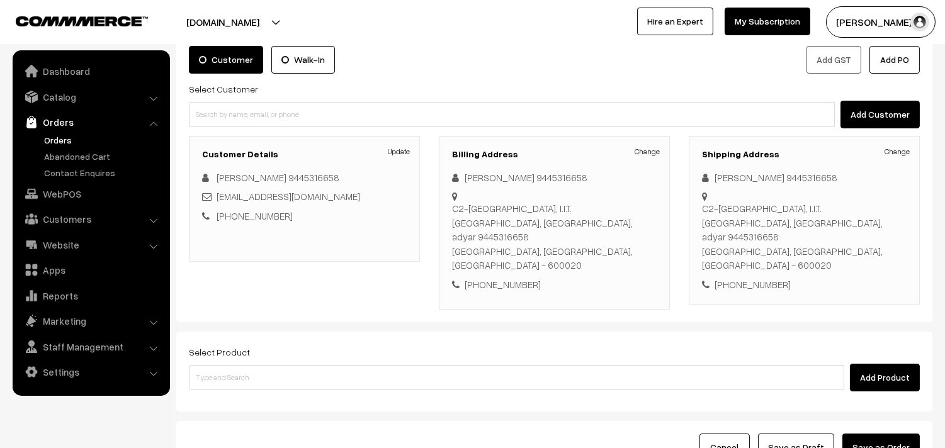
scroll to position [140, 0]
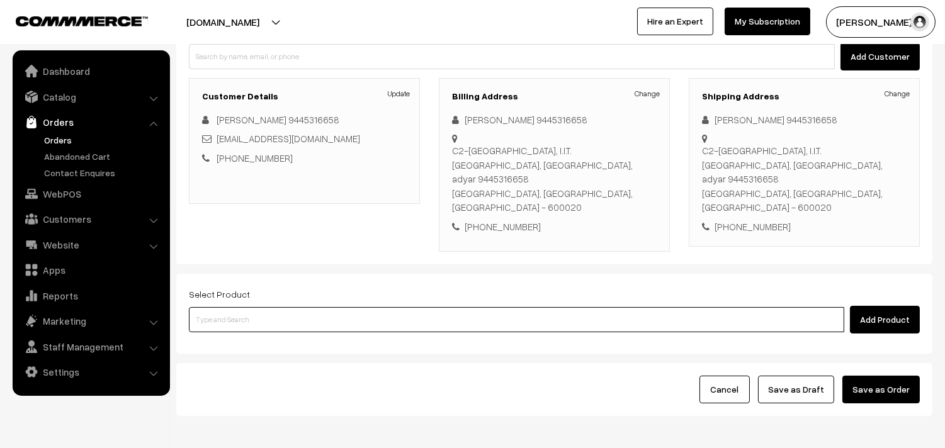
click at [279, 307] on input at bounding box center [516, 319] width 655 height 25
type input "wheat hal"
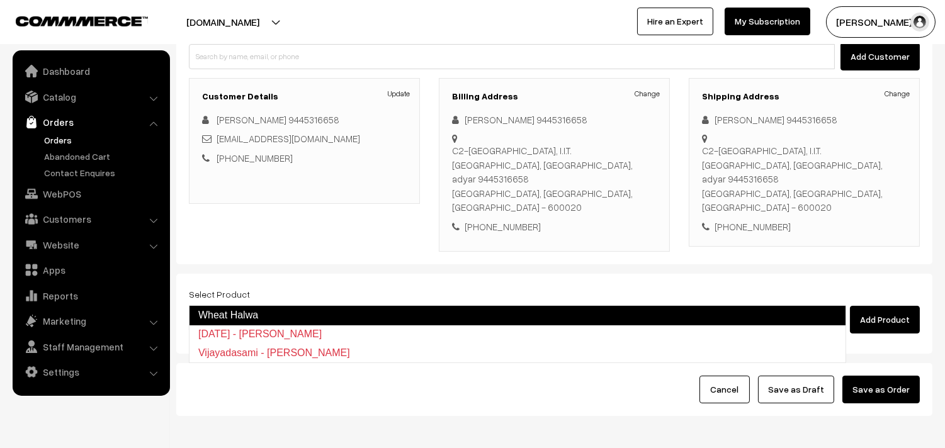
click at [267, 315] on link "Wheat Halwa" at bounding box center [517, 315] width 657 height 20
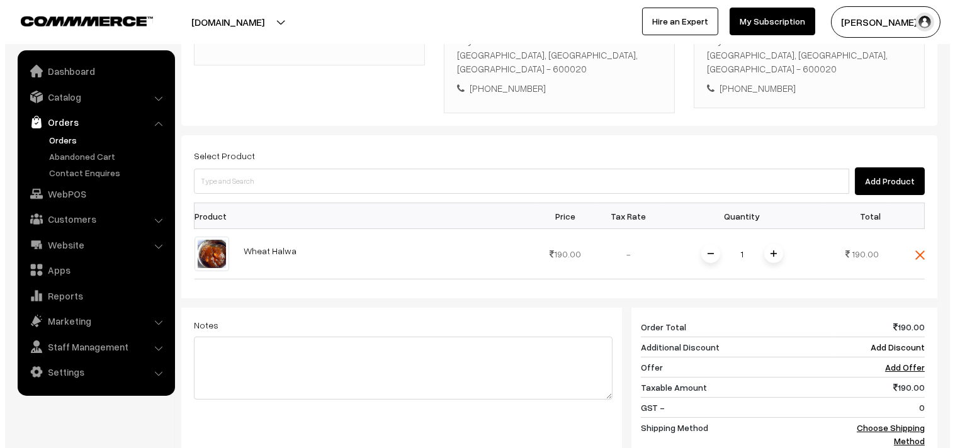
scroll to position [419, 0]
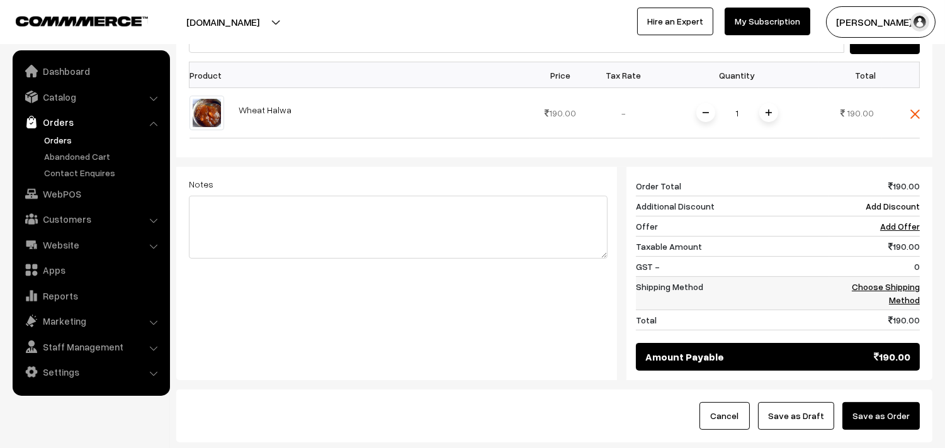
click at [878, 281] on link "Choose Shipping Method" at bounding box center [886, 293] width 68 height 24
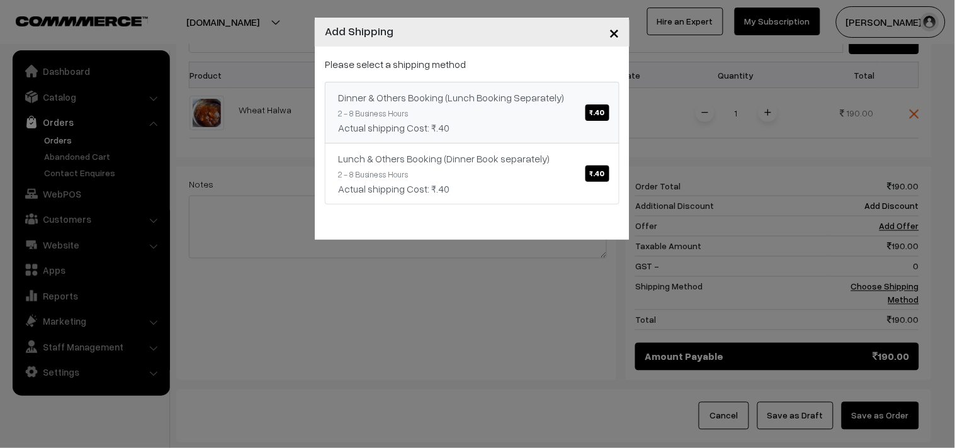
click at [570, 121] on div "Actual shipping Cost: ₹.40" at bounding box center [472, 127] width 268 height 15
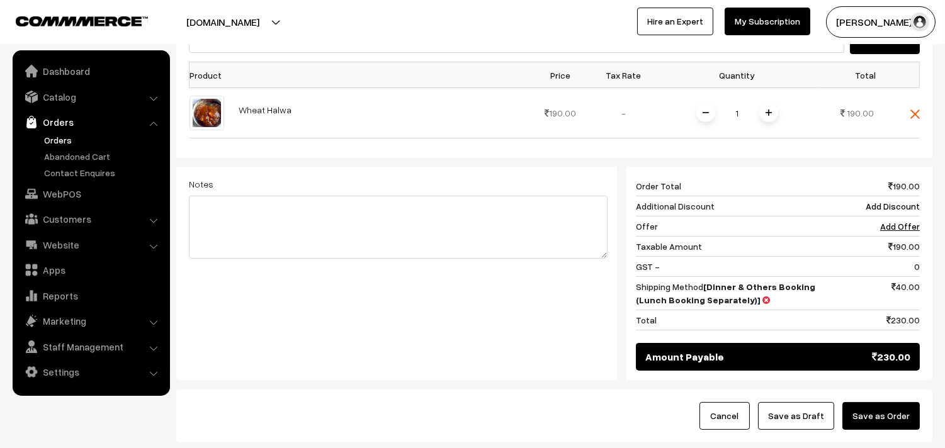
click at [870, 402] on button "Save as Order" at bounding box center [880, 416] width 77 height 28
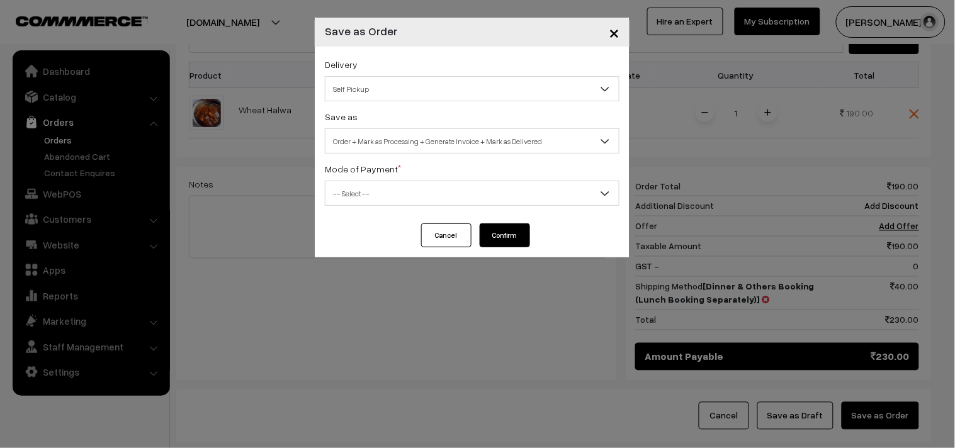
click at [427, 104] on div "Delivery Self Pickup Dinner & Others Booking (Lunch Booking Separately) (₹40) (…" at bounding box center [472, 135] width 315 height 177
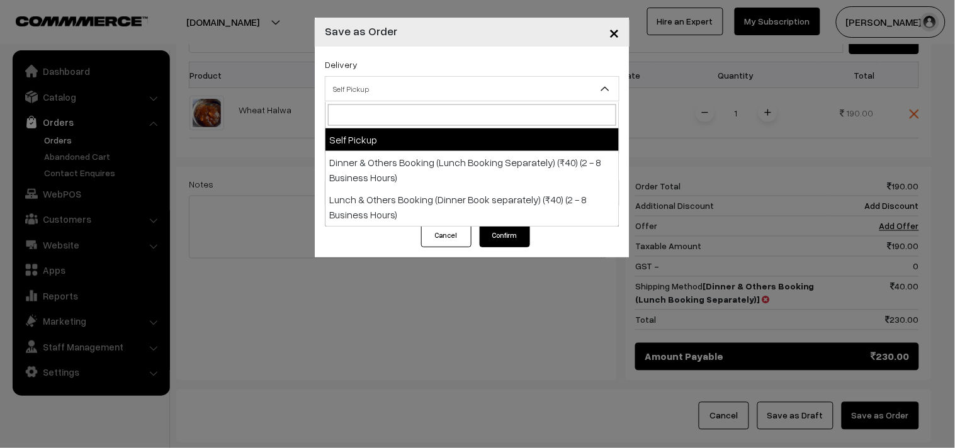
click at [400, 78] on span "Self Pickup" at bounding box center [471, 89] width 293 height 22
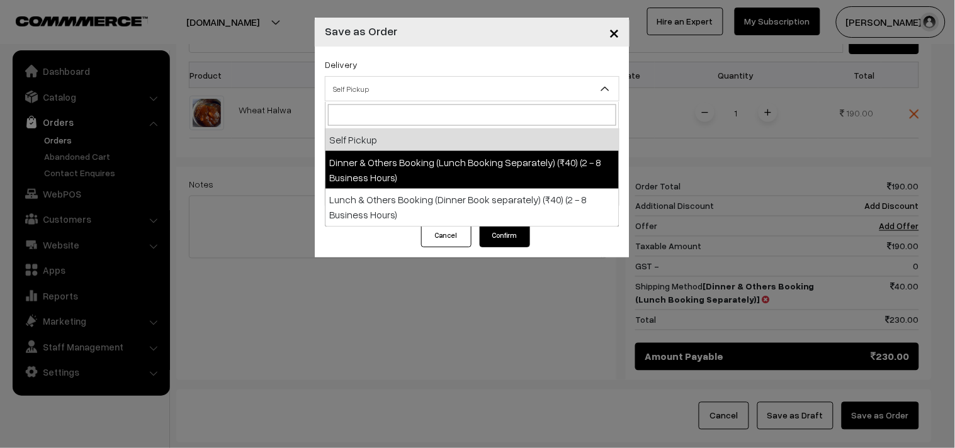
select select "DOB1"
select select "3"
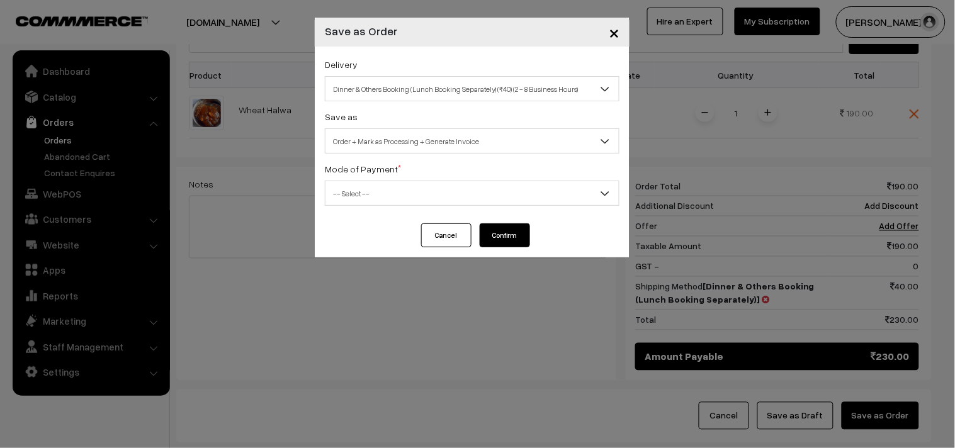
click at [444, 152] on span "Order + Mark as Processing + Generate Invoice" at bounding box center [471, 141] width 293 height 22
click at [366, 192] on span "-- Select --" at bounding box center [471, 194] width 293 height 22
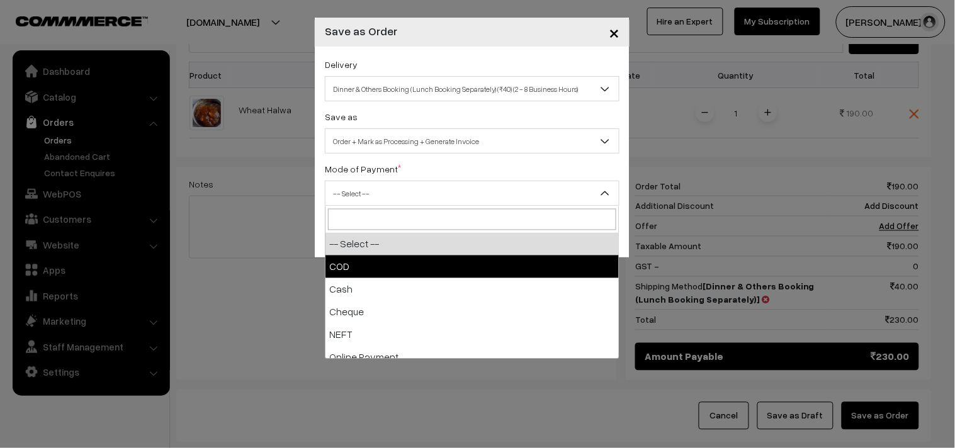
select select "1"
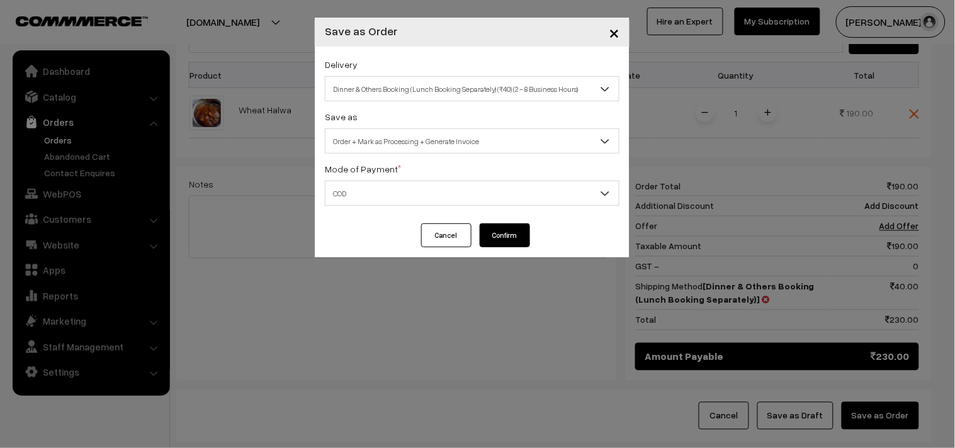
click at [506, 234] on button "Confirm" at bounding box center [505, 235] width 50 height 24
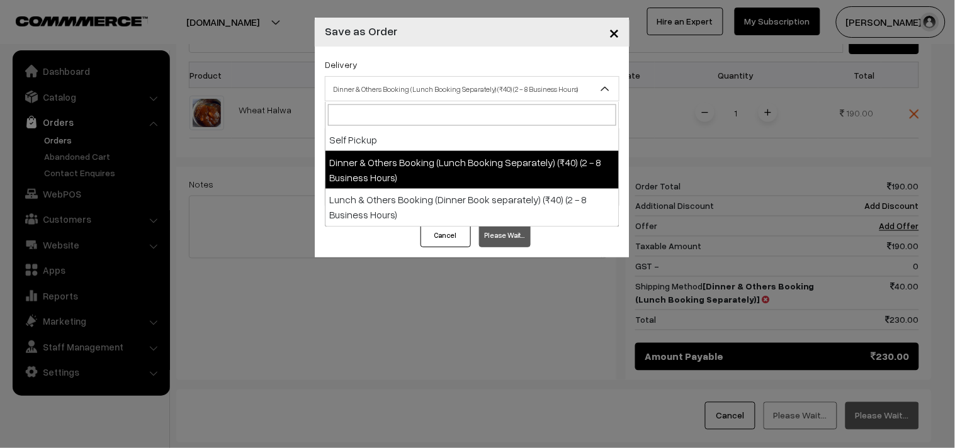
click at [346, 93] on span "Dinner & Others Booking (Lunch Booking Separately) (₹40) (2 - 8 Business Hours)" at bounding box center [471, 89] width 293 height 22
click at [349, 91] on span "Dinner & Others Booking (Lunch Booking Separately) (₹40) (2 - 8 Business Hours)" at bounding box center [471, 89] width 293 height 22
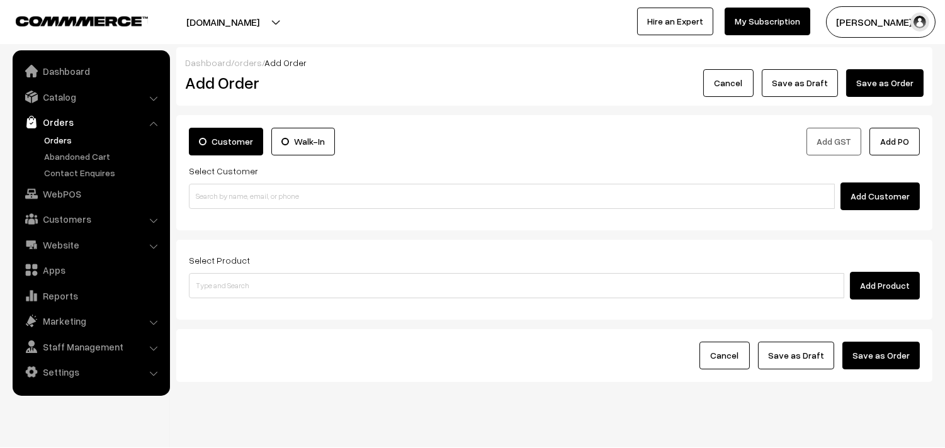
click at [61, 142] on link "Orders" at bounding box center [103, 139] width 125 height 13
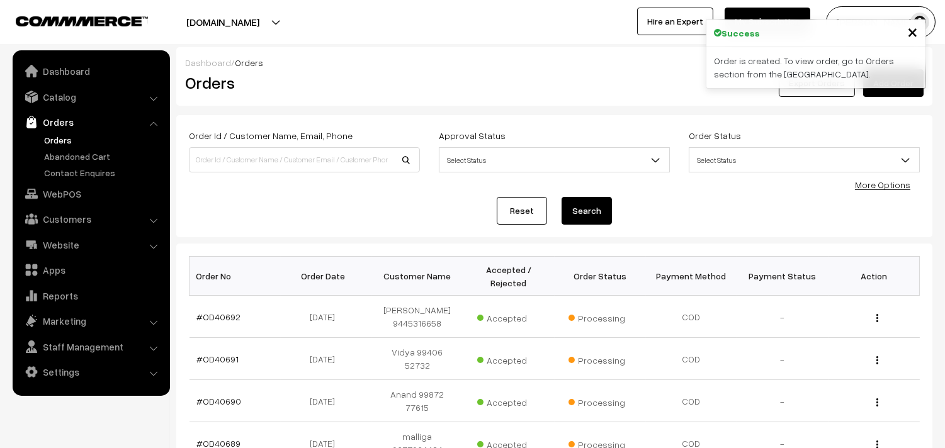
click at [224, 318] on link "#OD40692" at bounding box center [219, 317] width 44 height 11
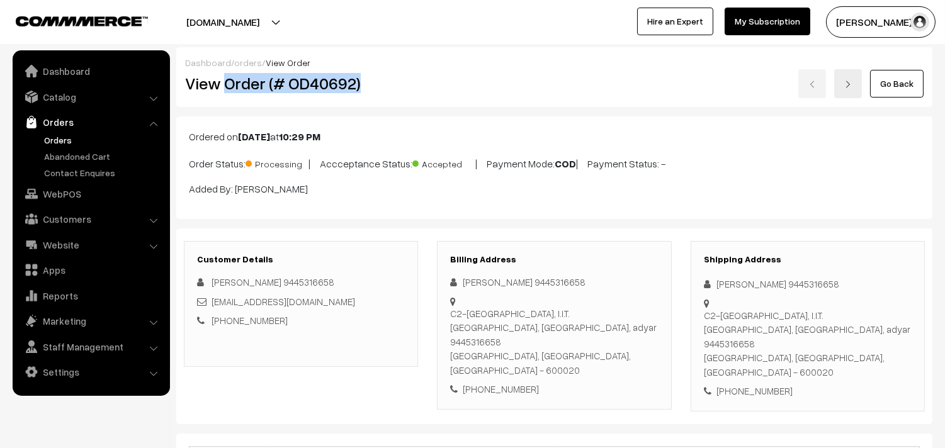
click at [405, 96] on div "View Order (# OD40692)" at bounding box center [302, 83] width 252 height 29
click at [69, 140] on link "Orders" at bounding box center [103, 139] width 125 height 13
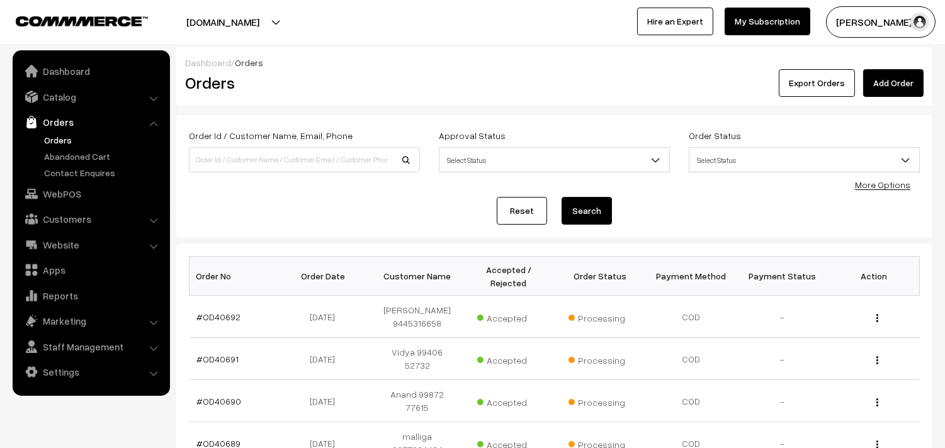
click at [52, 135] on link "Orders" at bounding box center [103, 139] width 125 height 13
click at [65, 128] on link "Orders" at bounding box center [91, 122] width 150 height 23
click at [66, 142] on link "Orders" at bounding box center [103, 139] width 125 height 13
click at [60, 143] on link "Orders" at bounding box center [103, 139] width 125 height 13
click at [70, 130] on link "Orders" at bounding box center [91, 122] width 150 height 23
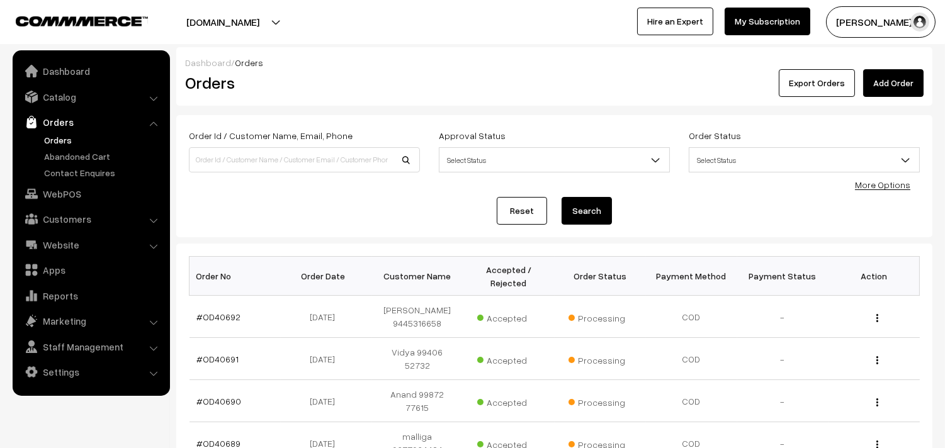
click at [64, 140] on link "Orders" at bounding box center [103, 139] width 125 height 13
